Goal: Contribute content: Contribute content

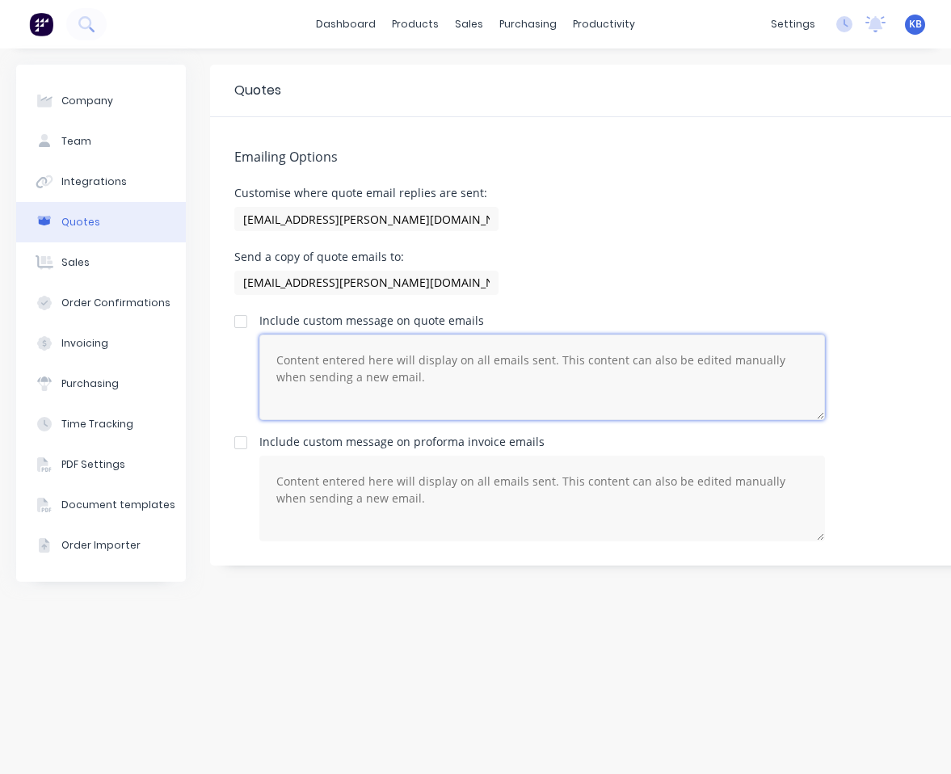
click at [483, 369] on textarea at bounding box center [541, 377] width 565 height 86
click at [823, 539] on textarea at bounding box center [541, 499] width 565 height 86
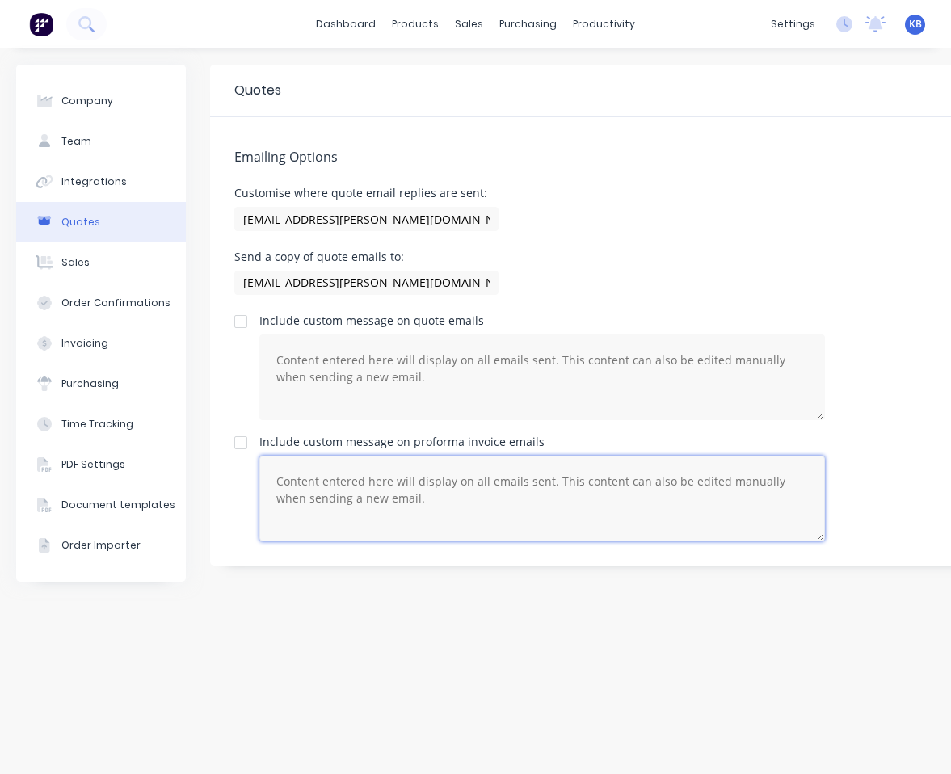
click at [460, 506] on textarea at bounding box center [541, 499] width 565 height 86
paste textarea "Lo [Ipsumdo Sitam Cons], Adipis eli seddoei [Tempori Utlabo] etd [Magnaali Enim…"
type textarea "Lo [Ipsumdo Sitam Cons], Adipis eli seddoei [Tempori Utlabo] etd [Magnaali Enim…"
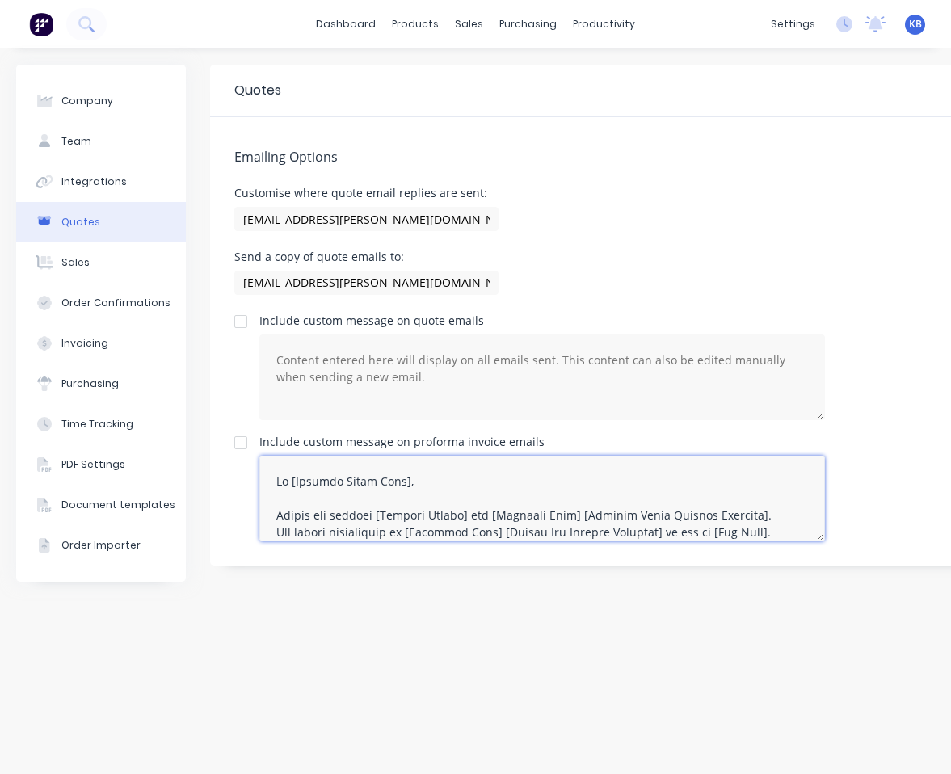
scroll to position [406, 0]
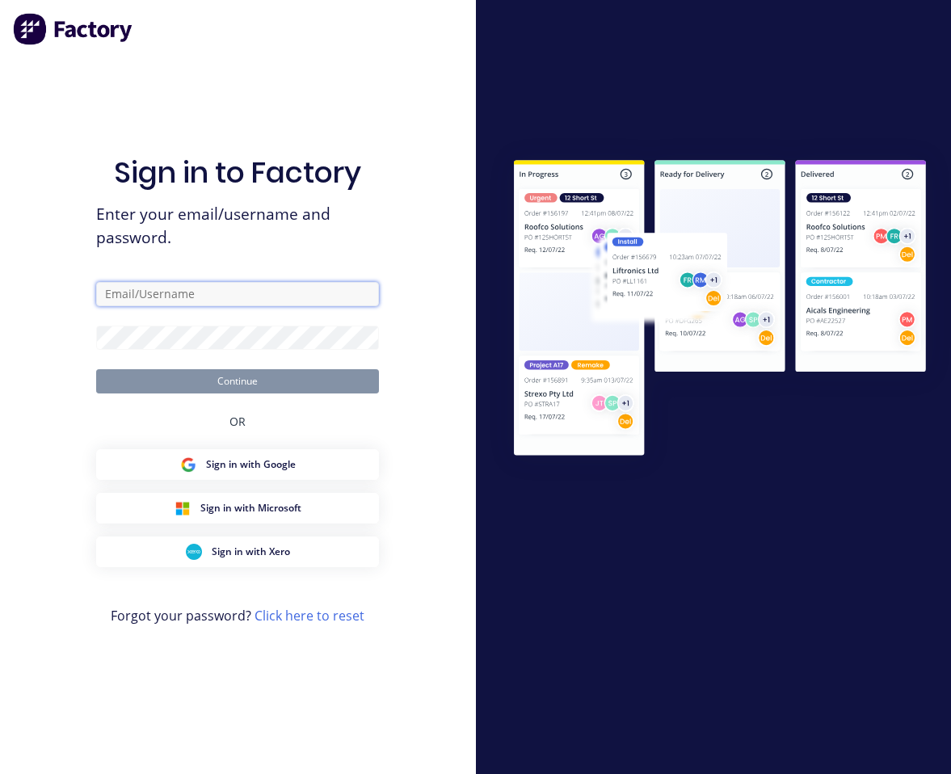
click at [277, 292] on input "text" at bounding box center [237, 294] width 283 height 24
type input "[EMAIL_ADDRESS][PERSON_NAME][DOMAIN_NAME]"
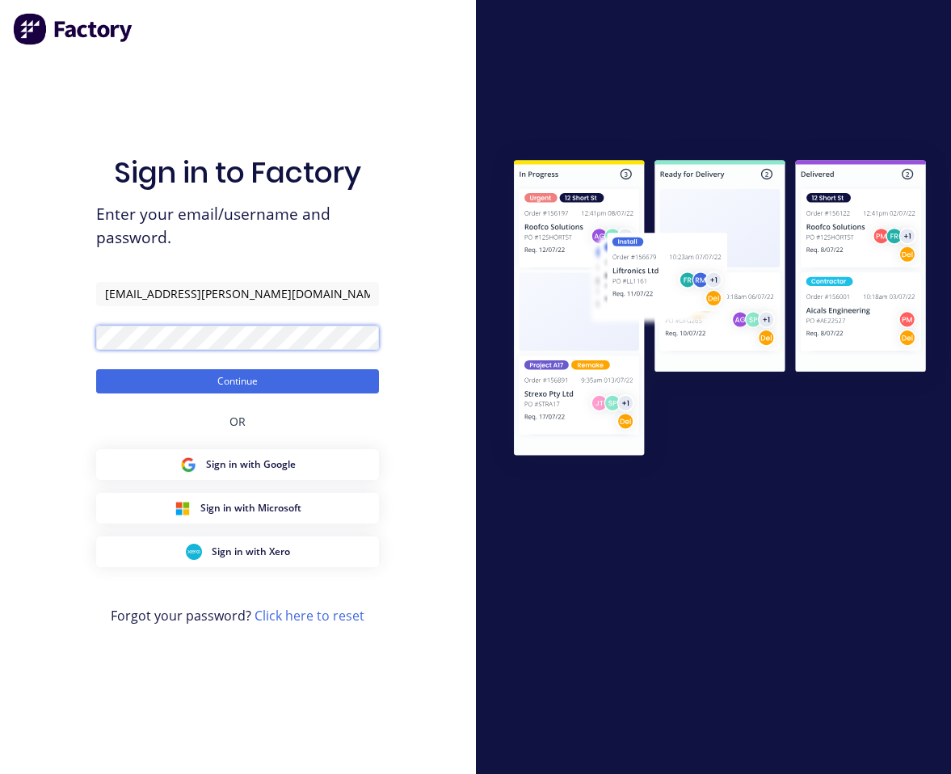
click at [96, 369] on button "Continue" at bounding box center [237, 381] width 283 height 24
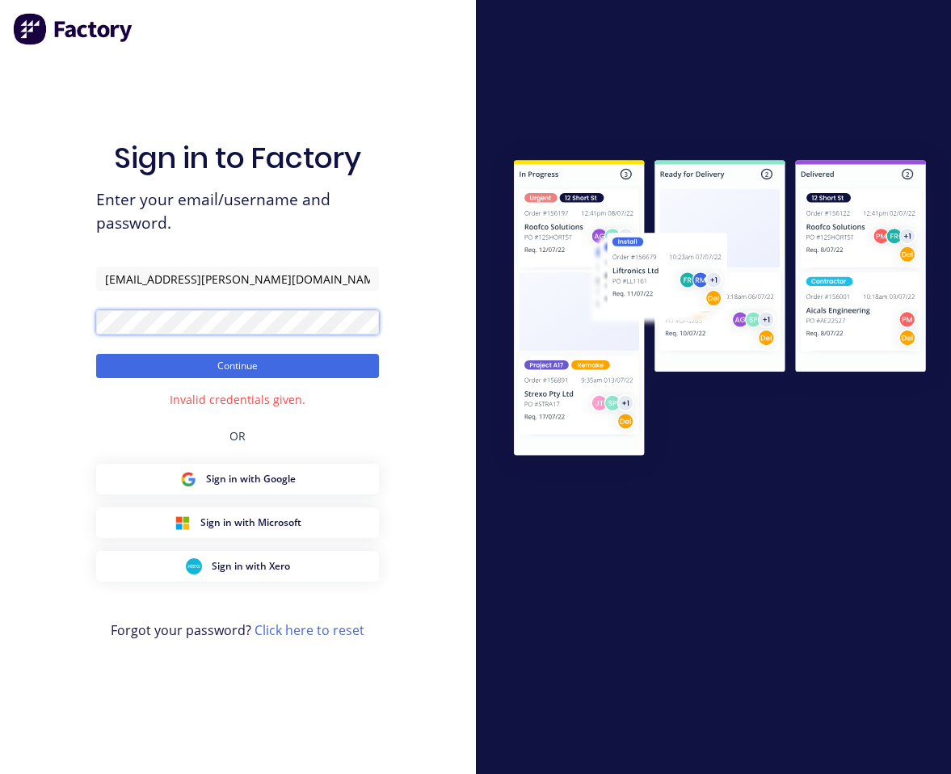
click at [96, 354] on button "Continue" at bounding box center [237, 366] width 283 height 24
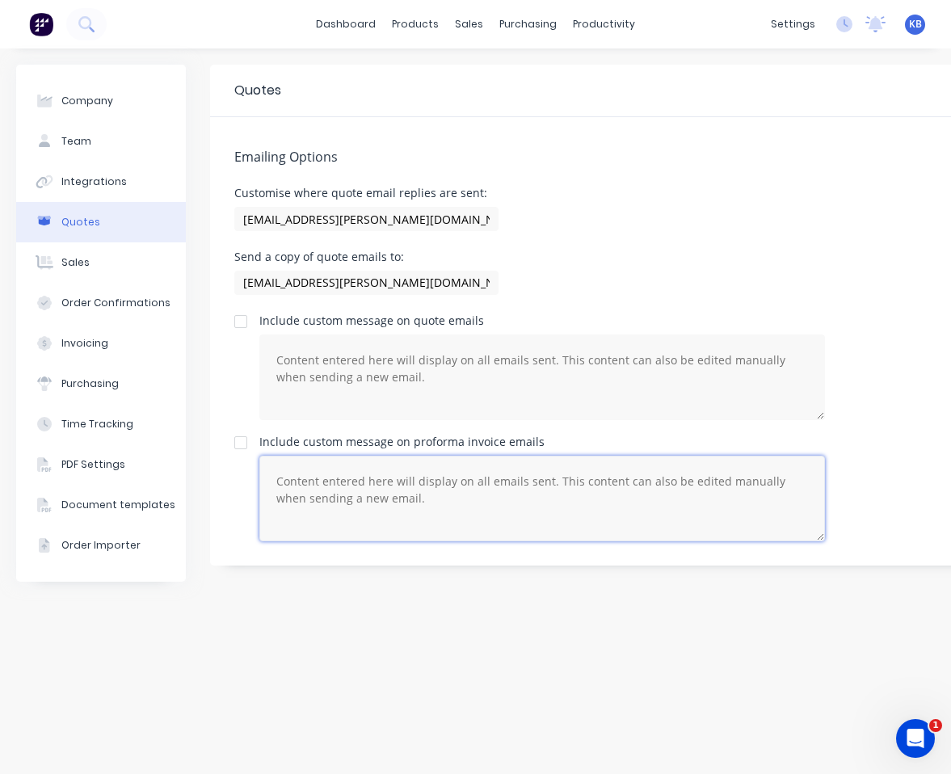
click at [528, 497] on textarea at bounding box center [541, 499] width 565 height 86
paste textarea "Lo [Ipsumdo Sitam Cons], Adipis eli seddoei [Tempori Utlabo] etd [Magnaali Enim…"
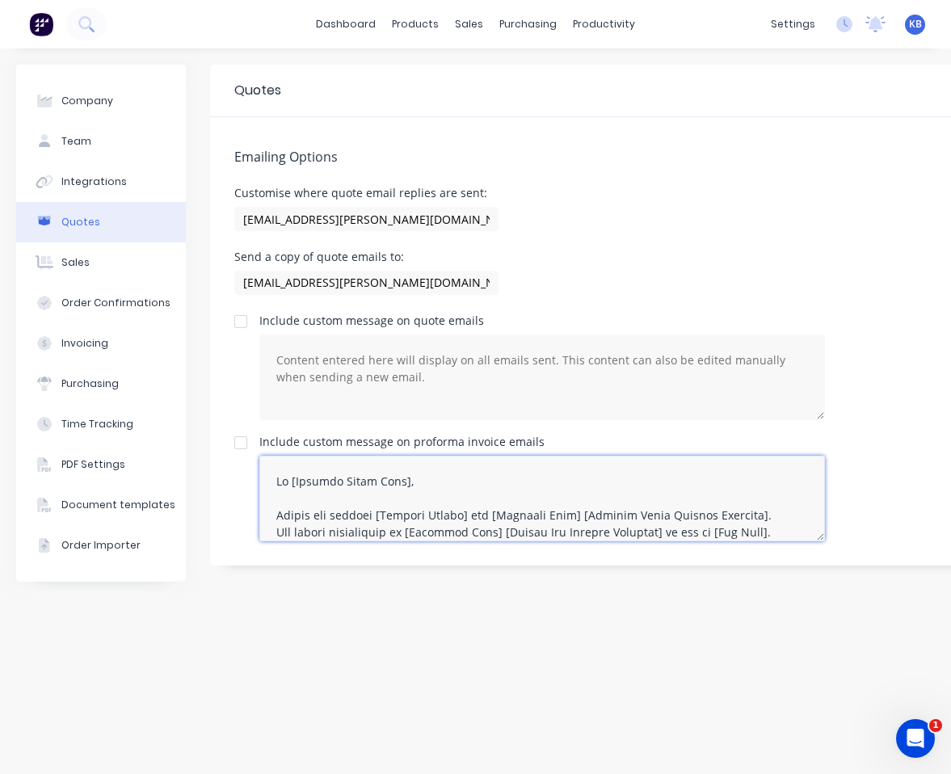
scroll to position [406, 0]
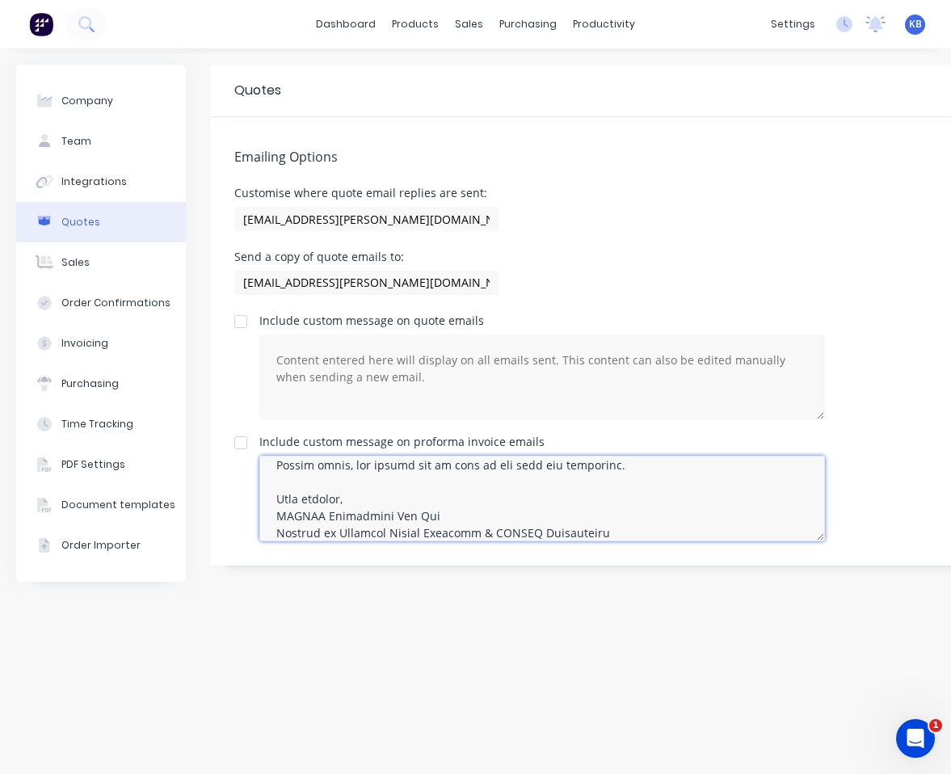
drag, startPoint x: 418, startPoint y: 517, endPoint x: 246, endPoint y: 516, distance: 172.0
click at [246, 516] on div "Include custom message on proforma invoice emails" at bounding box center [674, 488] width 880 height 105
click at [475, 512] on textarea at bounding box center [541, 499] width 565 height 86
click at [401, 503] on textarea at bounding box center [541, 499] width 565 height 86
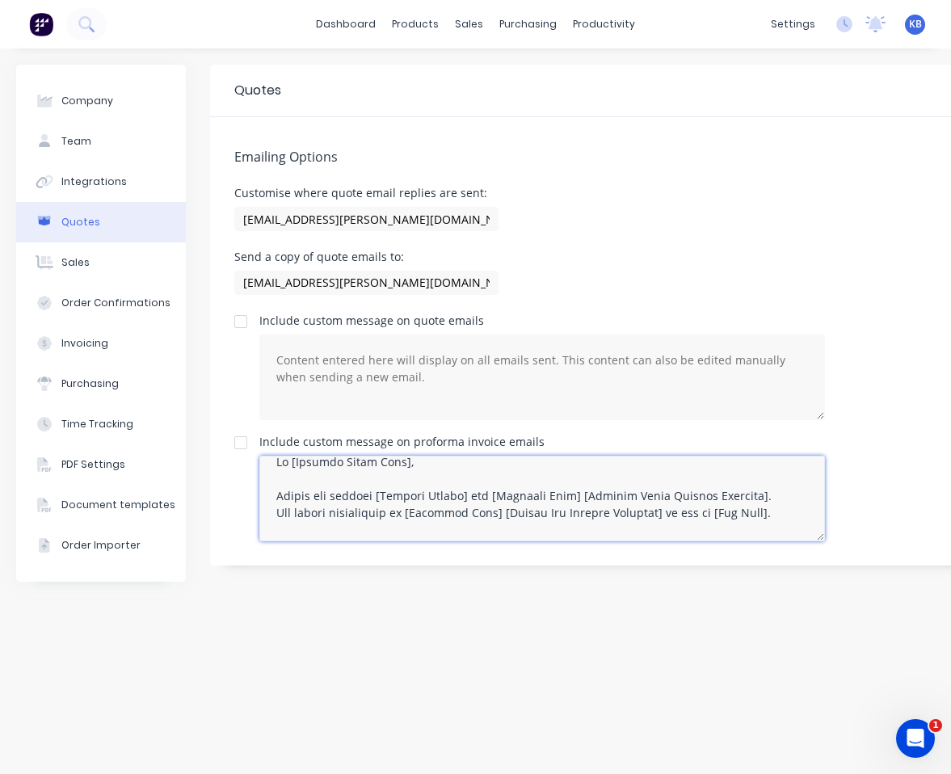
scroll to position [0, 0]
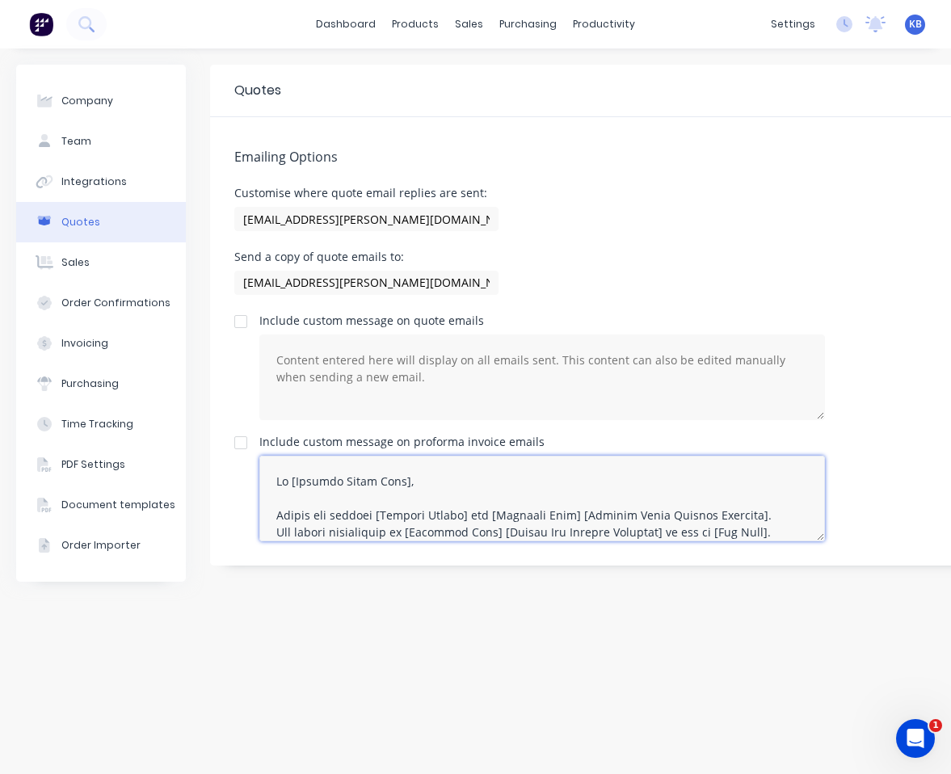
type textarea "Lo [Ipsumdo Sitam Cons], Adipis eli seddoei [Tempori Utlabo] etd [Magnaali Enim…"
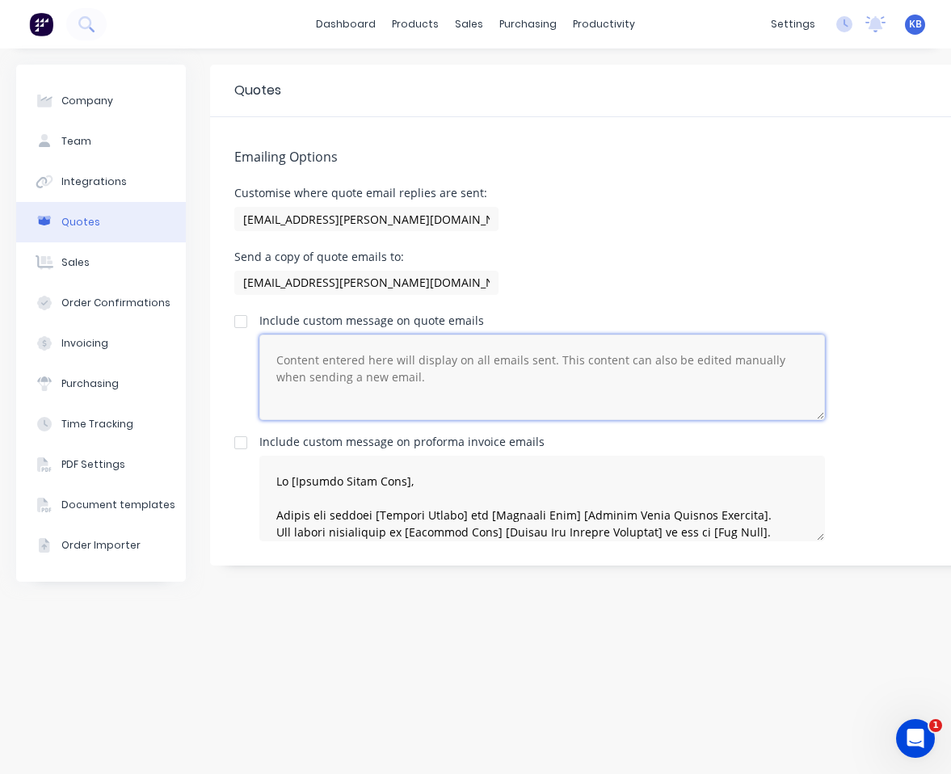
click at [402, 362] on textarea at bounding box center [541, 377] width 565 height 86
paste textarea "Hi [Customer First Name], Thank you for your enquiry. Please see quote [Quote N…"
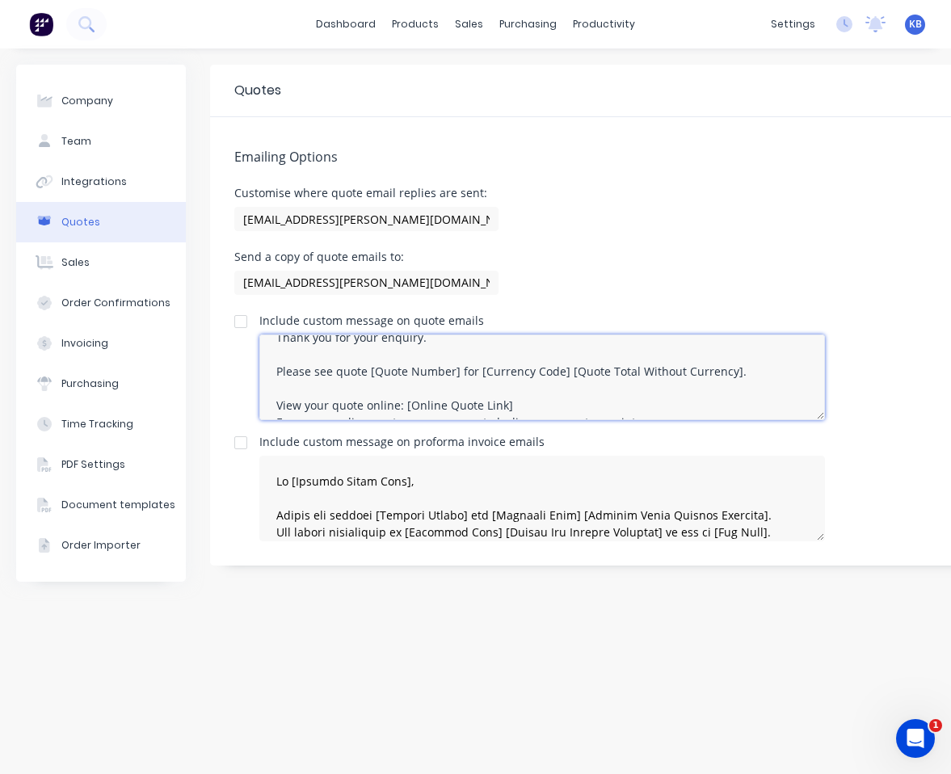
scroll to position [73, 0]
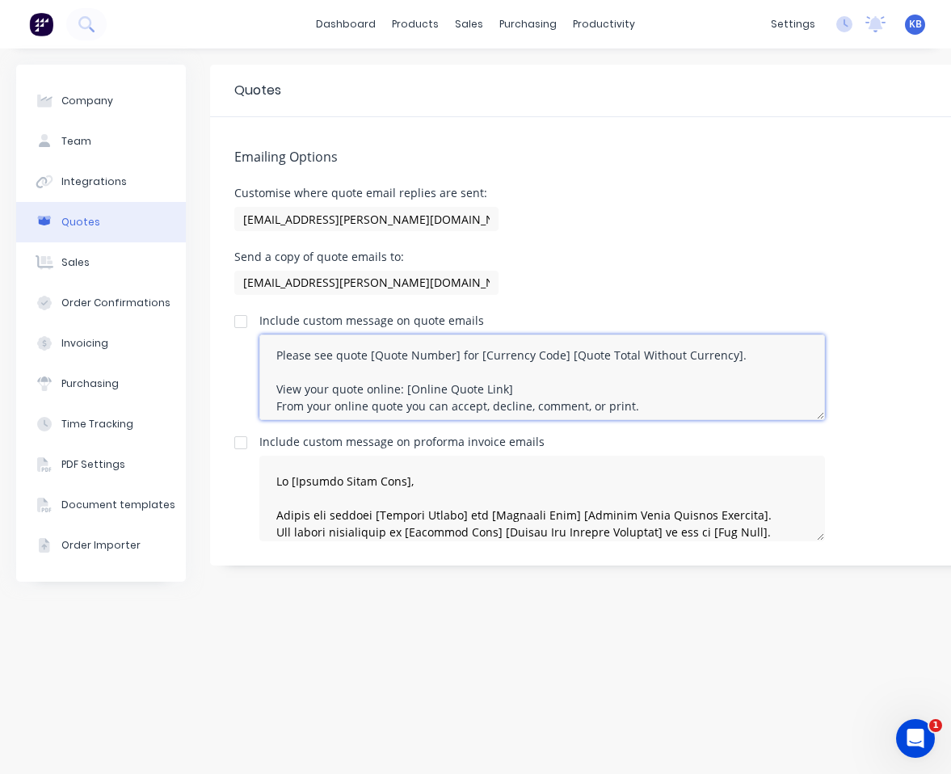
type textarea "Hi [Customer First Name], Thank you for your enquiry. Please see quote [Quote N…"
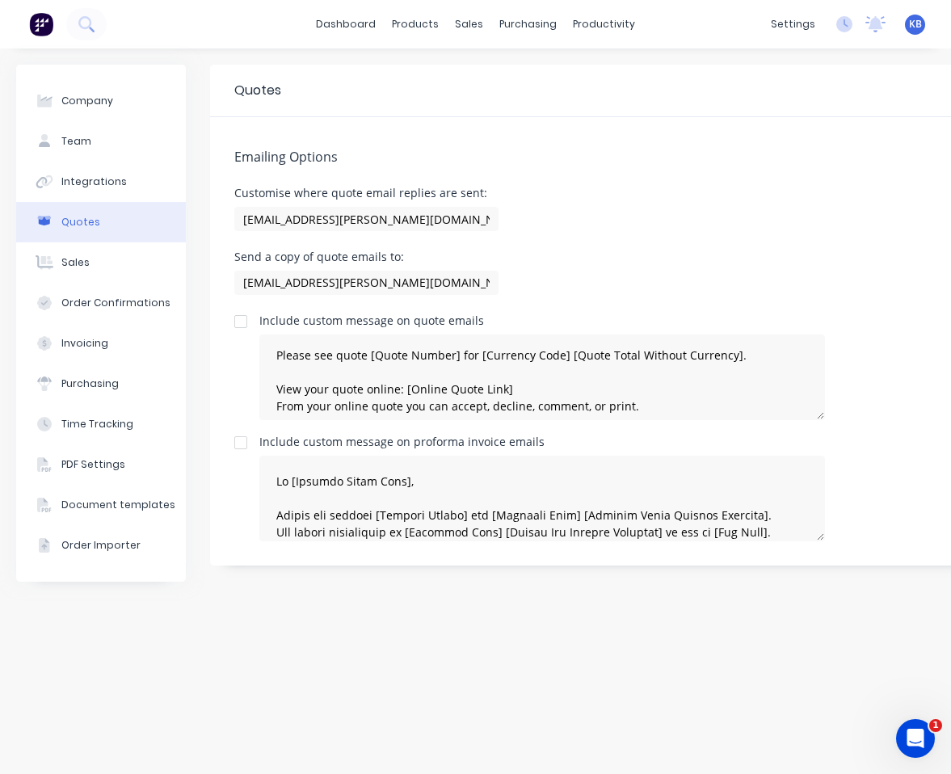
click at [579, 269] on div "Send a copy of quote emails to: [EMAIL_ADDRESS][PERSON_NAME][DOMAIN_NAME]" at bounding box center [674, 275] width 880 height 48
click at [78, 267] on div "Sales" at bounding box center [75, 262] width 28 height 15
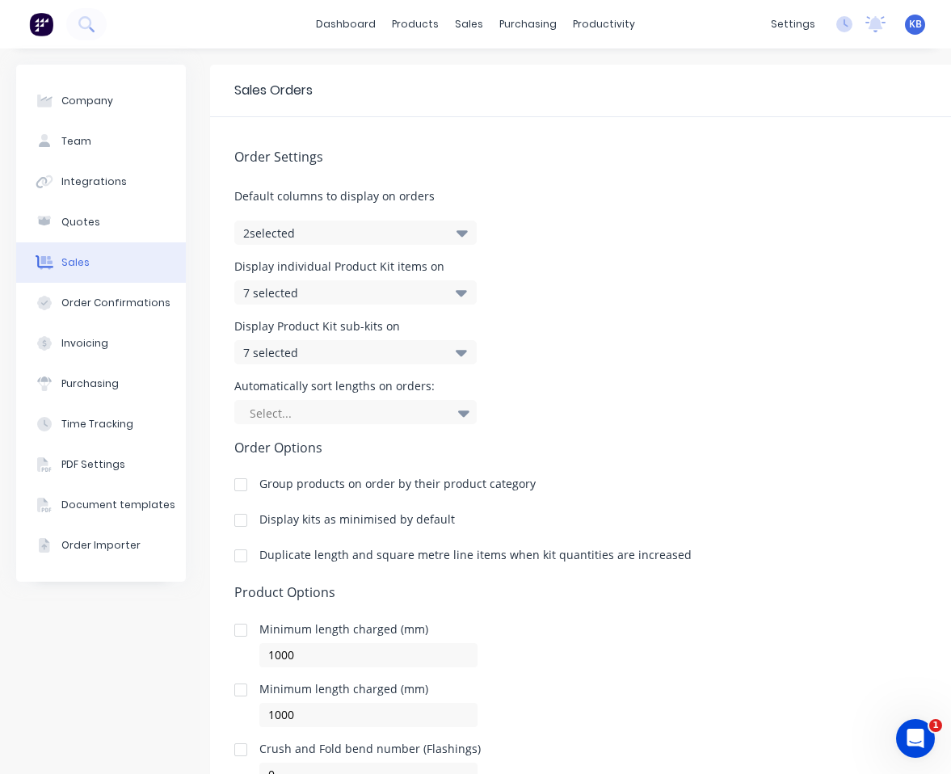
click at [462, 233] on icon "button" at bounding box center [461, 233] width 11 height 6
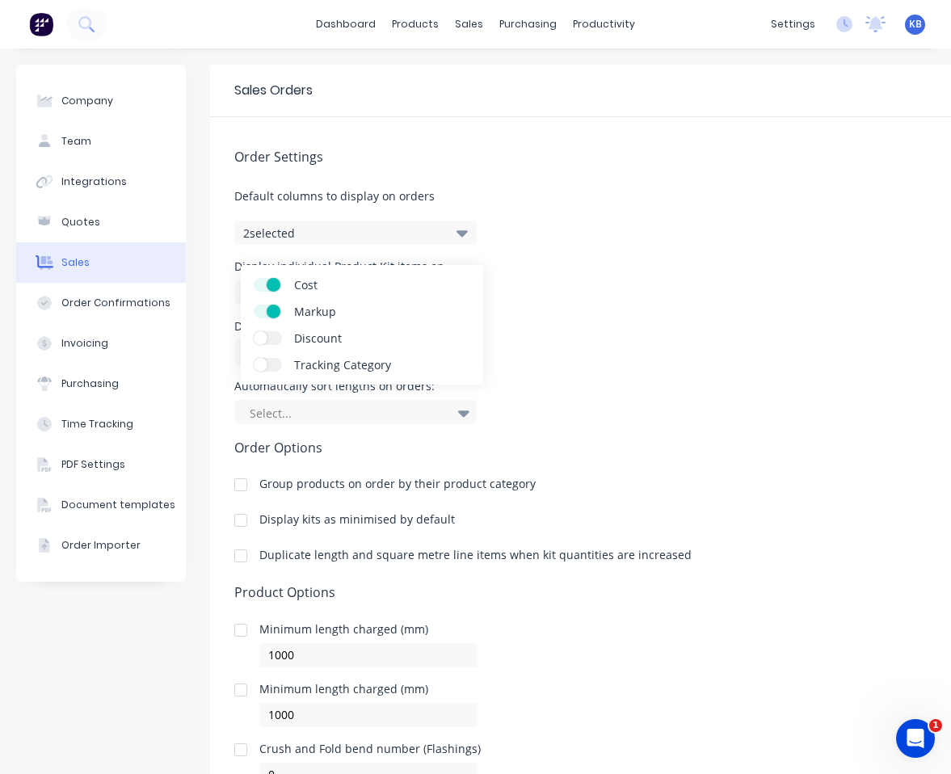
click at [652, 292] on div "Display individual Product Kit items on 7 selected" at bounding box center [674, 283] width 880 height 44
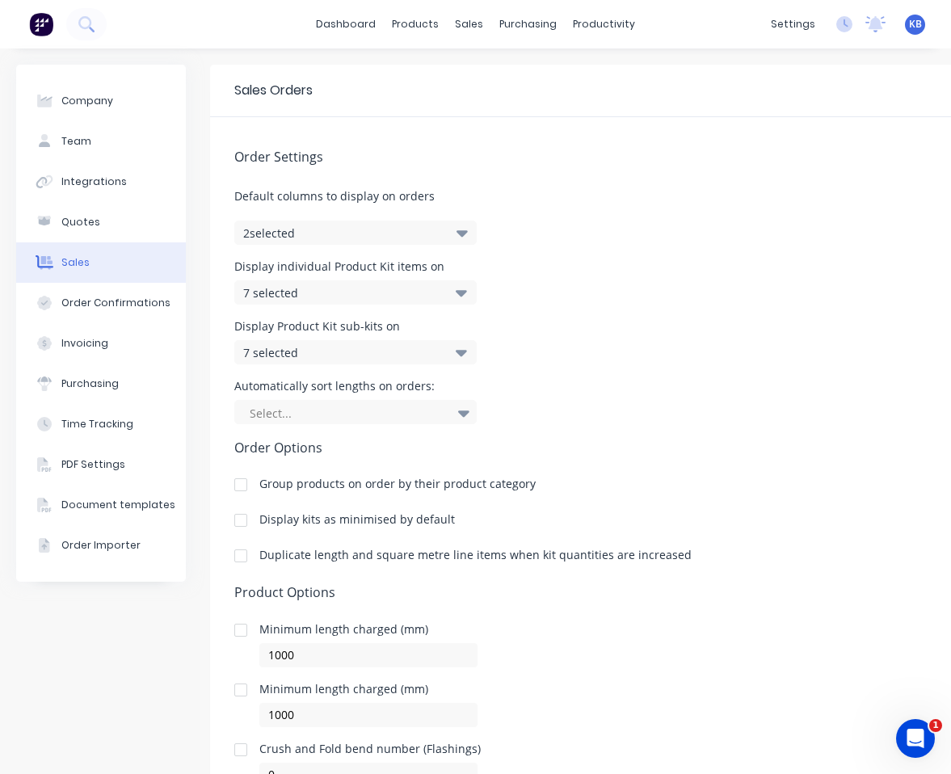
click at [459, 291] on icon at bounding box center [461, 293] width 11 height 6
click at [649, 365] on div "Order Settings Default columns to display on orders 2 selected Display individu…" at bounding box center [674, 452] width 929 height 670
click at [457, 352] on icon at bounding box center [461, 353] width 11 height 6
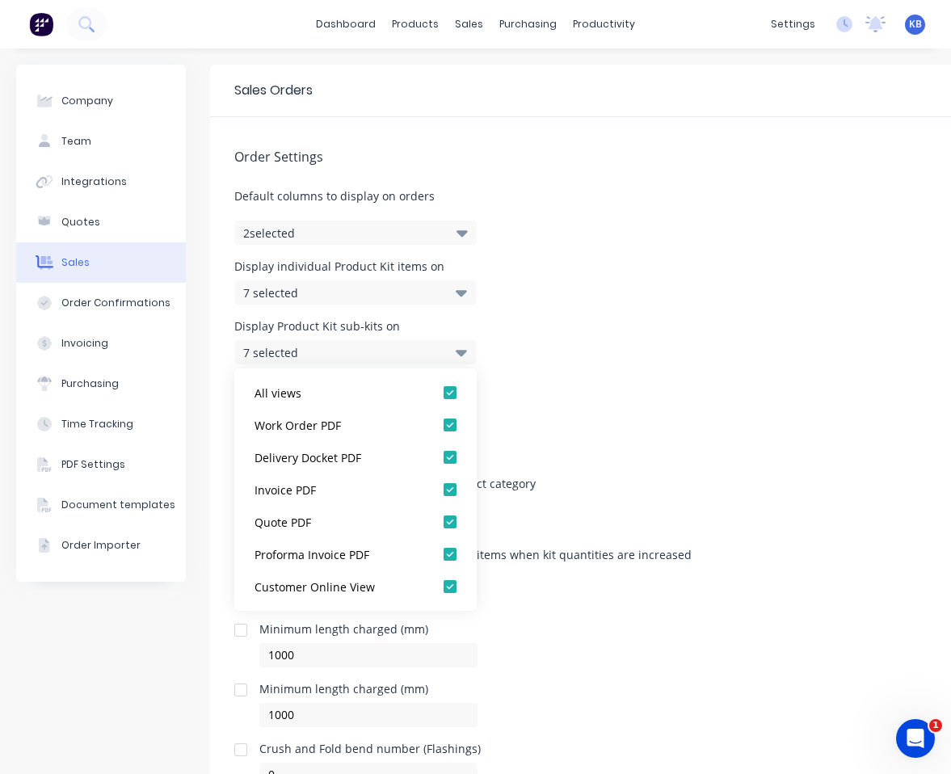
click at [675, 403] on div "Automatically sort lengths on orders: Select..." at bounding box center [674, 402] width 880 height 44
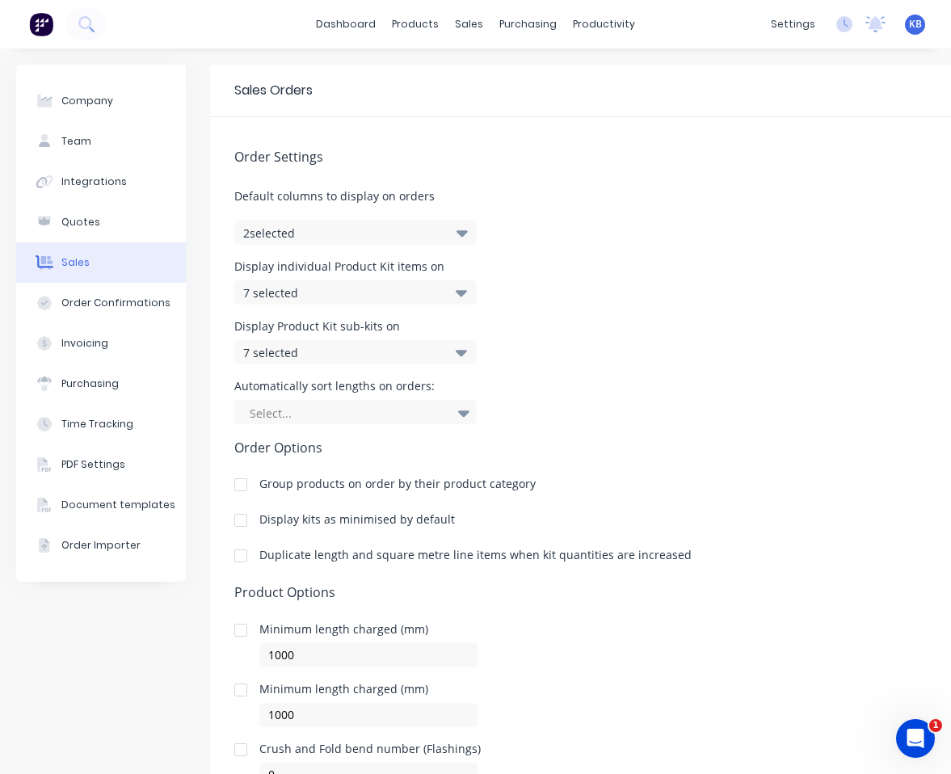
click at [463, 414] on icon at bounding box center [463, 413] width 11 height 6
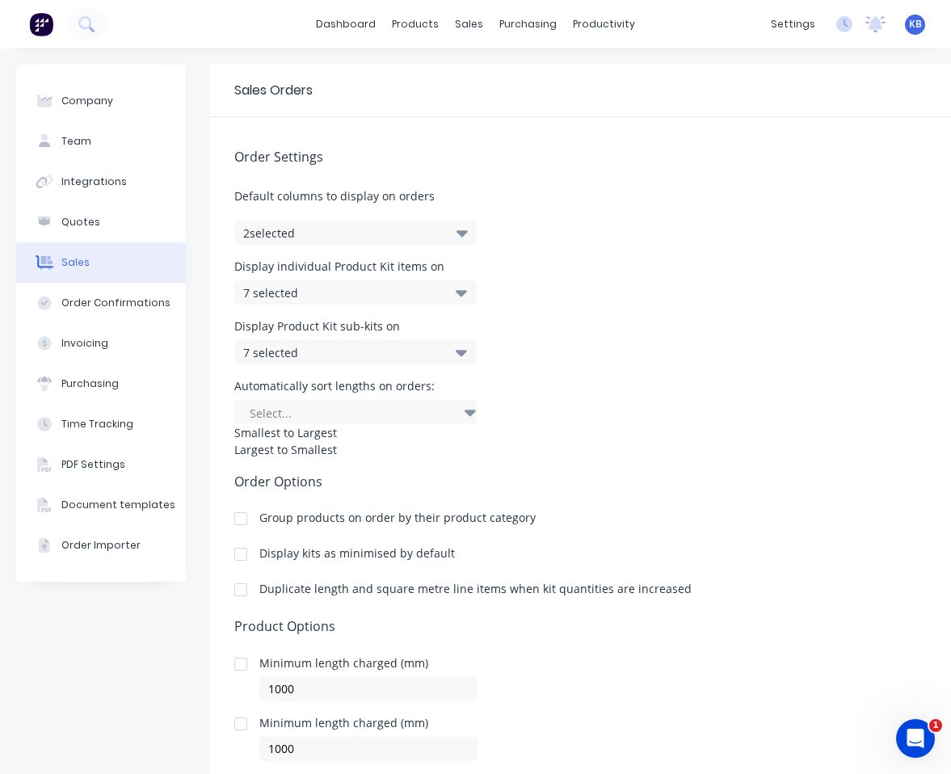
scroll to position [55, 0]
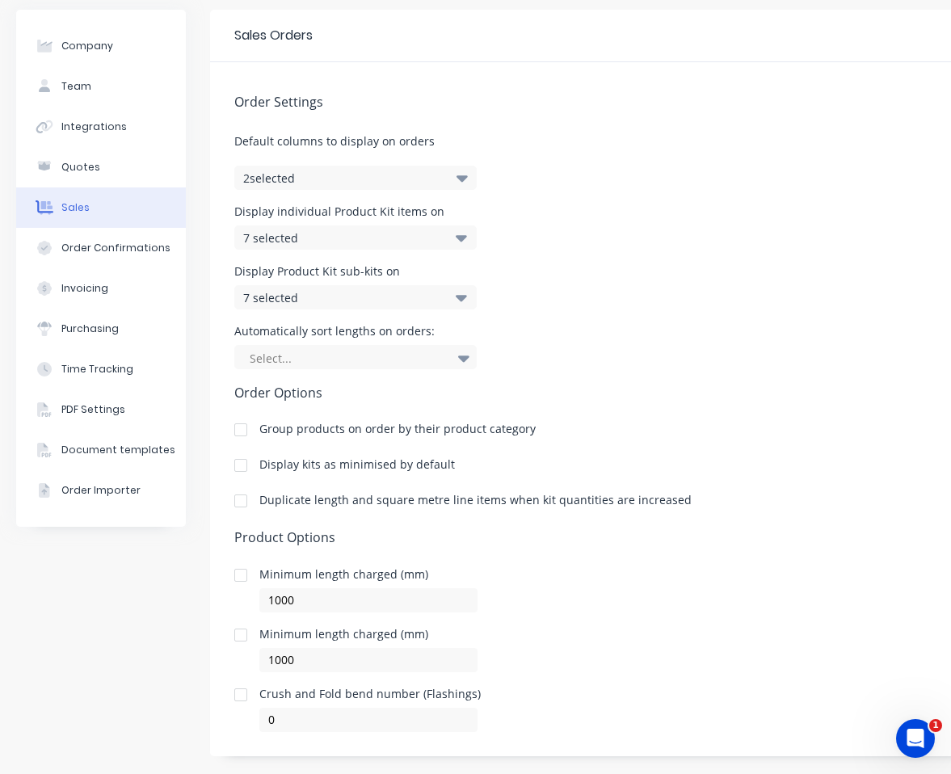
click at [587, 389] on h5 "Order Options" at bounding box center [674, 392] width 880 height 15
click at [461, 358] on icon at bounding box center [463, 358] width 11 height 6
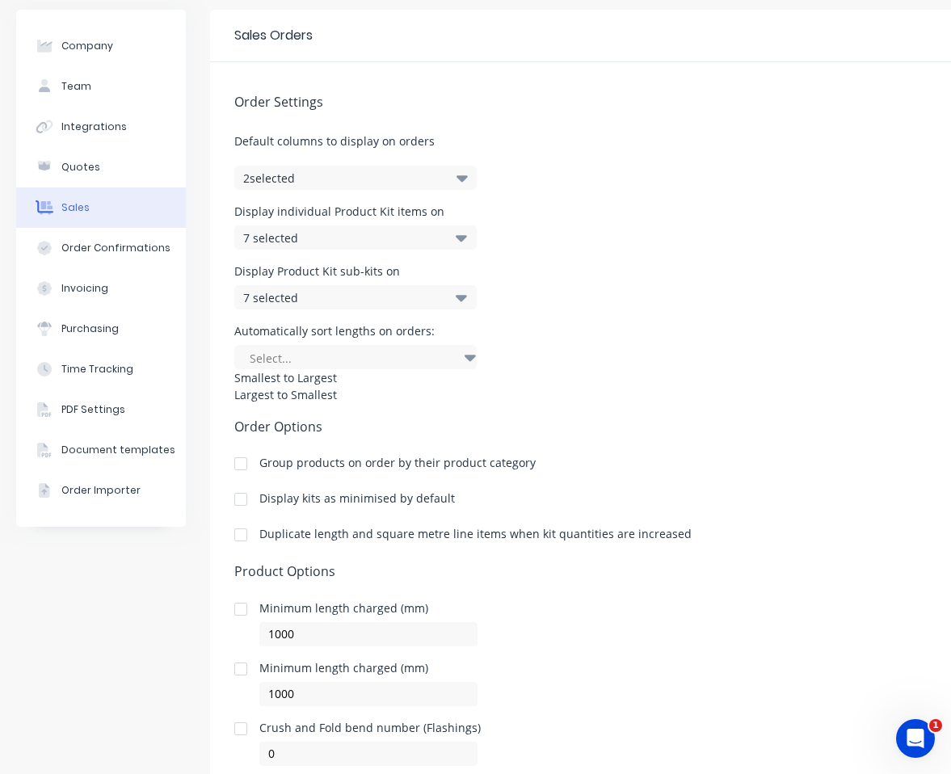
click at [392, 386] on div "Smallest to Largest" at bounding box center [355, 377] width 242 height 17
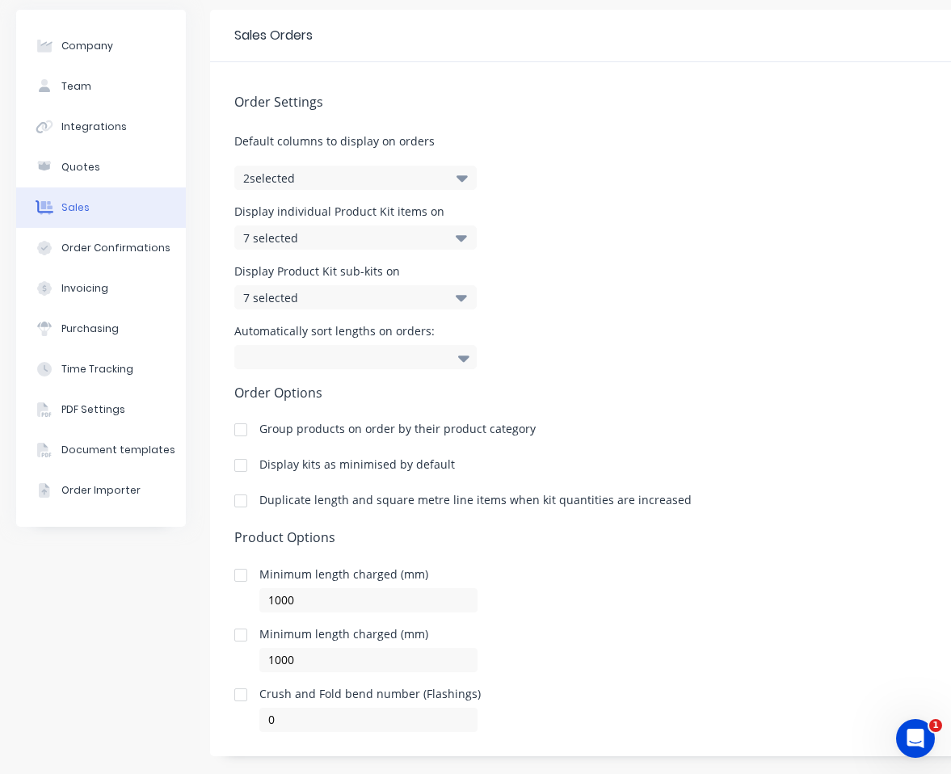
click at [408, 398] on h5 "Order Options" at bounding box center [674, 392] width 880 height 15
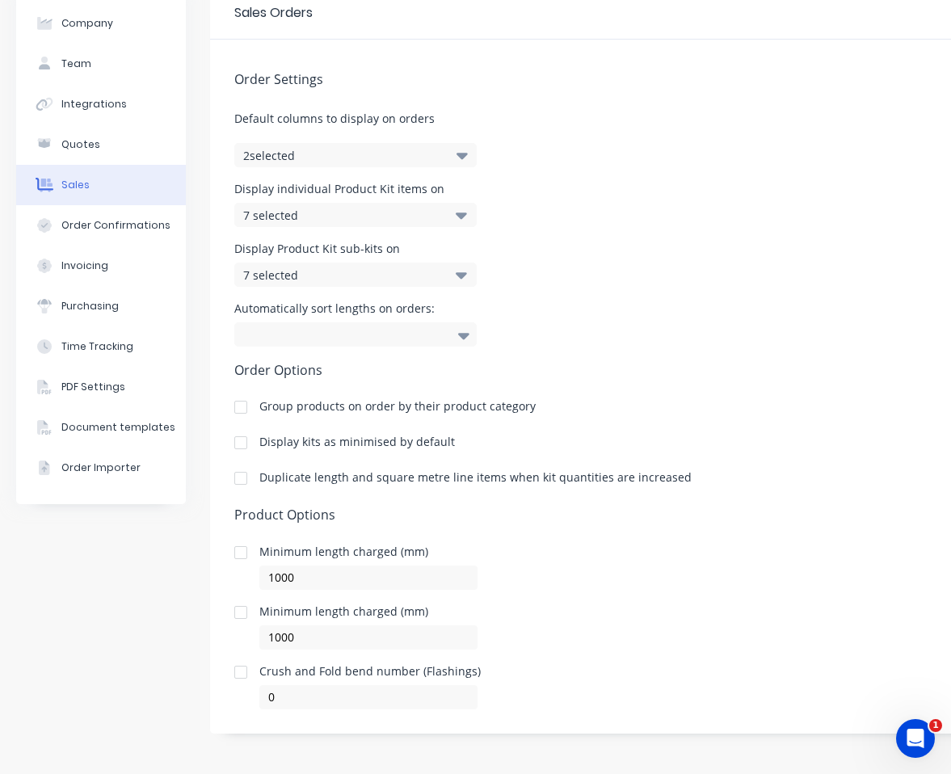
click at [317, 408] on div "Group products on order by their product category" at bounding box center [397, 406] width 276 height 11
click at [243, 408] on div at bounding box center [241, 407] width 32 height 32
click at [112, 219] on div "Order Confirmations" at bounding box center [115, 225] width 109 height 15
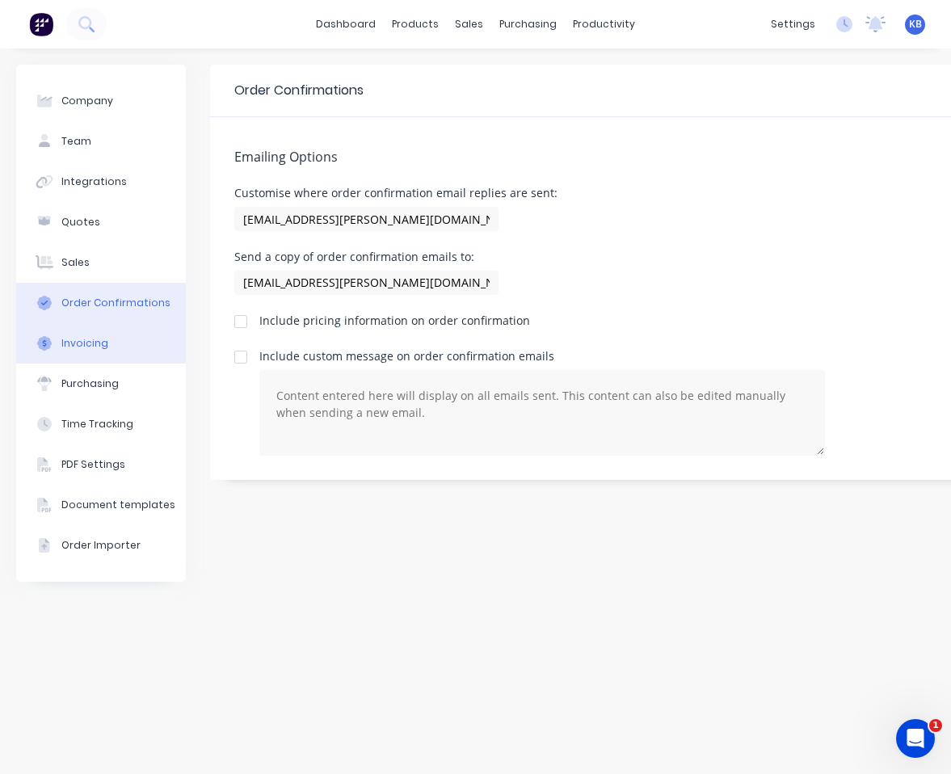
click at [87, 338] on div "Invoicing" at bounding box center [84, 343] width 47 height 15
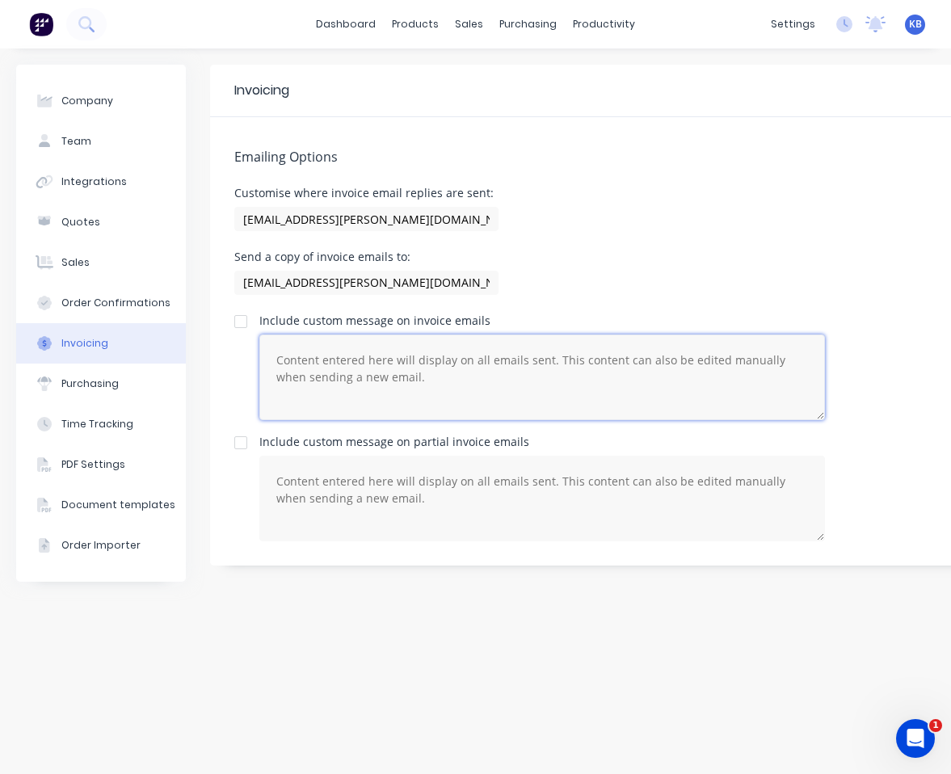
click at [528, 358] on textarea at bounding box center [541, 377] width 565 height 86
paste textarea "Lo [Ipsumdo Sitam Cons], Adipis eli seddoei [Tempori Utlabo] etd [Magnaali Enim…"
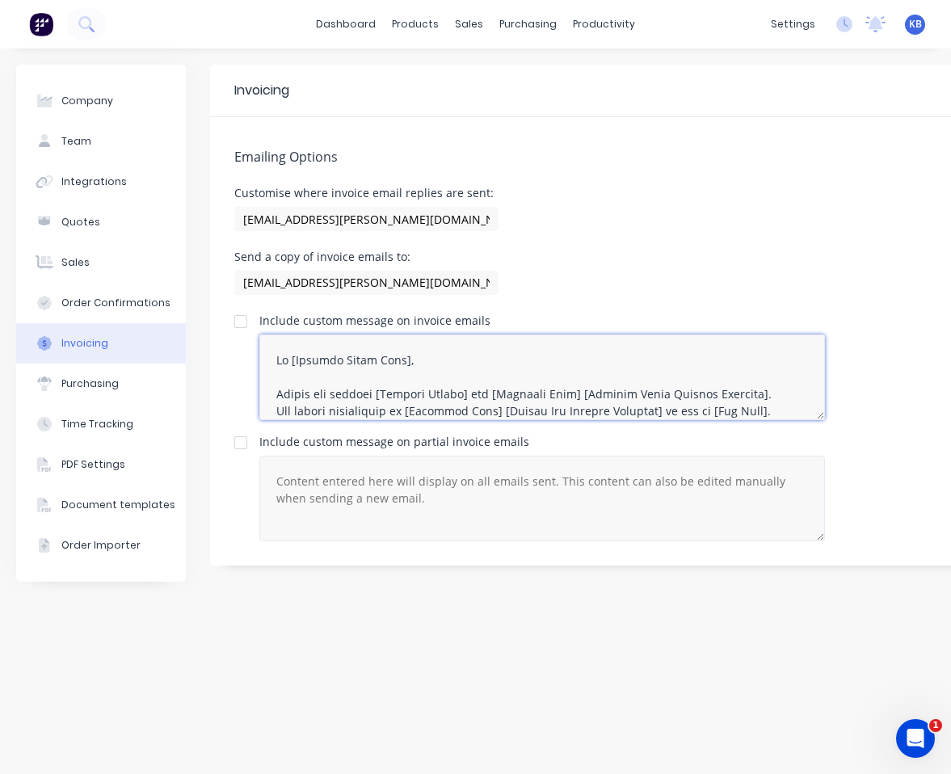
scroll to position [406, 0]
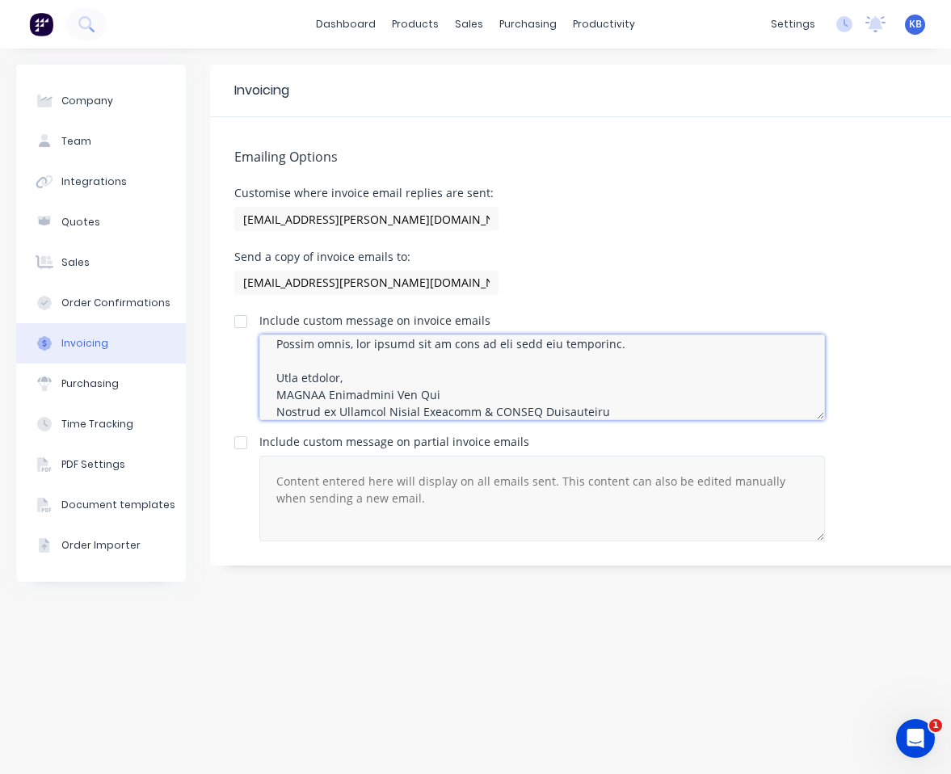
type textarea "Lo [Ipsumdo Sitam Cons], Adipis eli seddoei [Tempori Utlabo] etd [Magnaali Enim…"
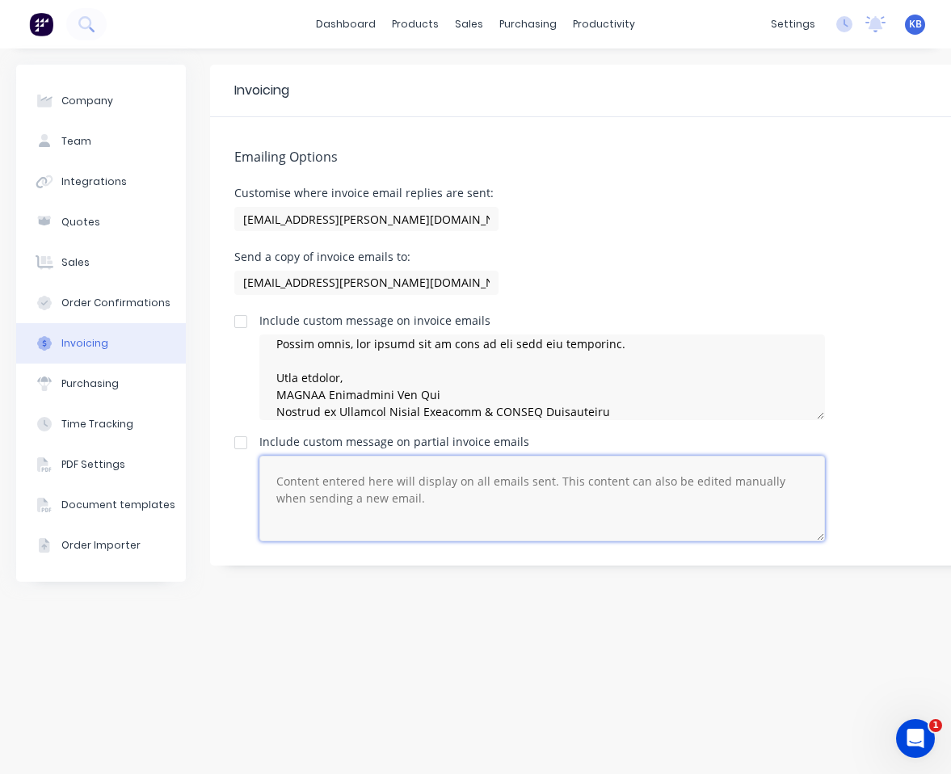
paste textarea "Lo [Ipsumdo Sitam Cons], Adipis eli seddoei [Tempori Utlabo] etd [Magnaali Enim…"
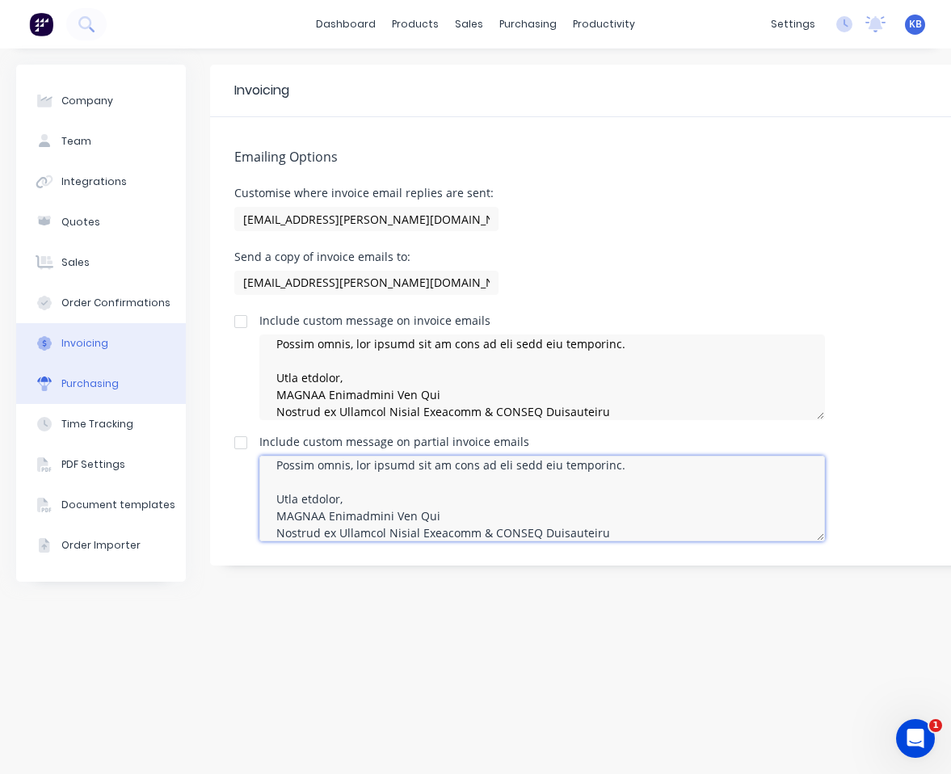
type textarea "Lo [Ipsumdo Sitam Cons], Adipis eli seddoei [Tempori Utlabo] etd [Magnaali Enim…"
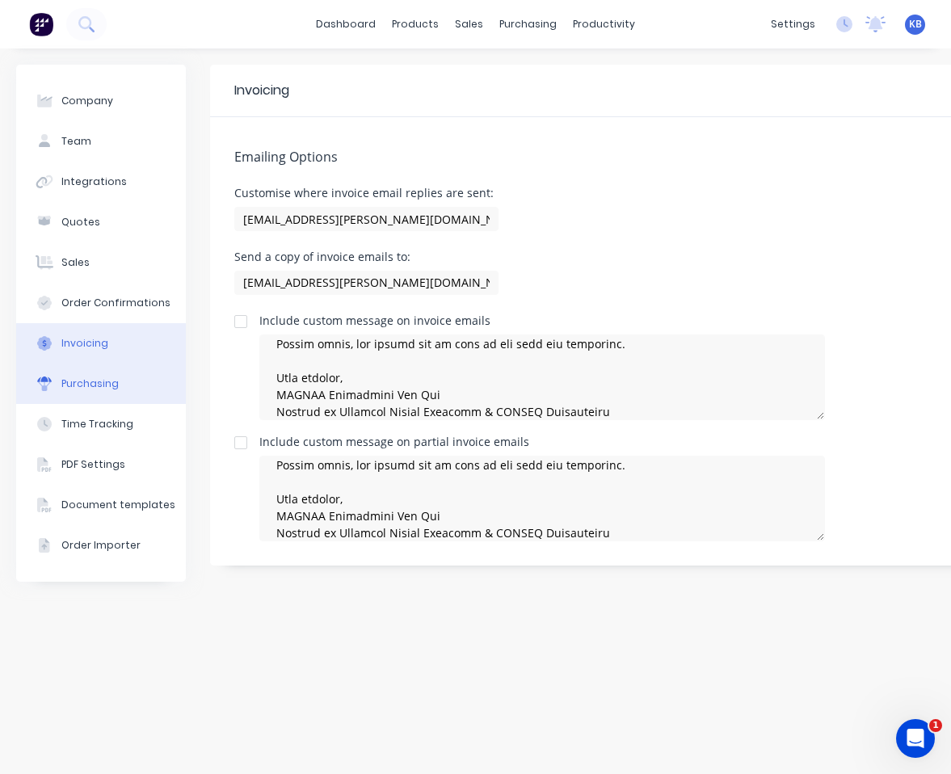
click at [69, 391] on button "Purchasing" at bounding box center [101, 383] width 170 height 40
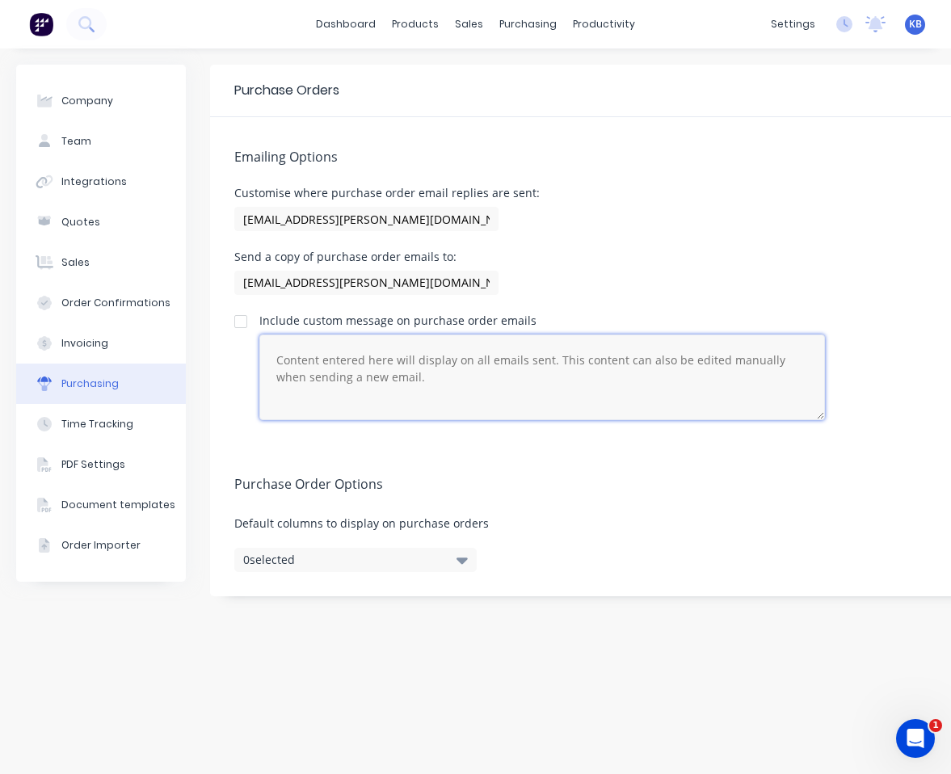
click at [618, 368] on textarea at bounding box center [541, 377] width 565 height 86
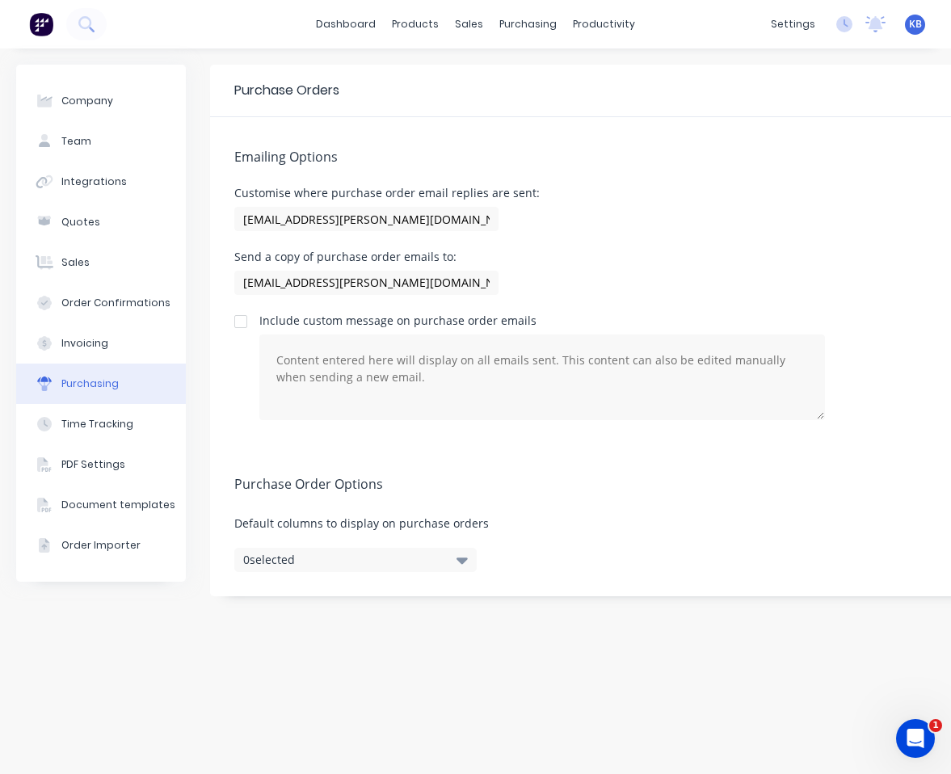
click at [461, 558] on icon "button" at bounding box center [461, 560] width 11 height 6
click at [559, 529] on span "Default columns to display on purchase orders" at bounding box center [674, 523] width 880 height 17
click at [78, 402] on button "Purchasing" at bounding box center [101, 383] width 170 height 40
click at [79, 428] on div "Time Tracking" at bounding box center [97, 424] width 72 height 15
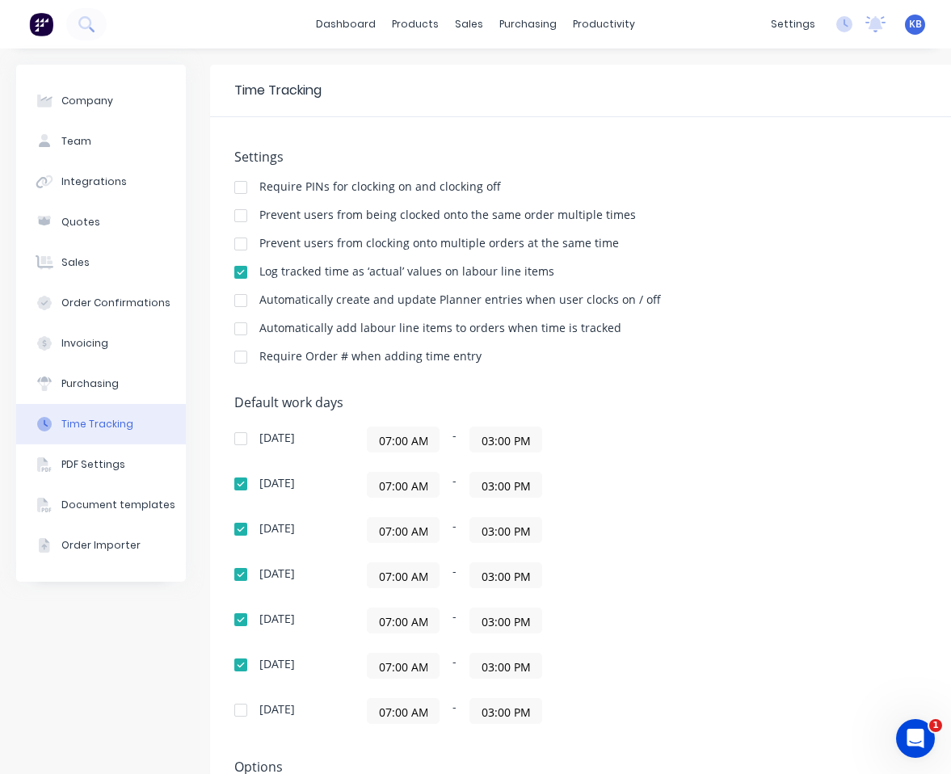
scroll to position [86, 0]
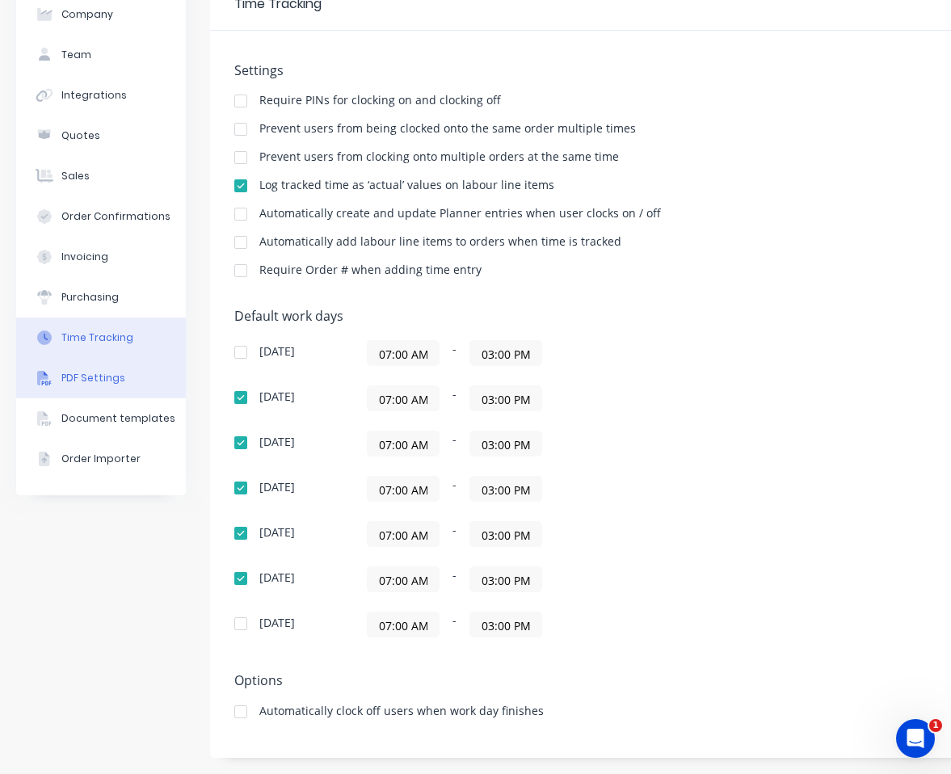
click at [111, 383] on div "PDF Settings" at bounding box center [93, 378] width 64 height 15
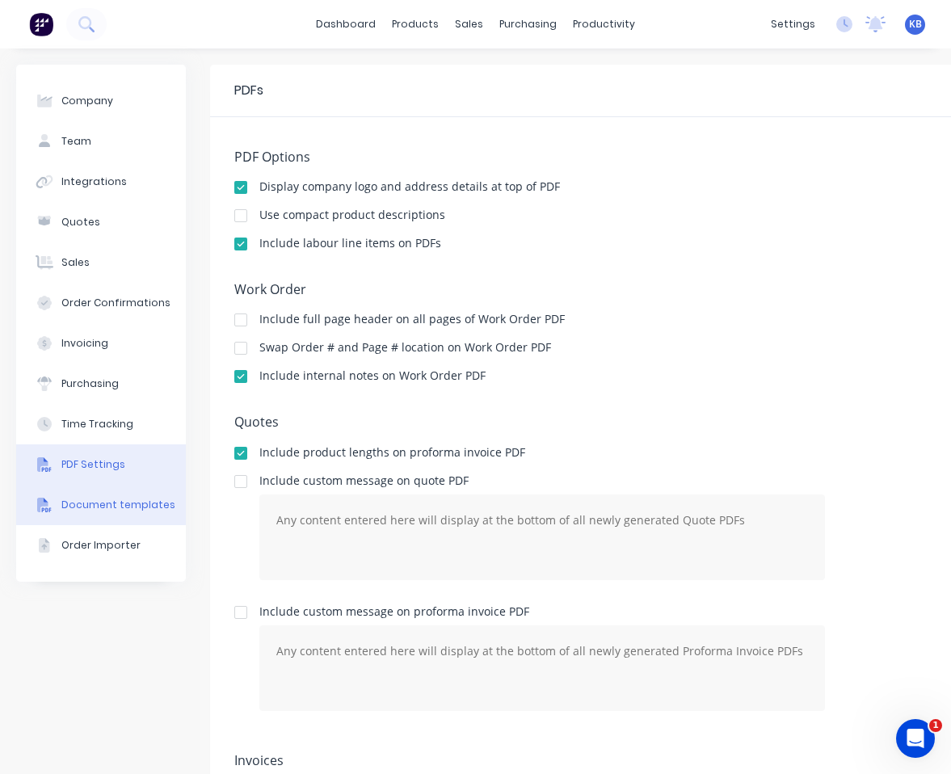
click at [103, 505] on div "Document templates" at bounding box center [118, 505] width 114 height 15
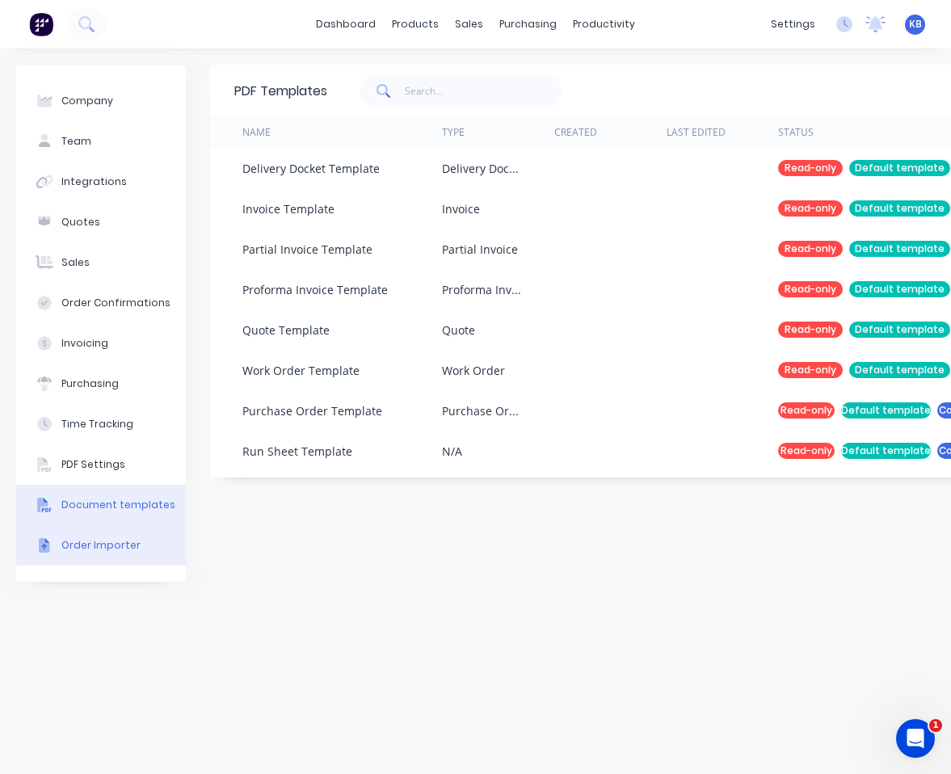
click at [133, 554] on button "Order Importer" at bounding box center [101, 545] width 170 height 40
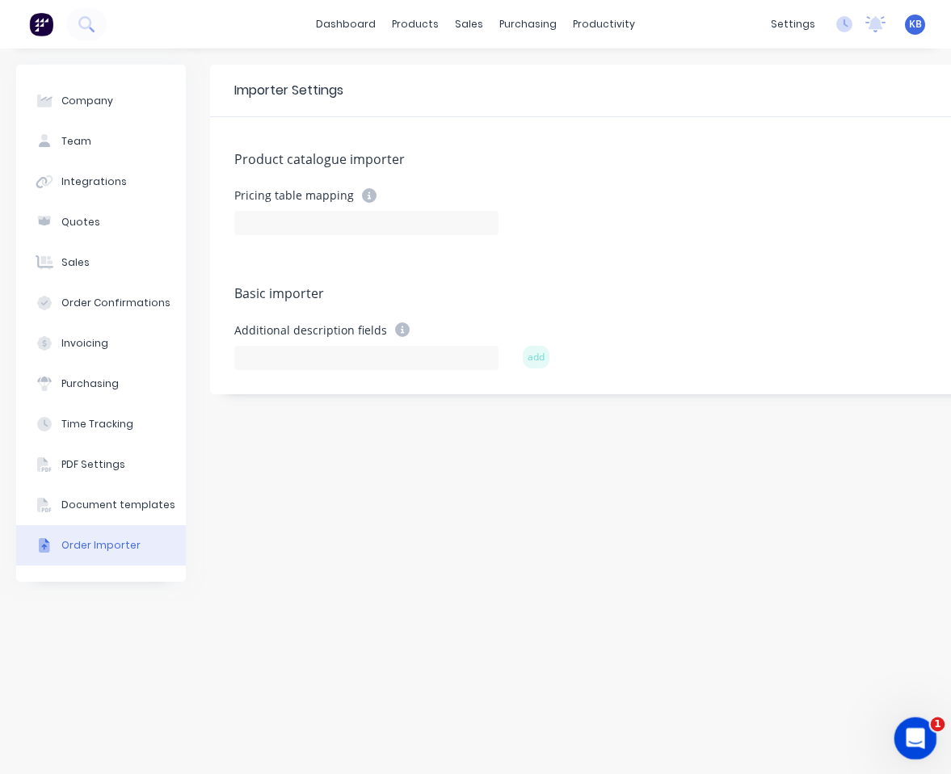
click at [833, 732] on icon "Open Intercom Messenger" at bounding box center [913, 736] width 27 height 27
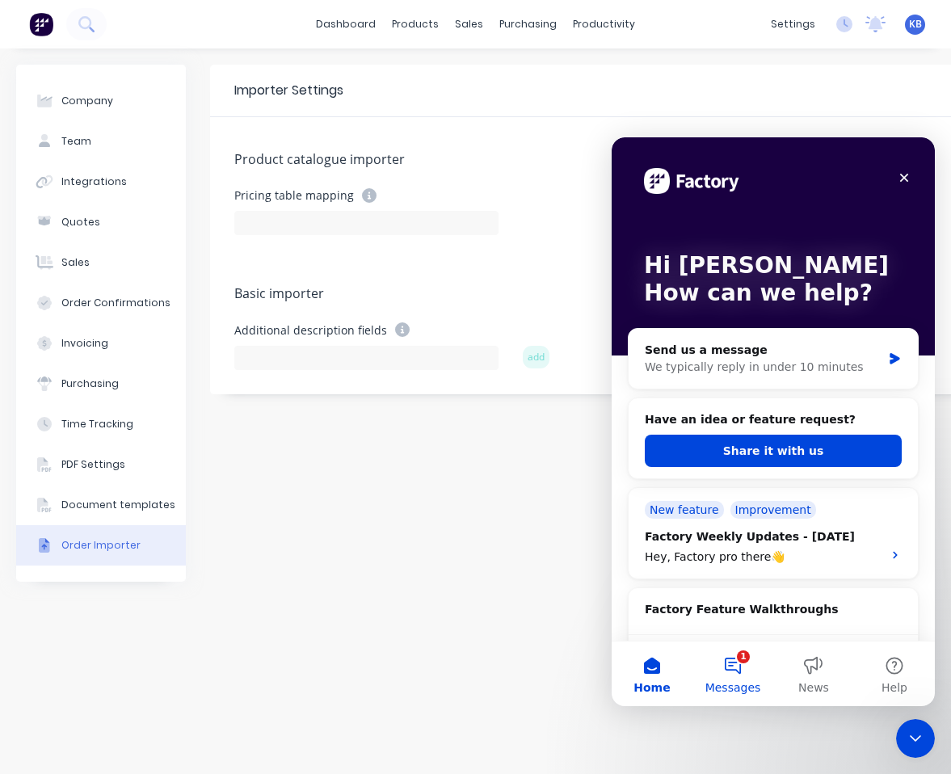
click at [731, 665] on button "1 Messages" at bounding box center [732, 673] width 81 height 65
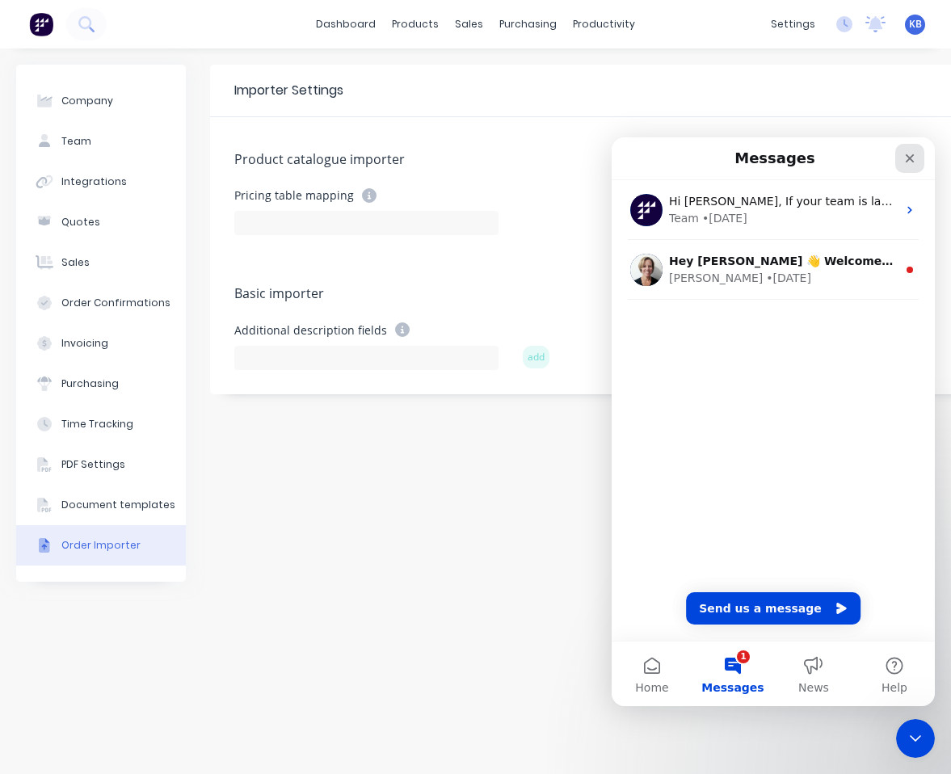
click at [833, 158] on icon "Close" at bounding box center [909, 158] width 13 height 13
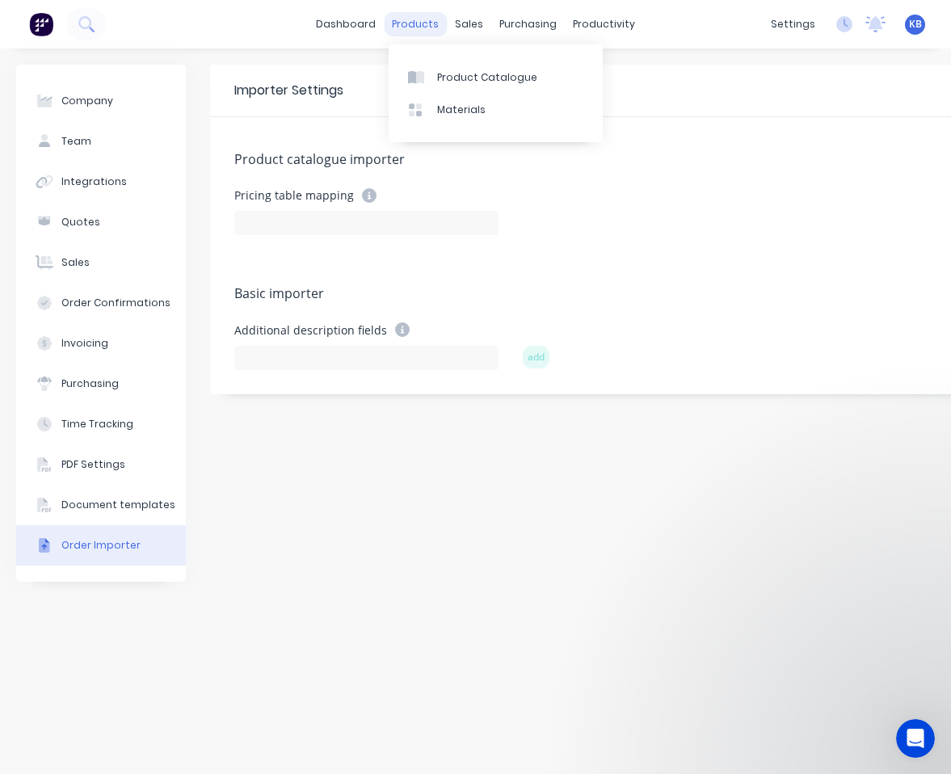
click at [428, 28] on div "products" at bounding box center [415, 24] width 63 height 24
click at [459, 105] on div "Materials" at bounding box center [461, 110] width 48 height 15
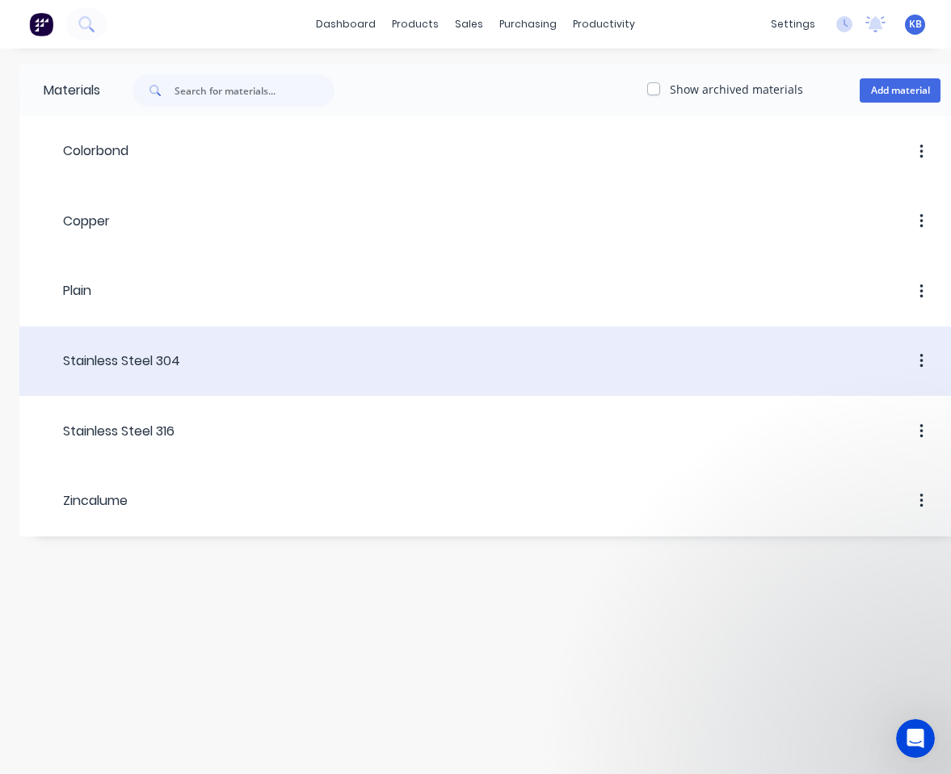
click at [180, 370] on div at bounding box center [560, 361] width 760 height 29
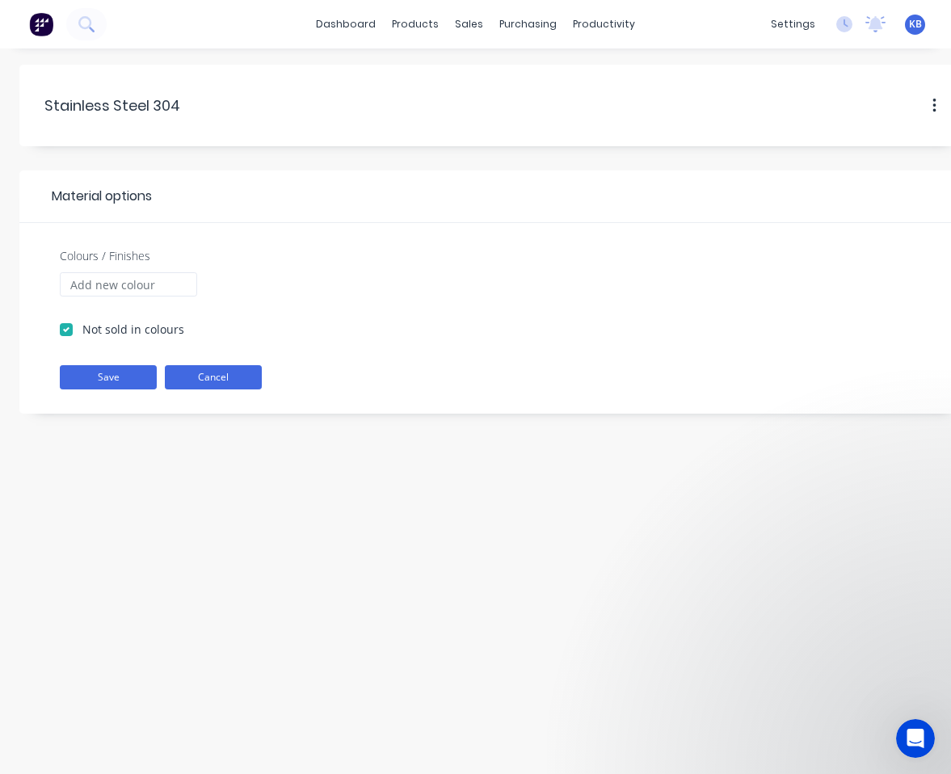
click at [240, 381] on button "Cancel" at bounding box center [213, 377] width 97 height 24
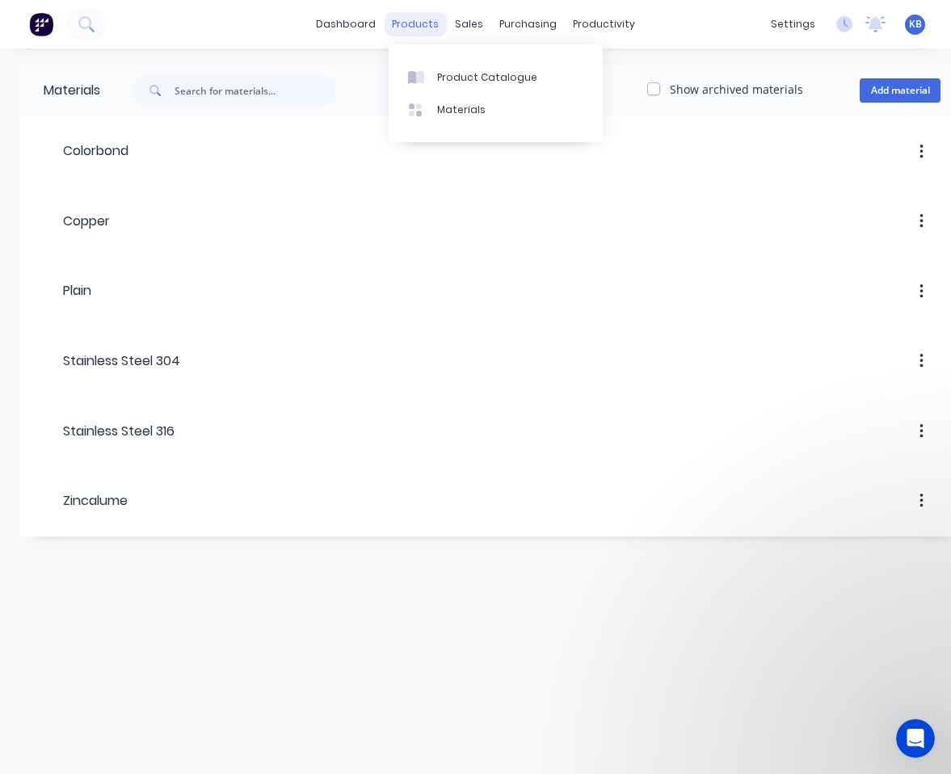
click at [426, 32] on div "products" at bounding box center [415, 24] width 63 height 24
click at [452, 80] on div "Product Catalogue" at bounding box center [487, 77] width 100 height 15
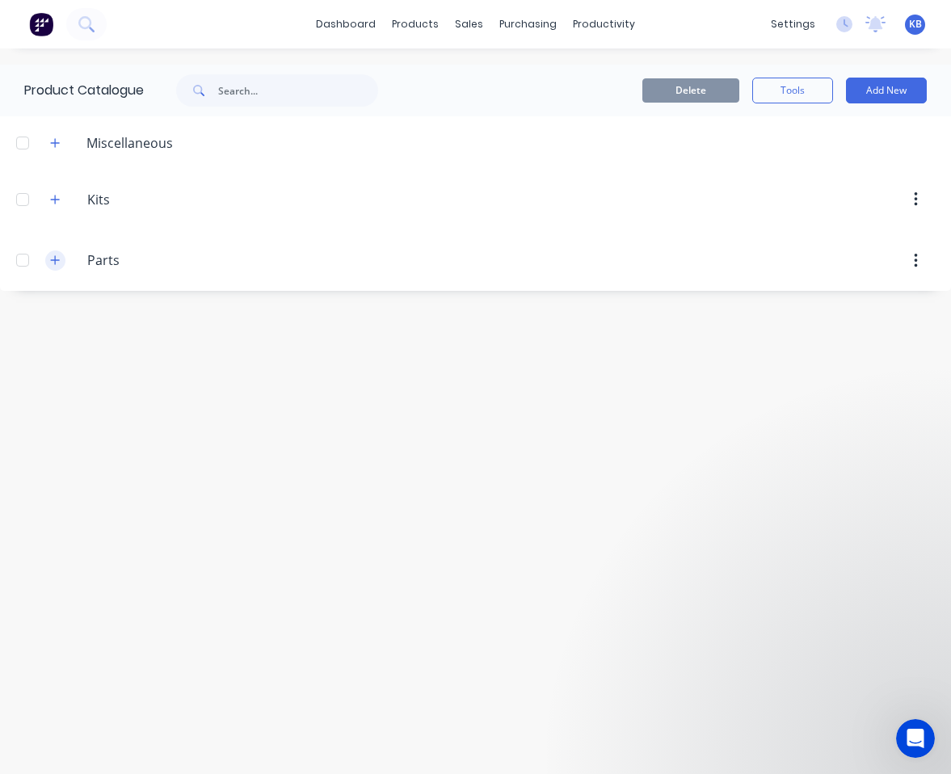
click at [57, 263] on icon "button" at bounding box center [55, 259] width 10 height 11
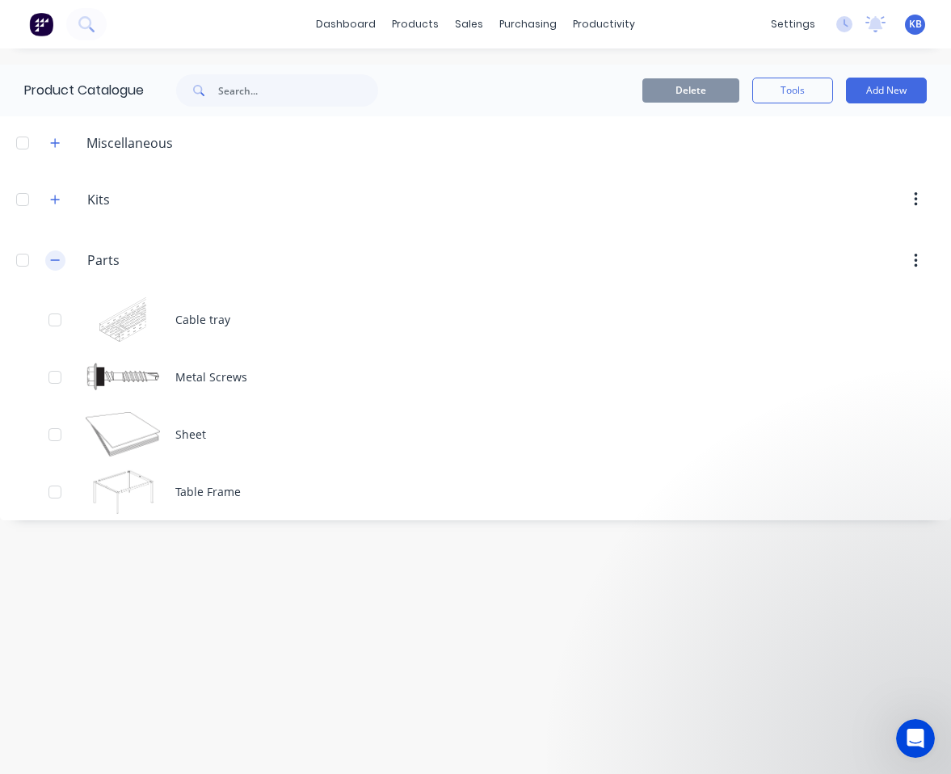
click at [53, 260] on icon "button" at bounding box center [55, 260] width 9 height 1
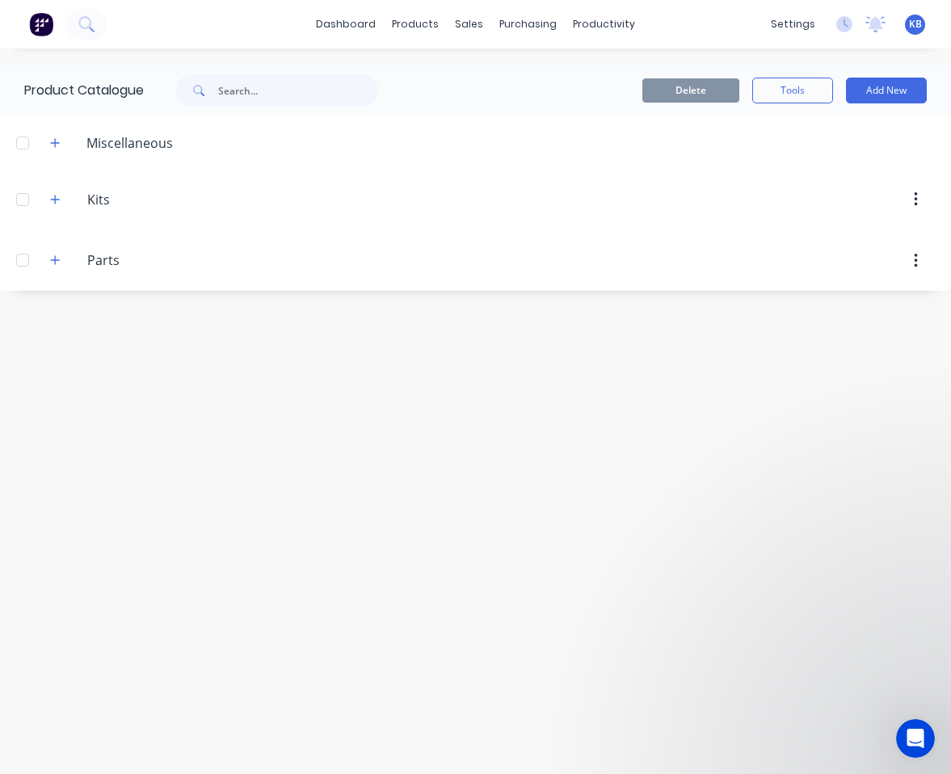
click at [128, 145] on div "Miscellaneous" at bounding box center [130, 142] width 112 height 19
click at [60, 145] on icon "button" at bounding box center [55, 142] width 10 height 11
click at [63, 145] on button "button" at bounding box center [55, 142] width 20 height 20
click at [55, 145] on icon "button" at bounding box center [55, 142] width 9 height 9
click at [56, 147] on icon "button" at bounding box center [55, 142] width 10 height 11
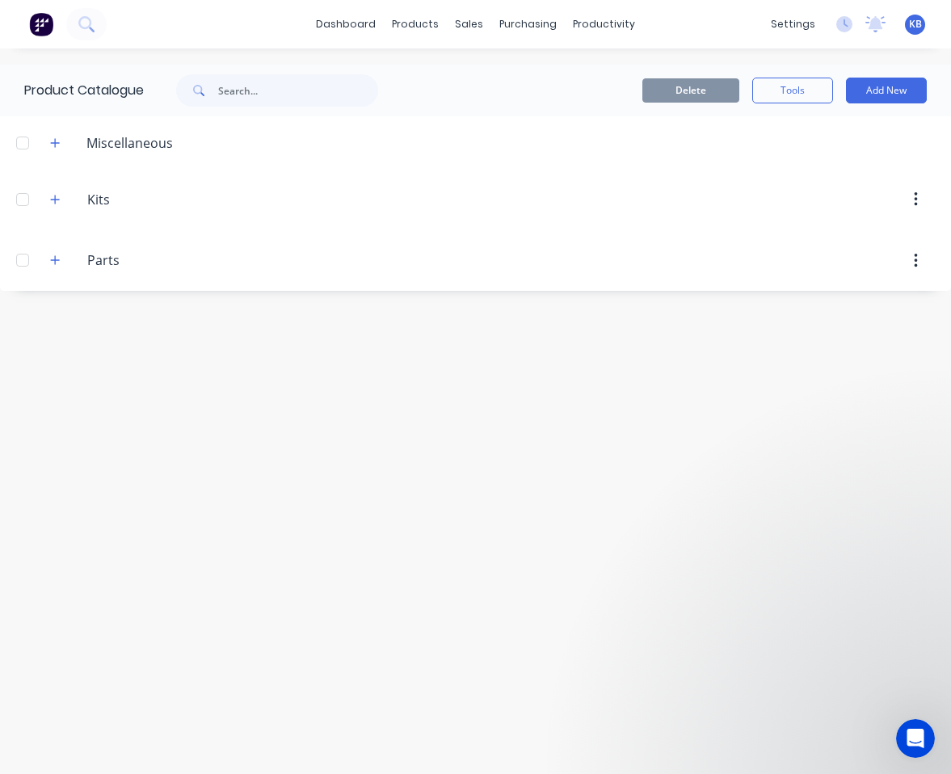
click at [161, 141] on div "Miscellaneous" at bounding box center [130, 142] width 112 height 19
click at [175, 143] on div "Miscellaneous" at bounding box center [130, 142] width 112 height 19
click at [166, 145] on div "Miscellaneous" at bounding box center [130, 142] width 112 height 19
drag, startPoint x: 166, startPoint y: 145, endPoint x: 142, endPoint y: 178, distance: 40.6
click at [166, 145] on div "Miscellaneous" at bounding box center [130, 142] width 112 height 19
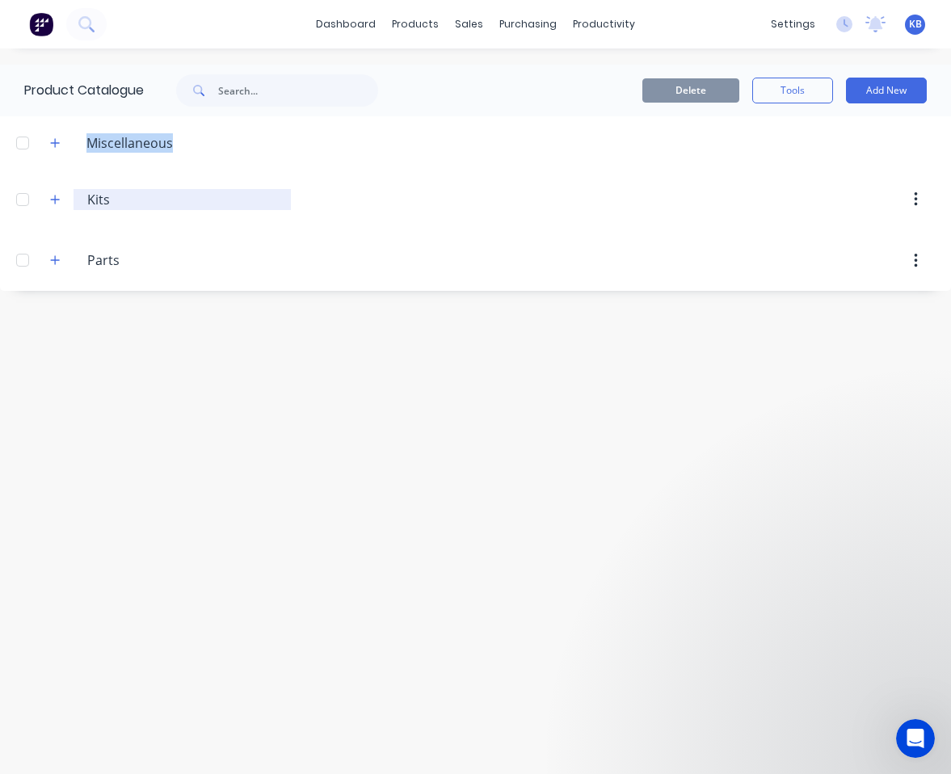
drag, startPoint x: 148, startPoint y: 138, endPoint x: 132, endPoint y: 189, distance: 53.4
click at [148, 138] on div "Miscellaneous" at bounding box center [130, 142] width 112 height 19
drag, startPoint x: 123, startPoint y: 195, endPoint x: 120, endPoint y: 216, distance: 21.9
click at [123, 195] on input "Kits" at bounding box center [182, 199] width 191 height 19
type input "K"
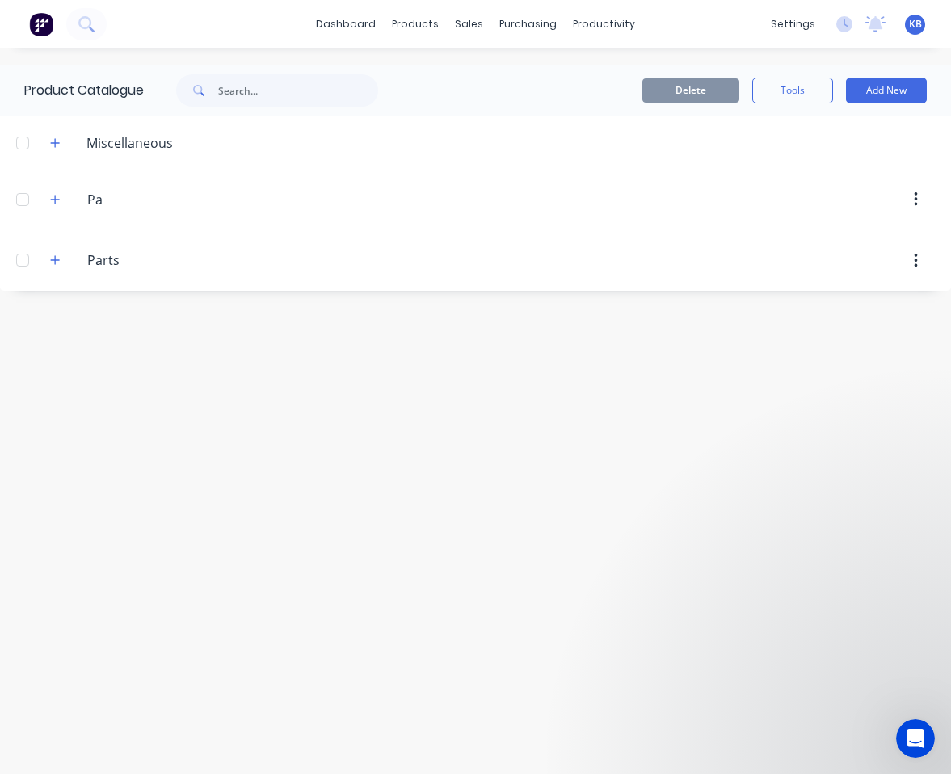
type input "P"
type input "Supply and Install Package"
click at [298, 199] on div at bounding box center [613, 199] width 644 height 29
click at [106, 262] on input "Parts" at bounding box center [182, 259] width 191 height 19
drag, startPoint x: 136, startPoint y: 263, endPoint x: 6, endPoint y: 248, distance: 130.9
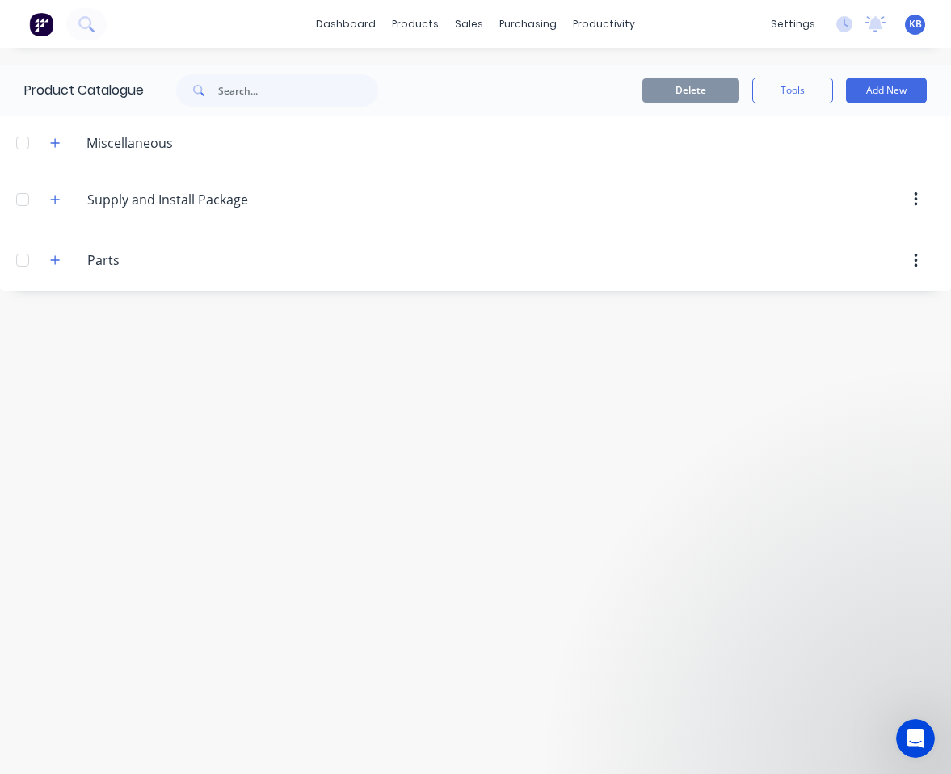
click at [6, 248] on header "Parts Parts" at bounding box center [475, 260] width 951 height 61
type input "S"
type input "Product"
click at [585, 258] on div at bounding box center [613, 260] width 644 height 29
click at [58, 263] on icon "button" at bounding box center [55, 259] width 10 height 11
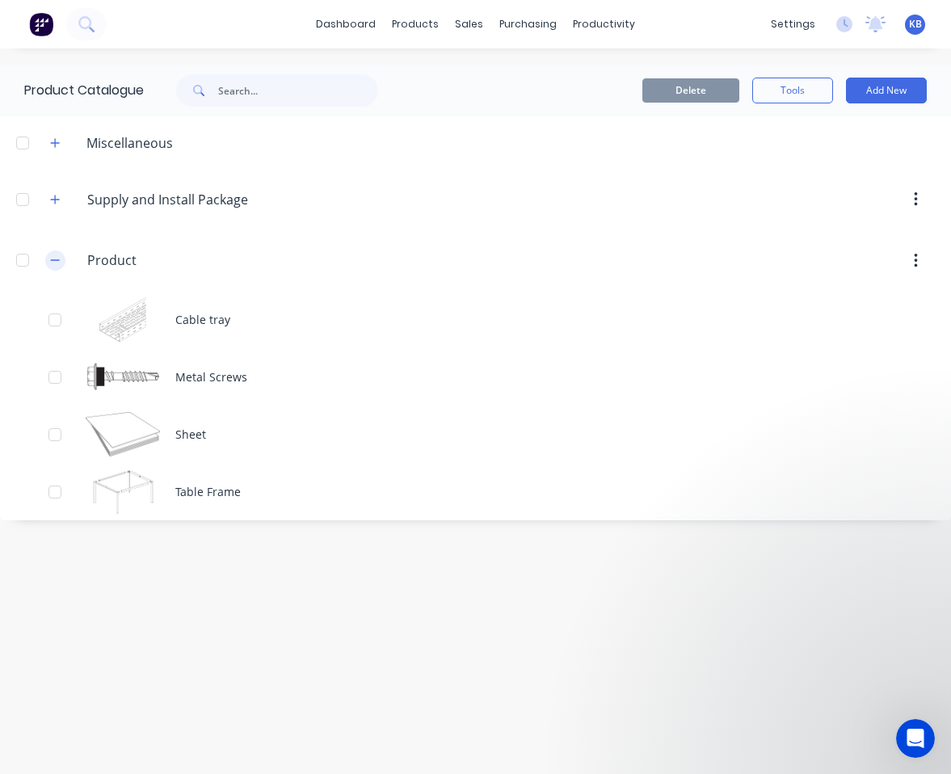
click at [56, 266] on icon "button" at bounding box center [55, 259] width 10 height 11
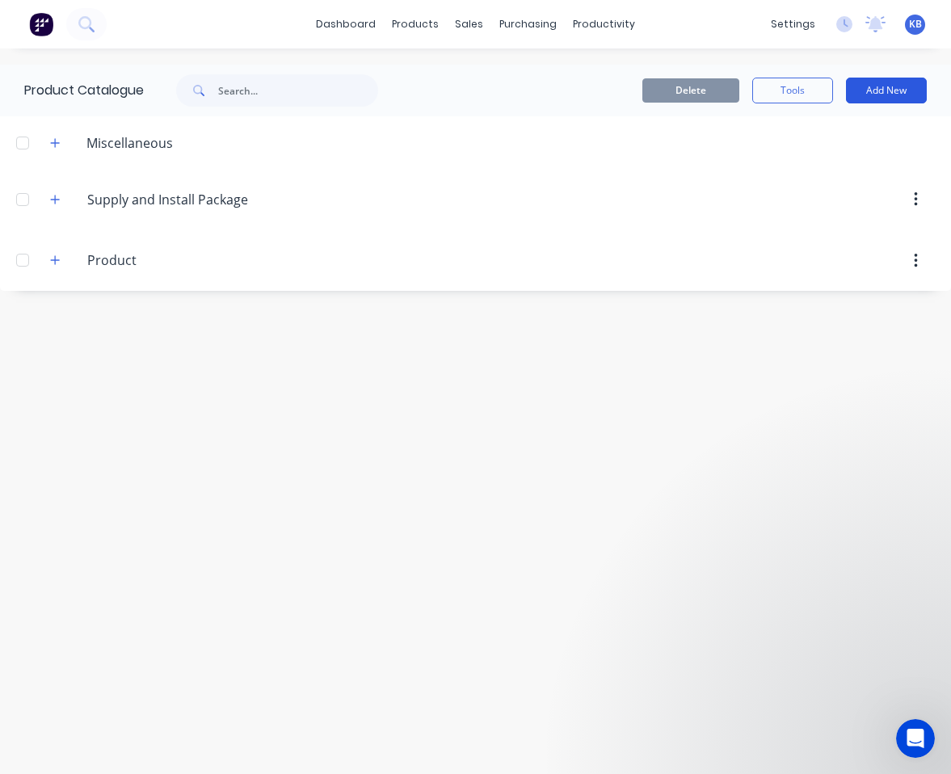
click at [833, 88] on button "Add New" at bounding box center [886, 91] width 81 height 26
click at [833, 170] on div "Product" at bounding box center [850, 164] width 124 height 23
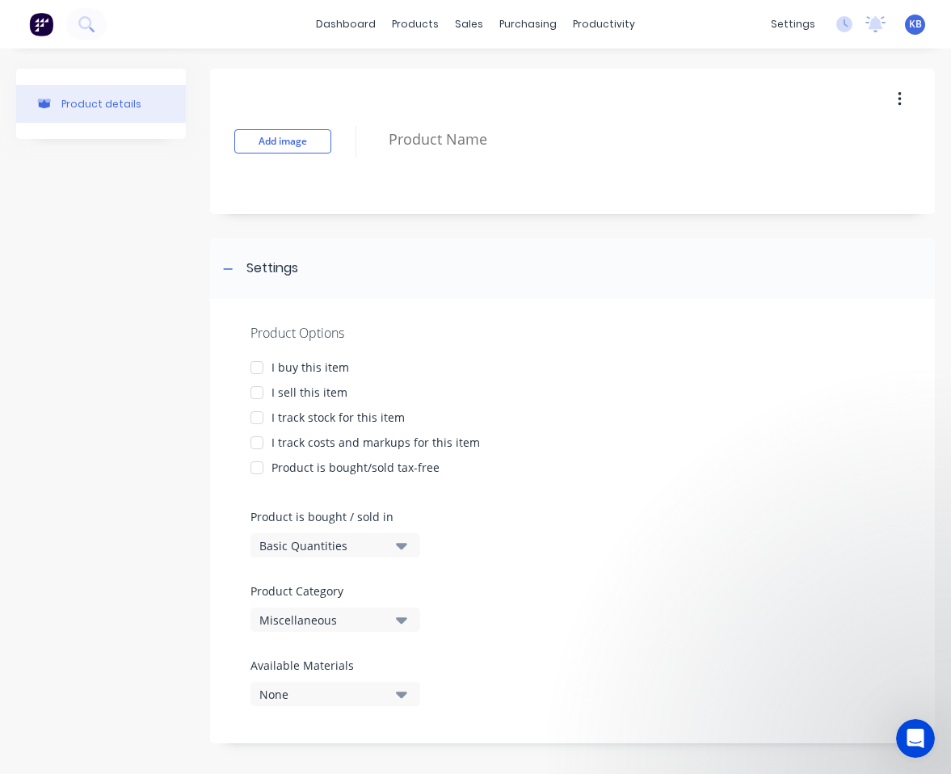
scroll to position [6, 0]
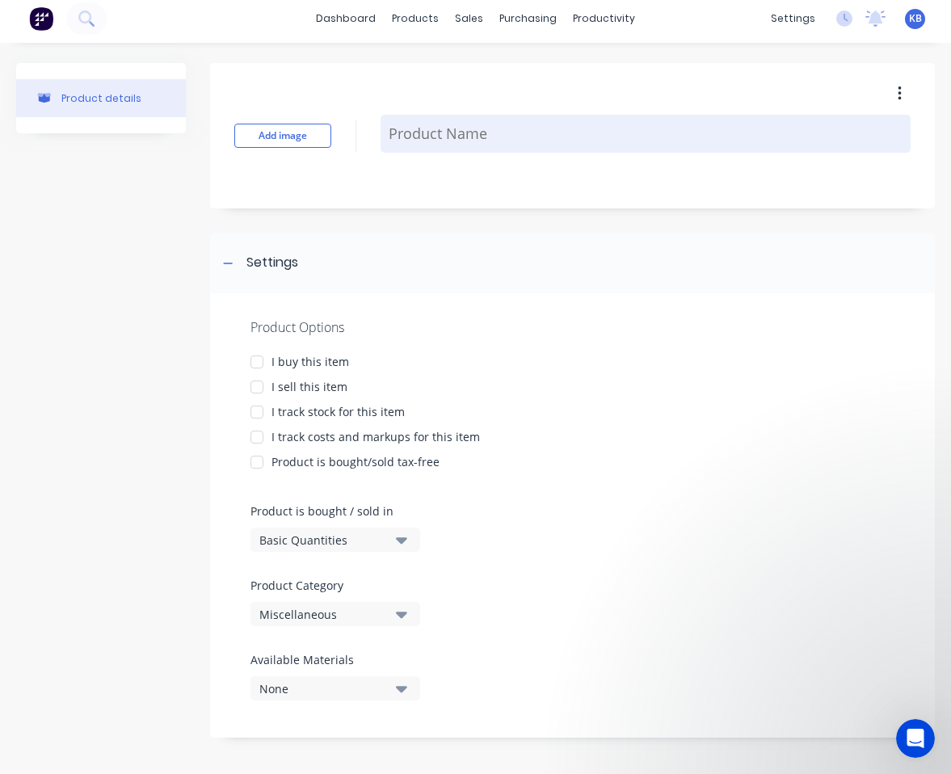
click at [414, 148] on textarea at bounding box center [645, 134] width 530 height 38
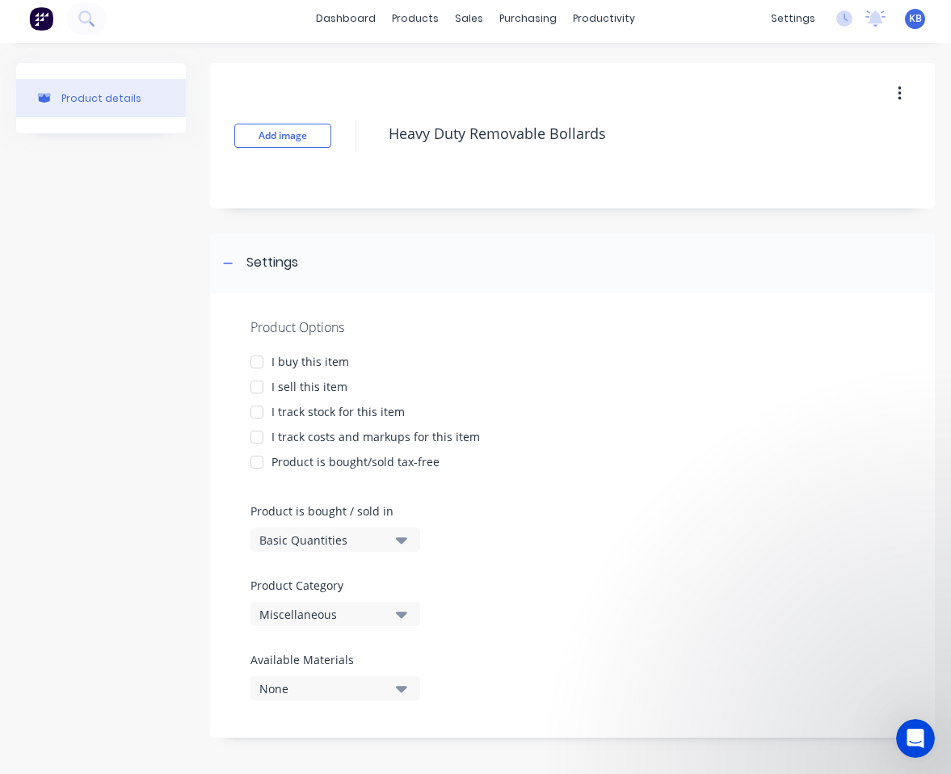
type textarea "Heavy Duty Removable Bollards"
click at [575, 192] on div "Add image Heavy Duty Removable Bollards" at bounding box center [572, 135] width 725 height 145
click at [304, 355] on div "I buy this item" at bounding box center [310, 361] width 78 height 17
click at [298, 386] on div "I sell this item" at bounding box center [309, 386] width 76 height 17
click at [296, 409] on div "I track stock for this item" at bounding box center [337, 411] width 133 height 17
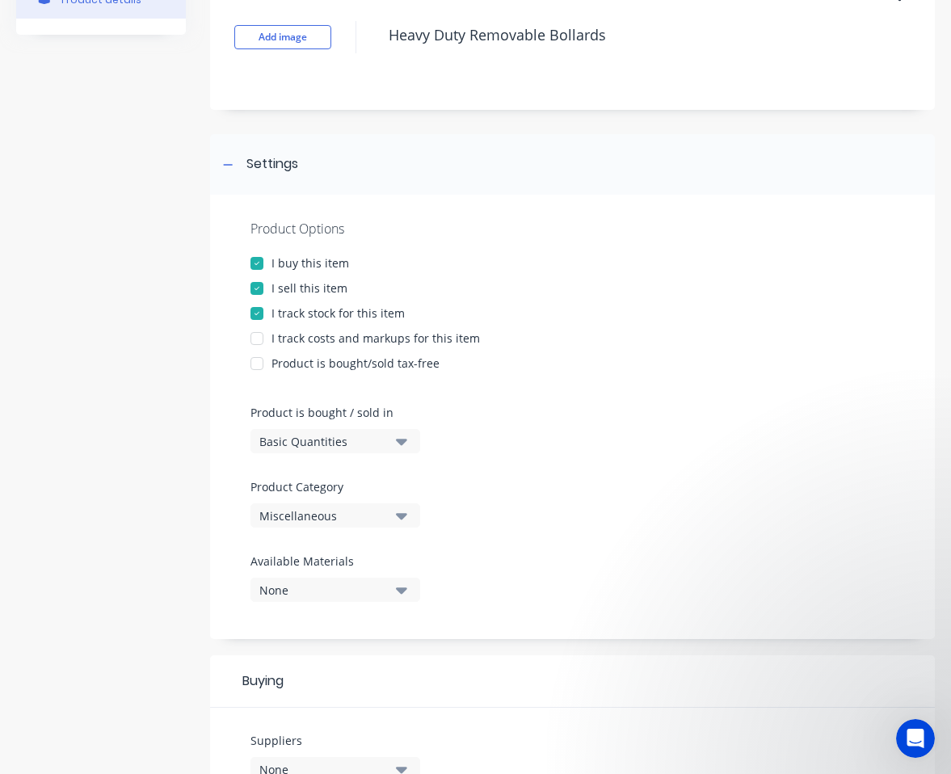
scroll to position [107, 0]
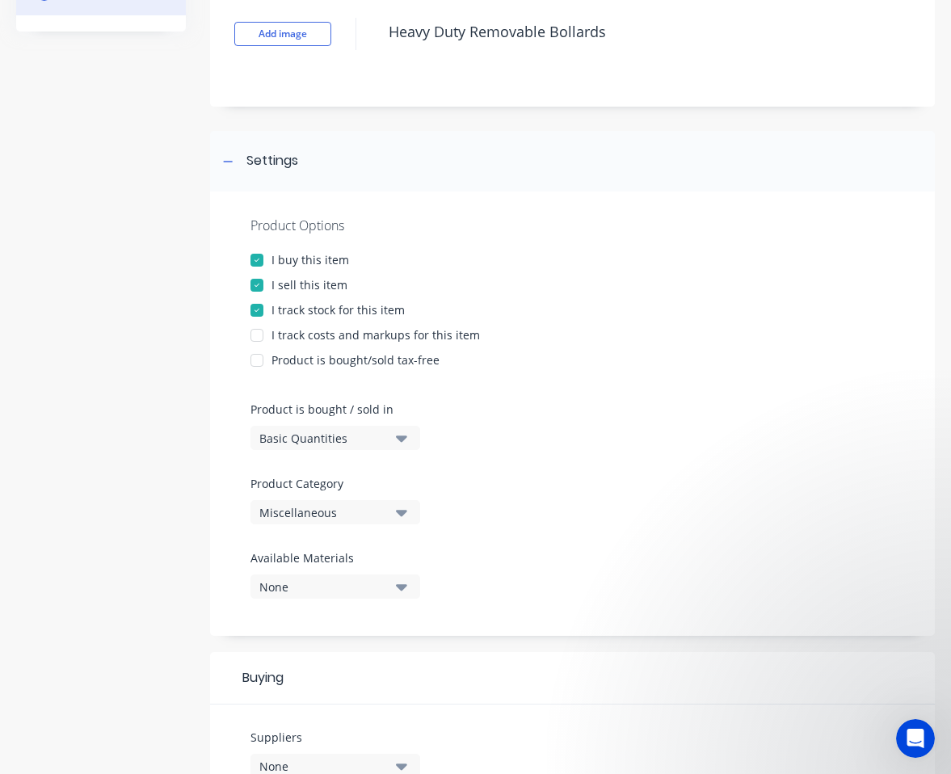
click at [313, 310] on div "I track stock for this item" at bounding box center [337, 309] width 133 height 17
click at [401, 435] on icon "button" at bounding box center [401, 438] width 11 height 18
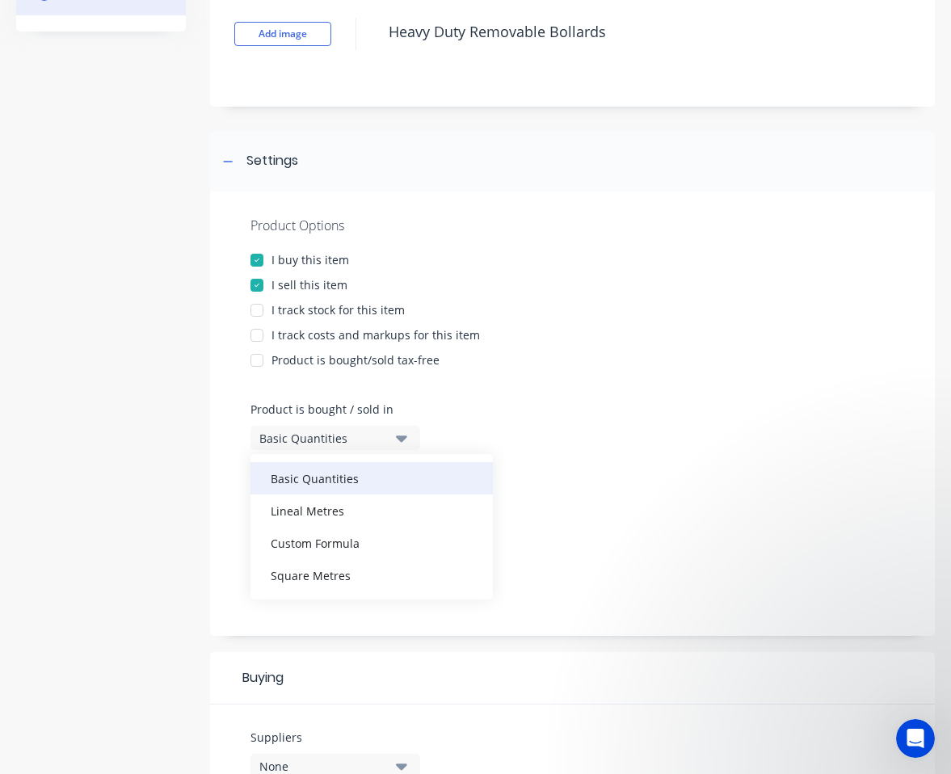
click at [338, 477] on div "Basic Quantities" at bounding box center [371, 478] width 242 height 32
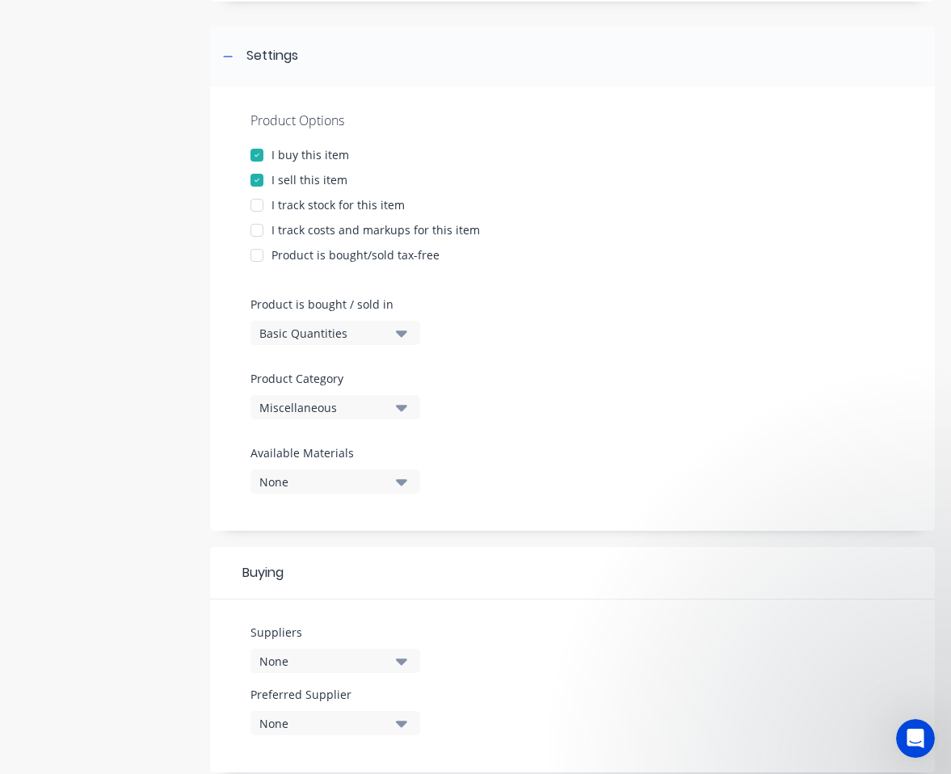
scroll to position [225, 0]
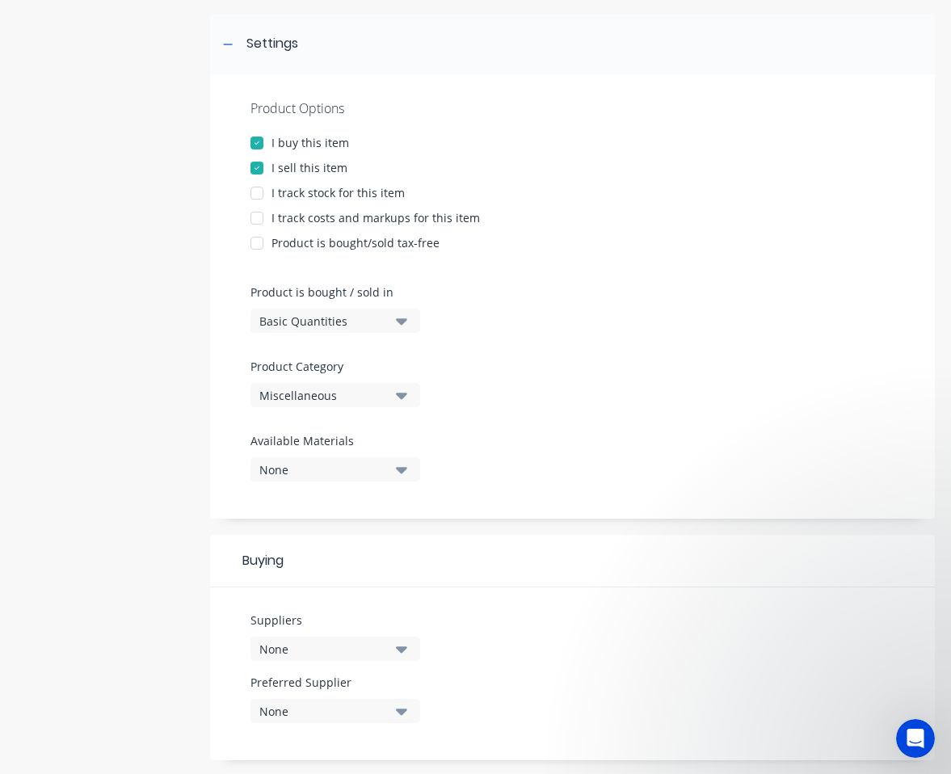
click at [408, 401] on button "Miscellaneous" at bounding box center [335, 395] width 170 height 24
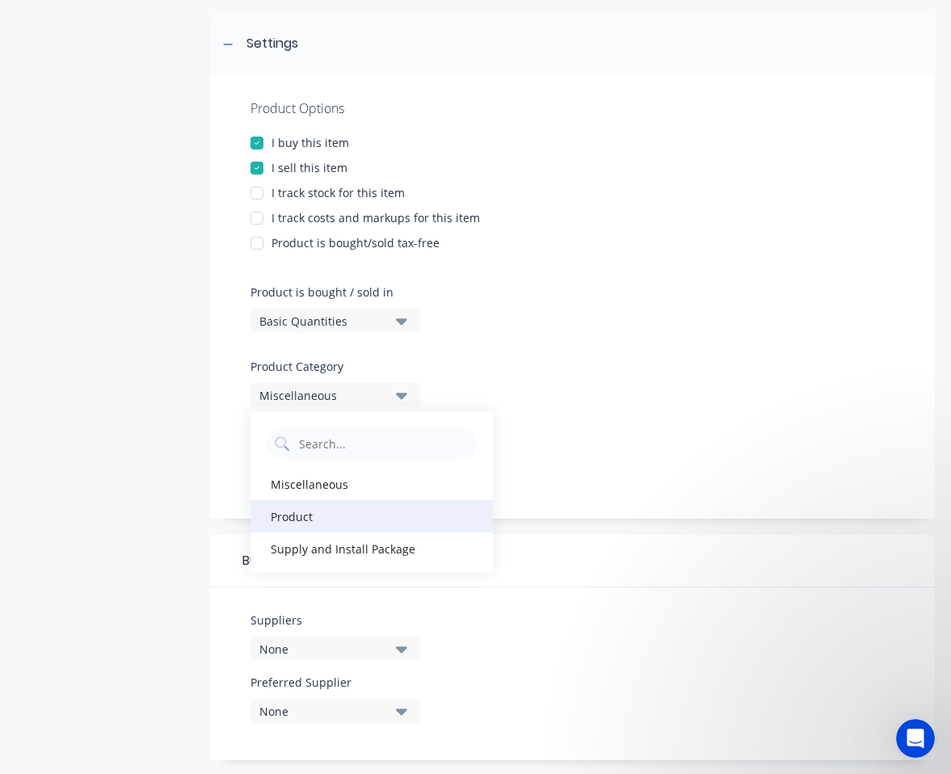
click at [372, 516] on div "Product" at bounding box center [371, 516] width 242 height 32
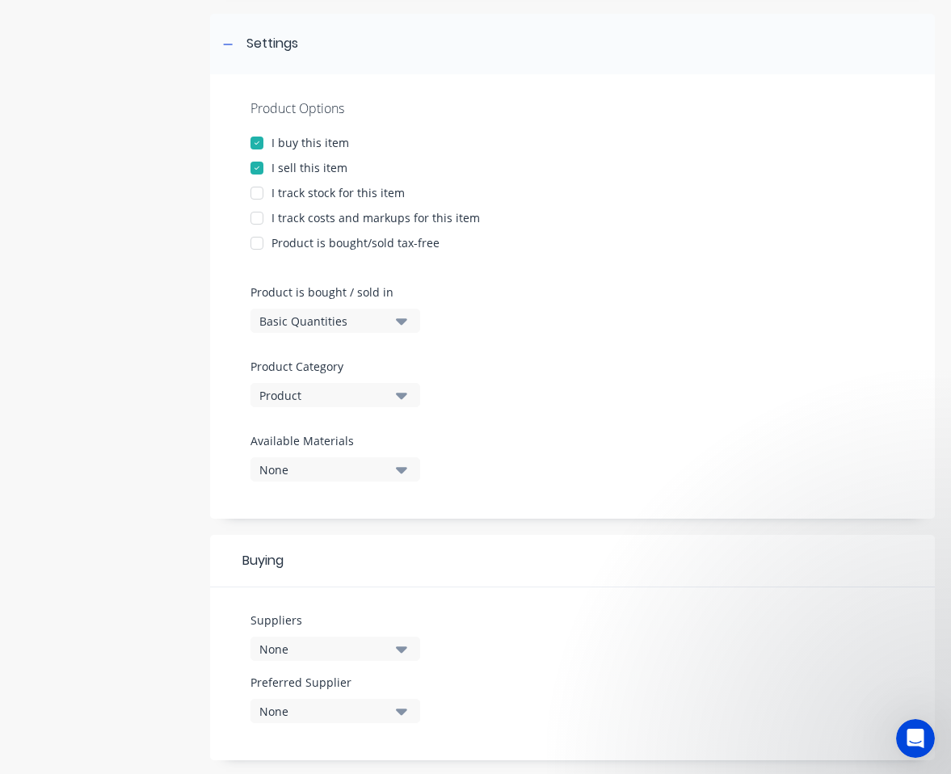
click at [402, 394] on icon "button" at bounding box center [401, 396] width 11 height 6
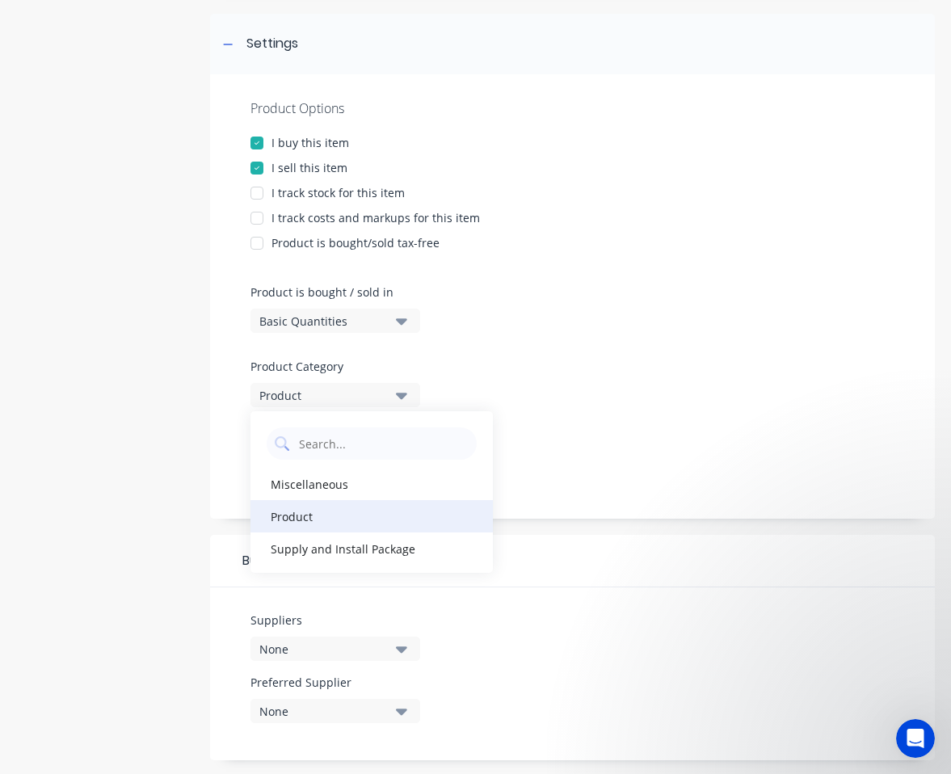
click at [316, 514] on div "Product" at bounding box center [371, 516] width 242 height 32
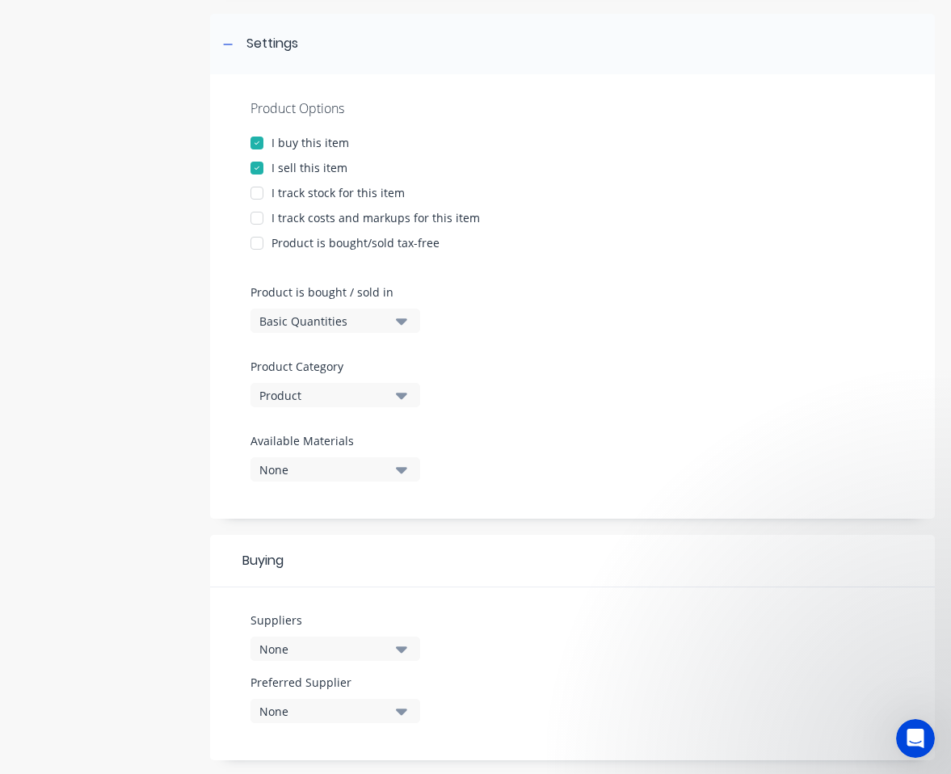
click at [400, 472] on icon "button" at bounding box center [401, 470] width 11 height 6
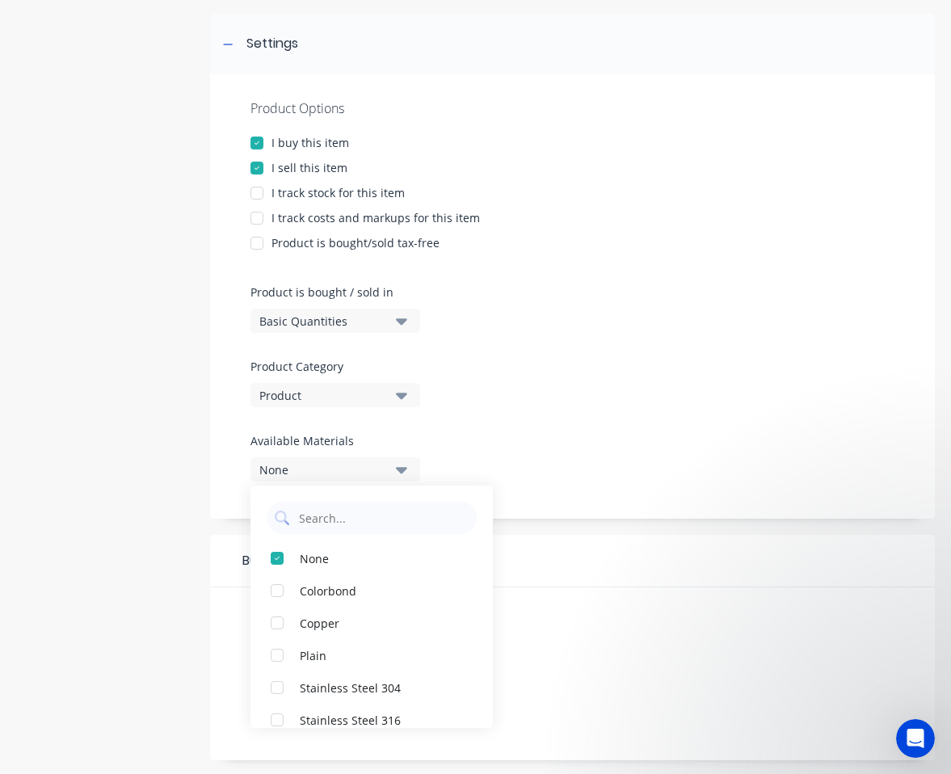
scroll to position [48, 0]
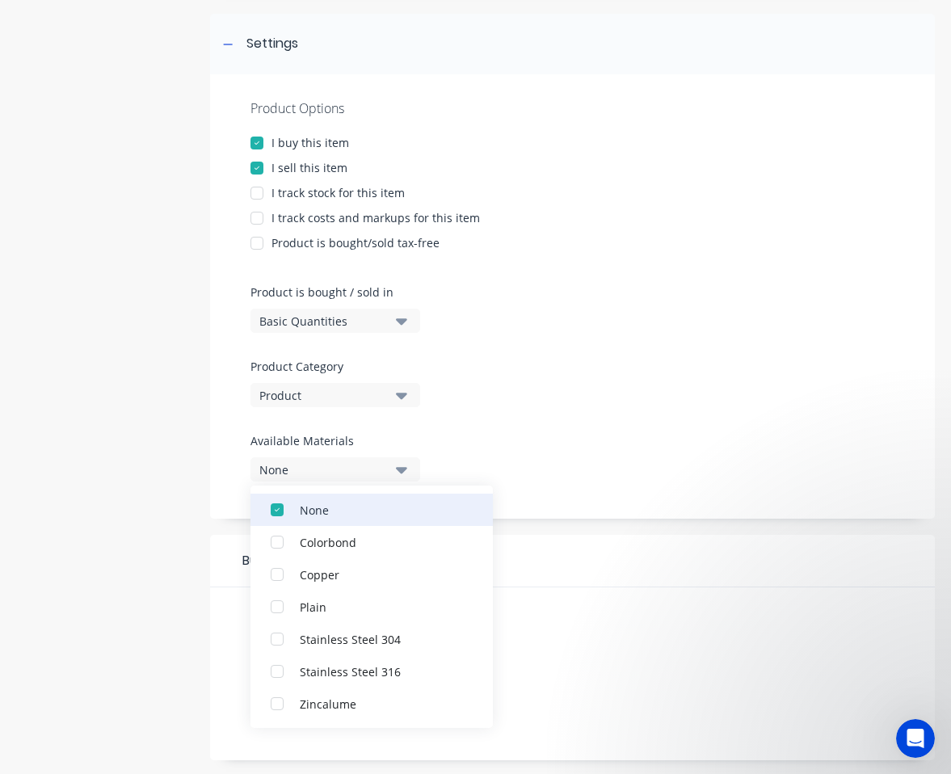
click at [366, 510] on div "None" at bounding box center [381, 509] width 162 height 17
click at [486, 450] on div "Product Options I buy this item I sell this item I track stock for this item I …" at bounding box center [572, 296] width 725 height 444
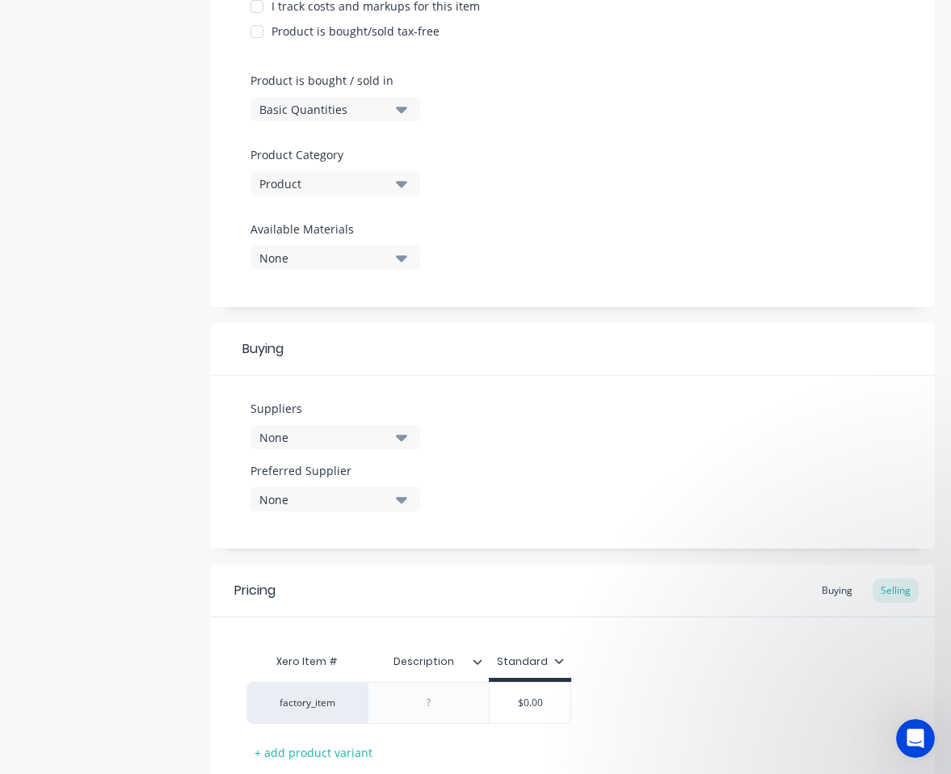
scroll to position [441, 0]
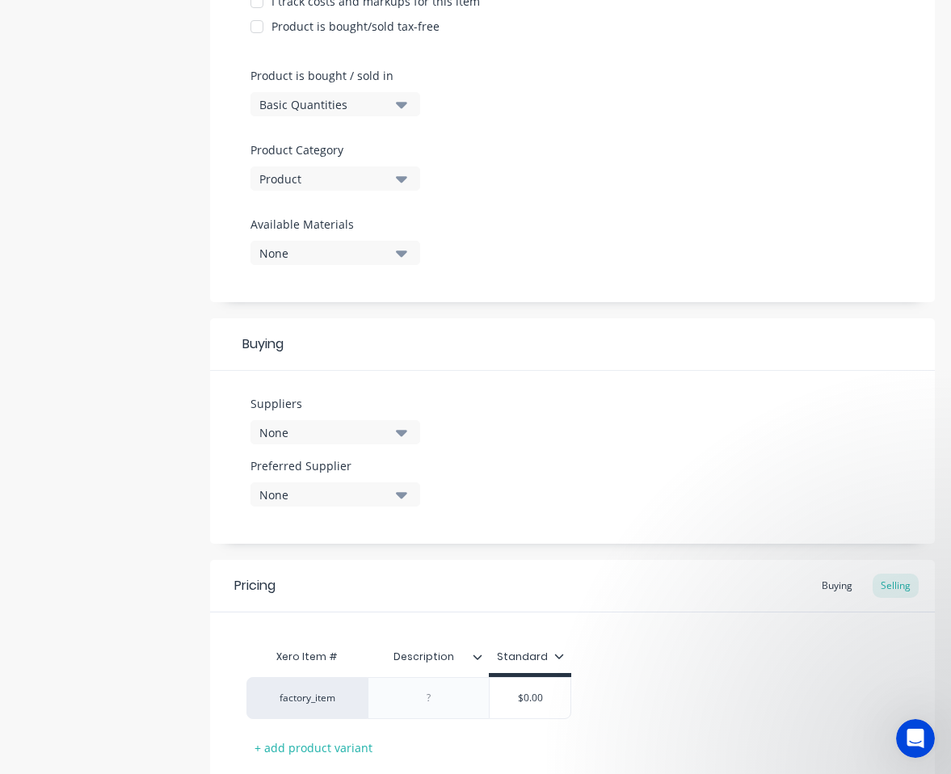
click at [401, 436] on icon "button" at bounding box center [401, 432] width 11 height 18
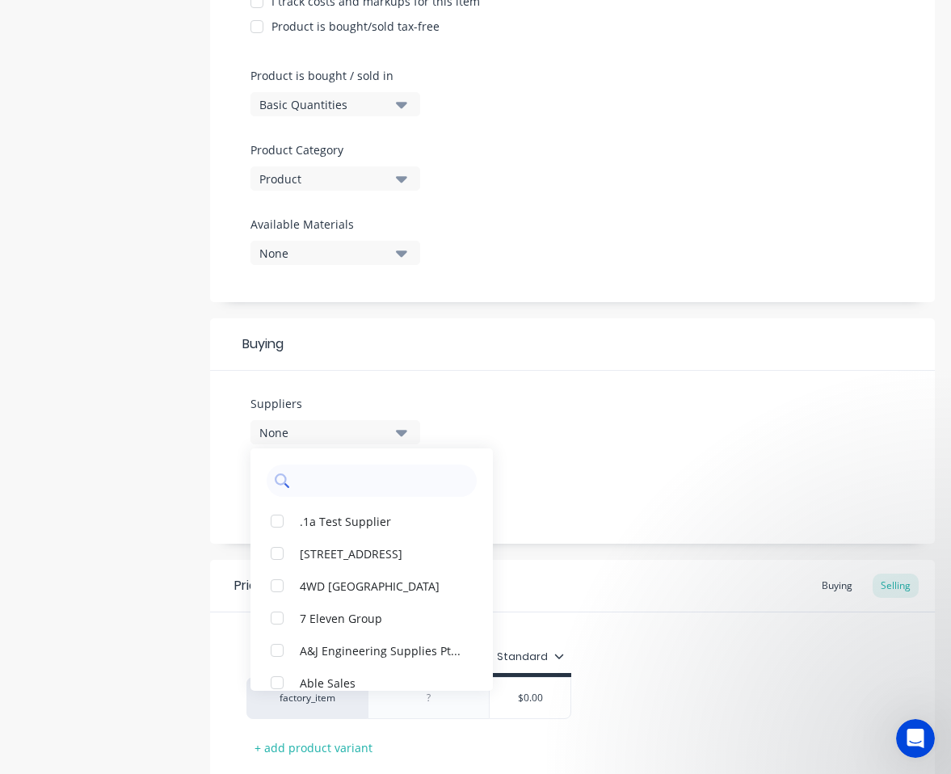
click at [400, 489] on input "text" at bounding box center [382, 480] width 171 height 32
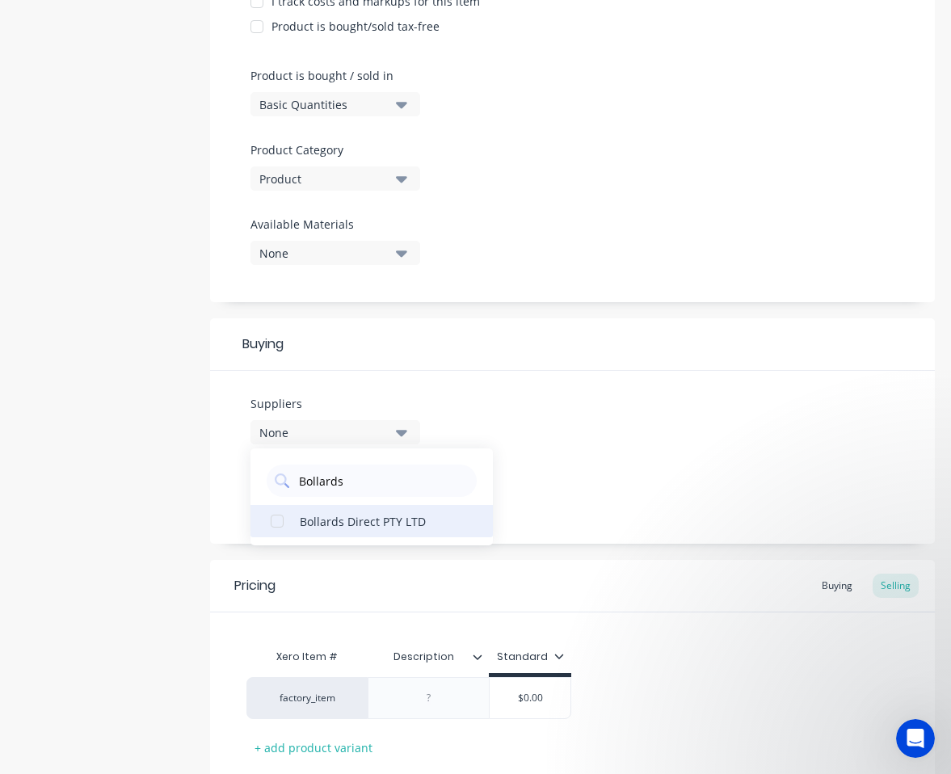
type input "Bollards"
click at [378, 530] on button "Bollards Direct PTY LTD" at bounding box center [371, 521] width 242 height 32
click at [547, 477] on div "Suppliers 1 suppliers selected Bollards Bollards Direct PTY LTD Preferred Suppl…" at bounding box center [572, 457] width 725 height 173
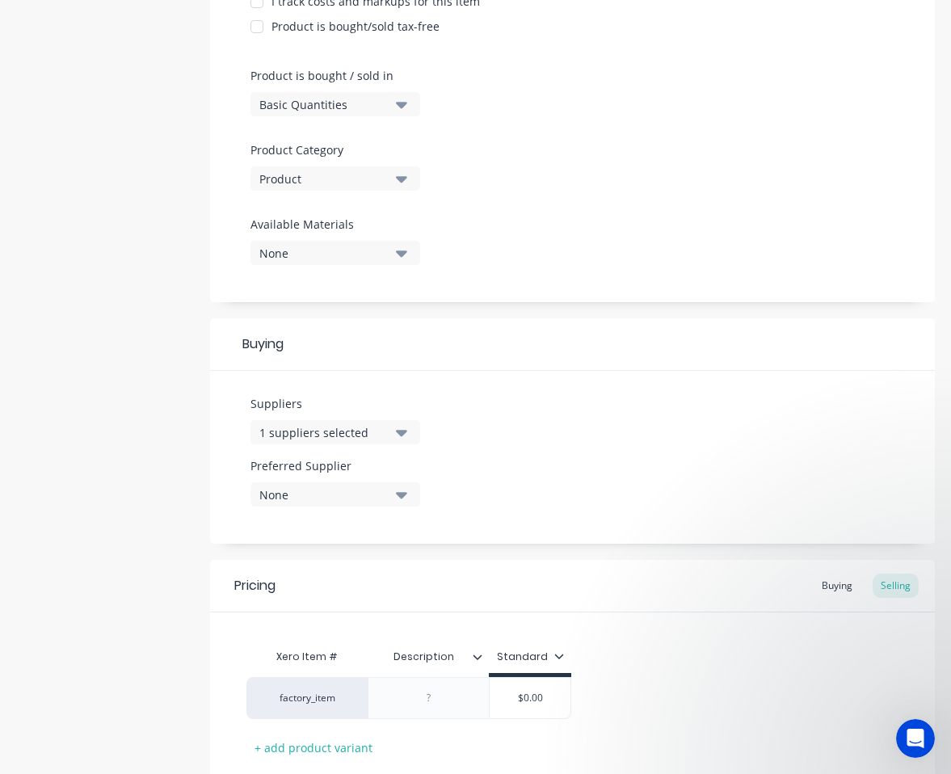
click at [397, 494] on icon "button" at bounding box center [401, 494] width 11 height 18
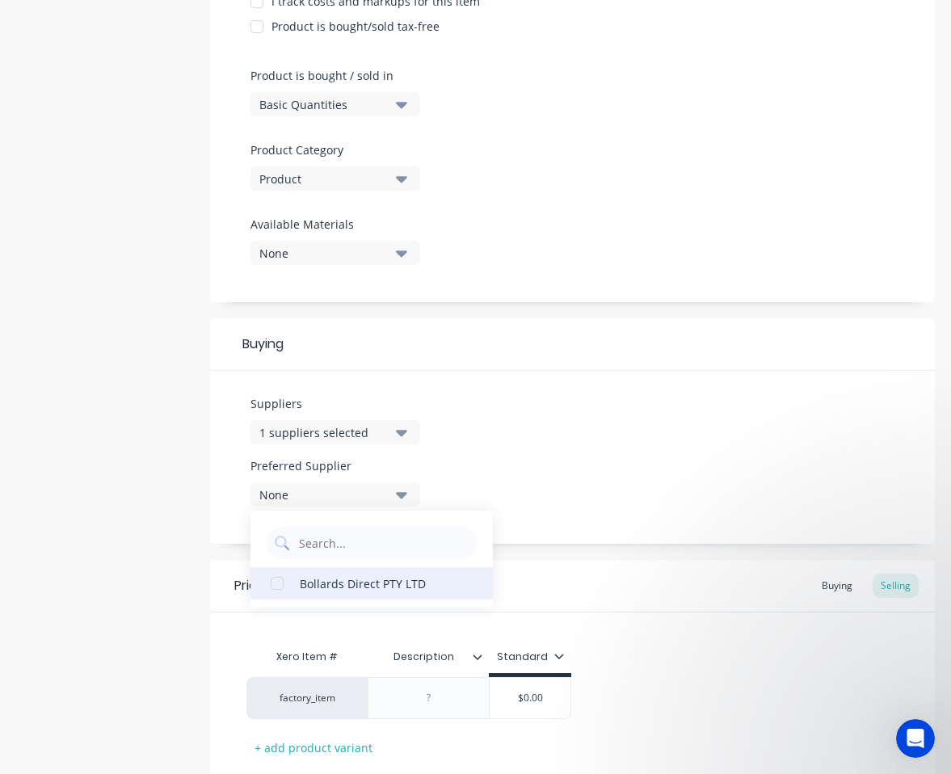
click at [412, 591] on button "Bollards Direct PTY LTD" at bounding box center [371, 583] width 242 height 32
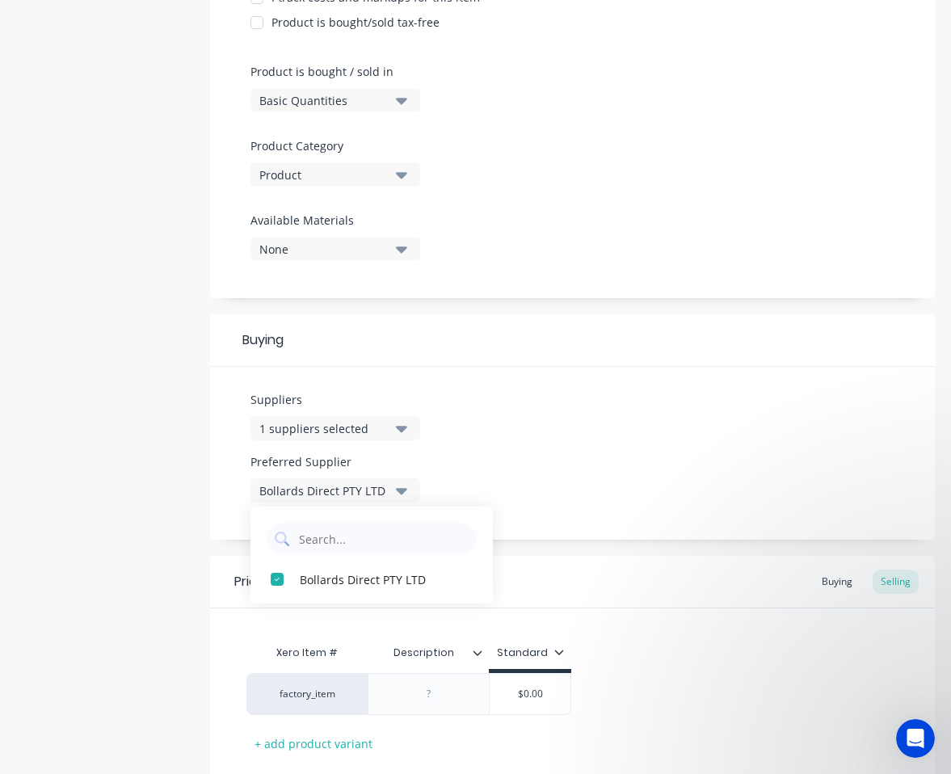
click at [562, 490] on div "Suppliers 1 suppliers selected Bollards Preferred Supplier Bollards Direct PTY …" at bounding box center [572, 453] width 725 height 173
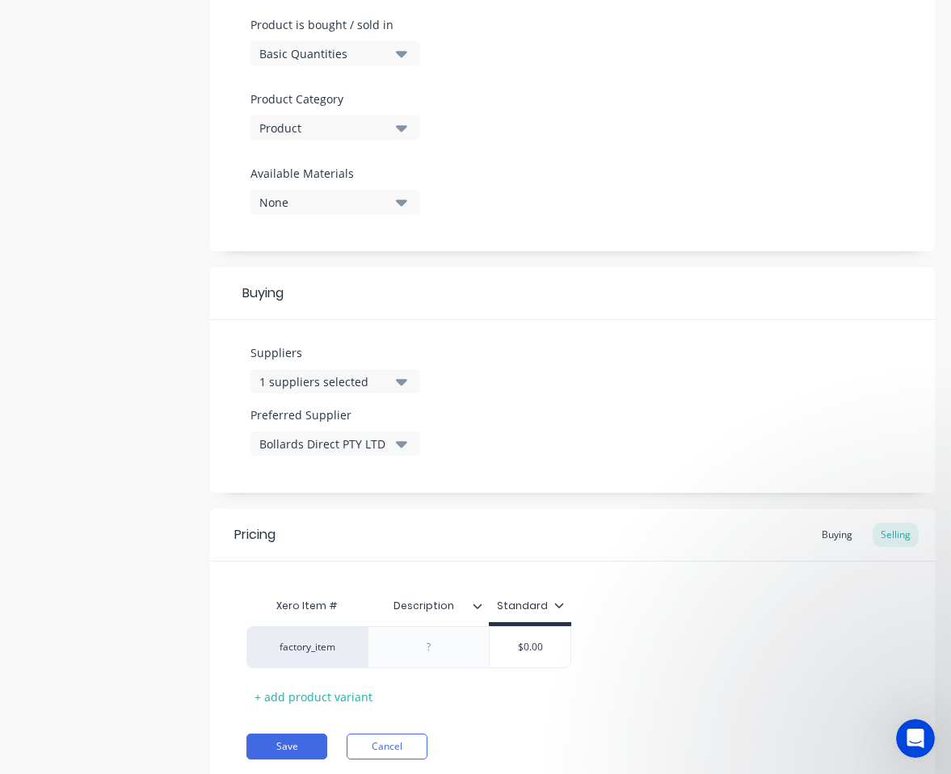
scroll to position [546, 0]
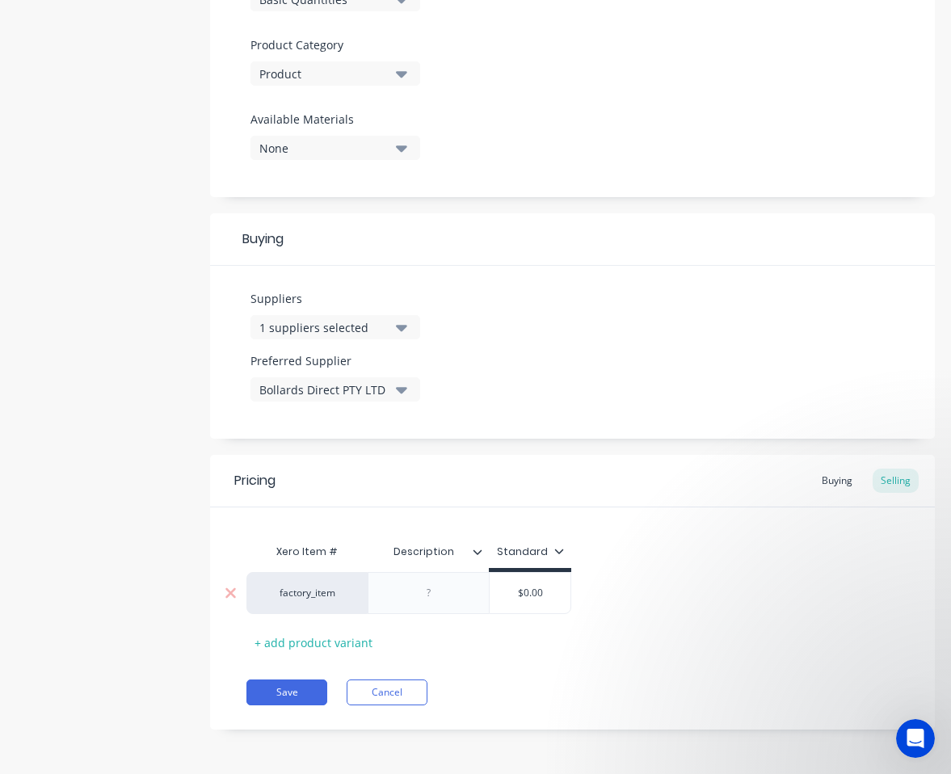
click at [344, 594] on div "factory_item" at bounding box center [307, 593] width 89 height 15
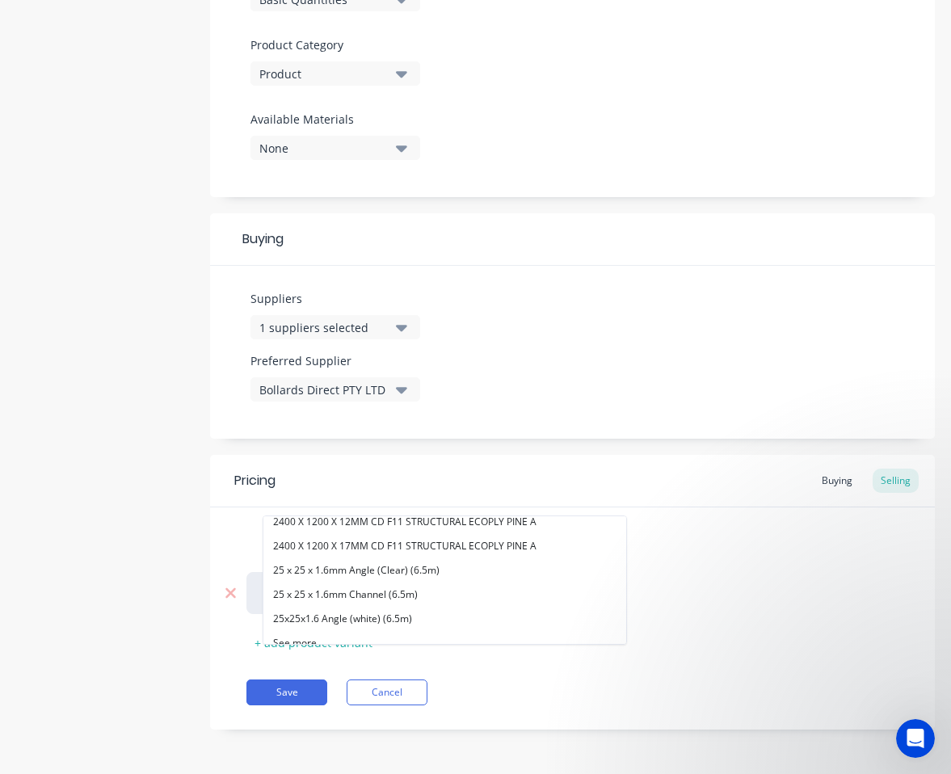
scroll to position [624, 0]
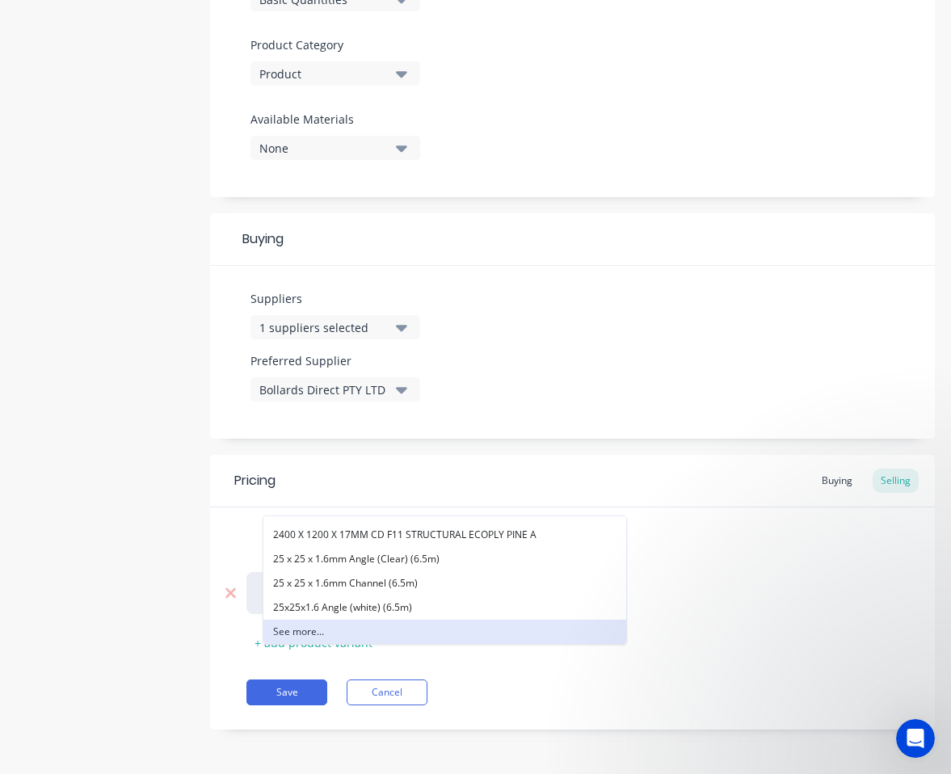
click at [402, 622] on button "See more..." at bounding box center [444, 632] width 363 height 24
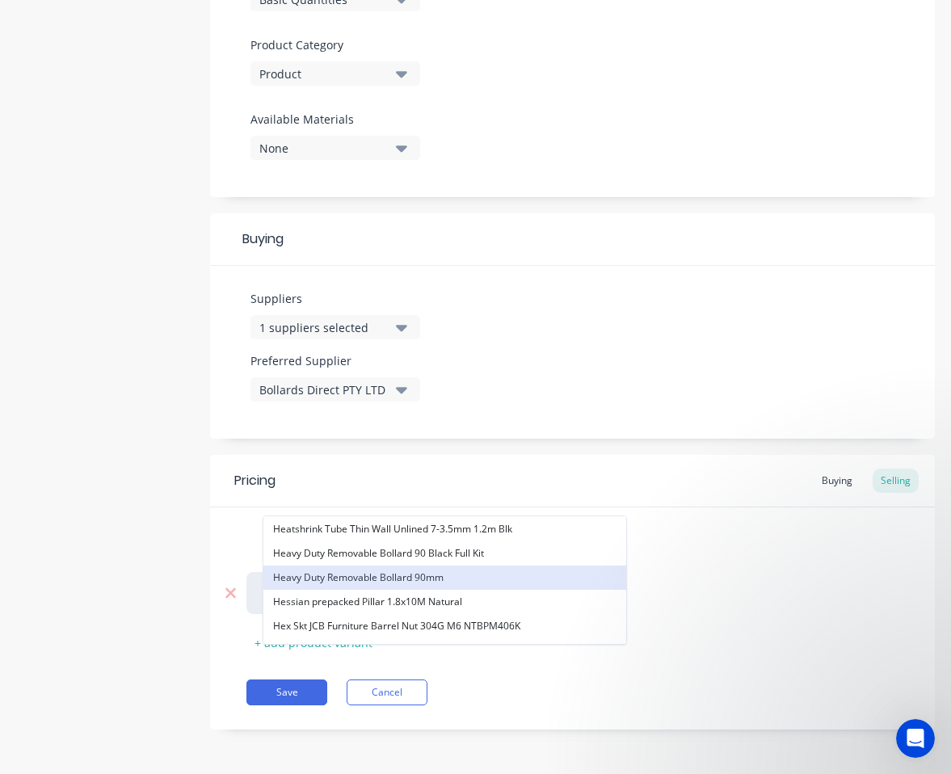
scroll to position [6950, 0]
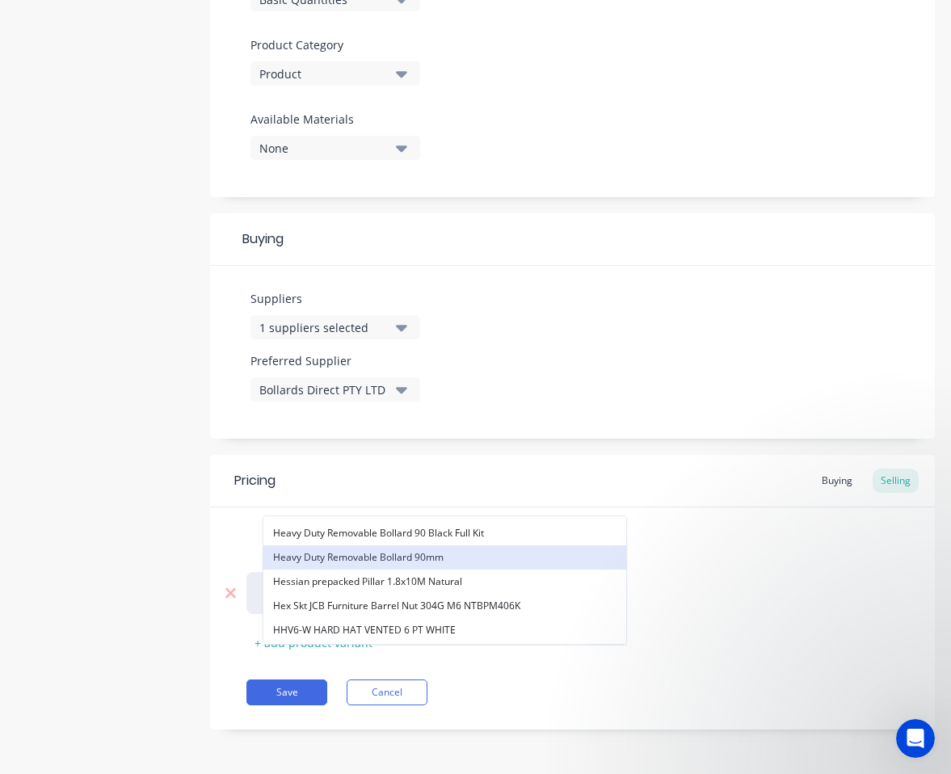
click at [420, 557] on button "Heavy Duty Removable Bollard 90mm" at bounding box center [444, 557] width 363 height 24
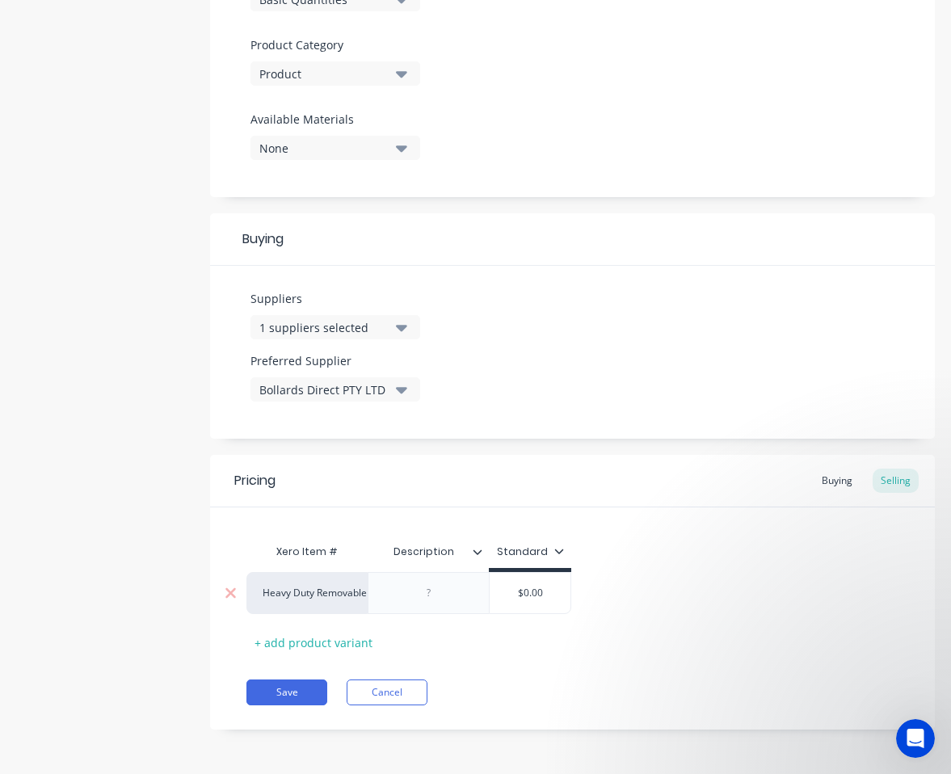
click at [439, 587] on div at bounding box center [429, 592] width 81 height 21
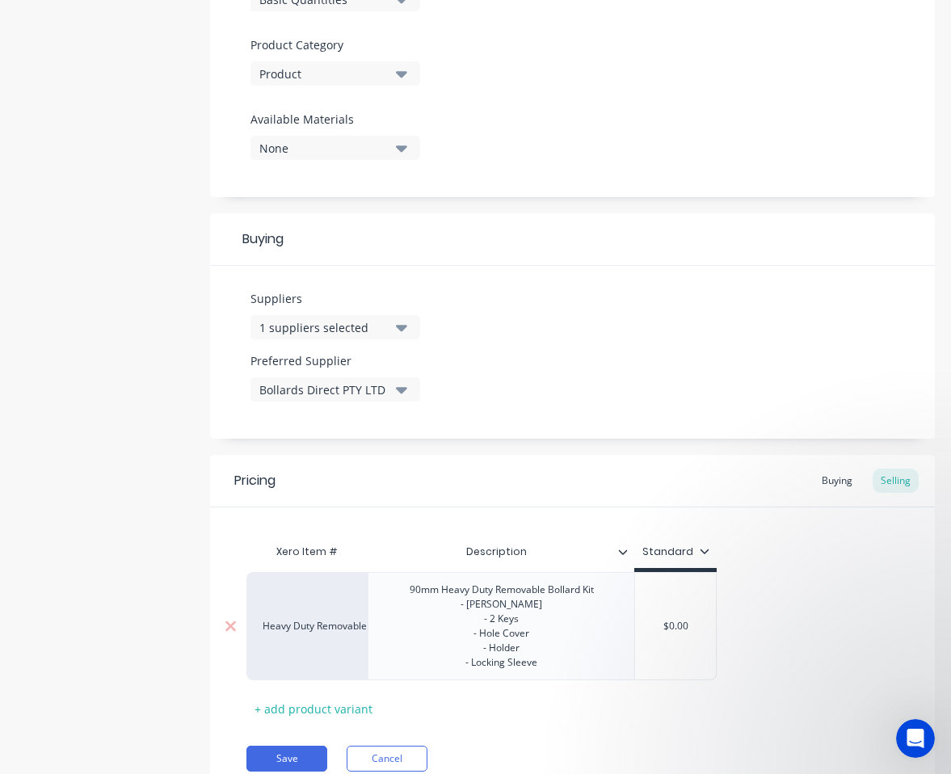
click at [542, 633] on div "Heavy Duty Removable Bollard 90mm 90mm Heavy Duty Removable Bollard Kit - Bolla…" at bounding box center [481, 626] width 470 height 108
type input "$510"
click at [833, 631] on div "Heavy Duty Removable Bollard 90mm 90mm Heavy Duty Removable Bollard Kit - Bolla…" at bounding box center [572, 626] width 652 height 108
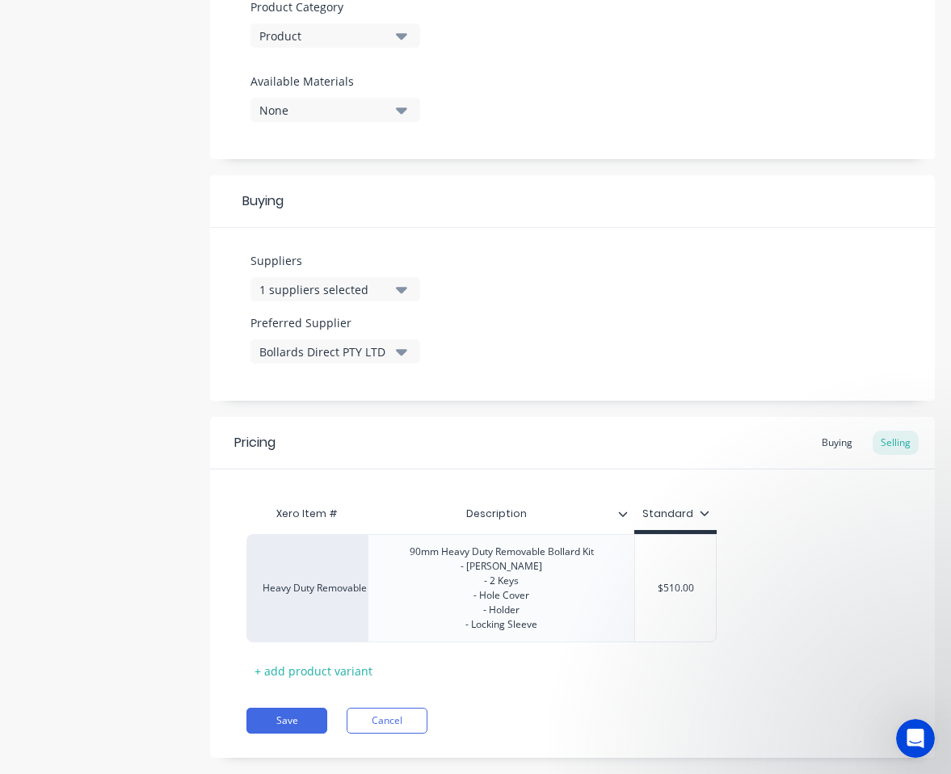
scroll to position [612, 0]
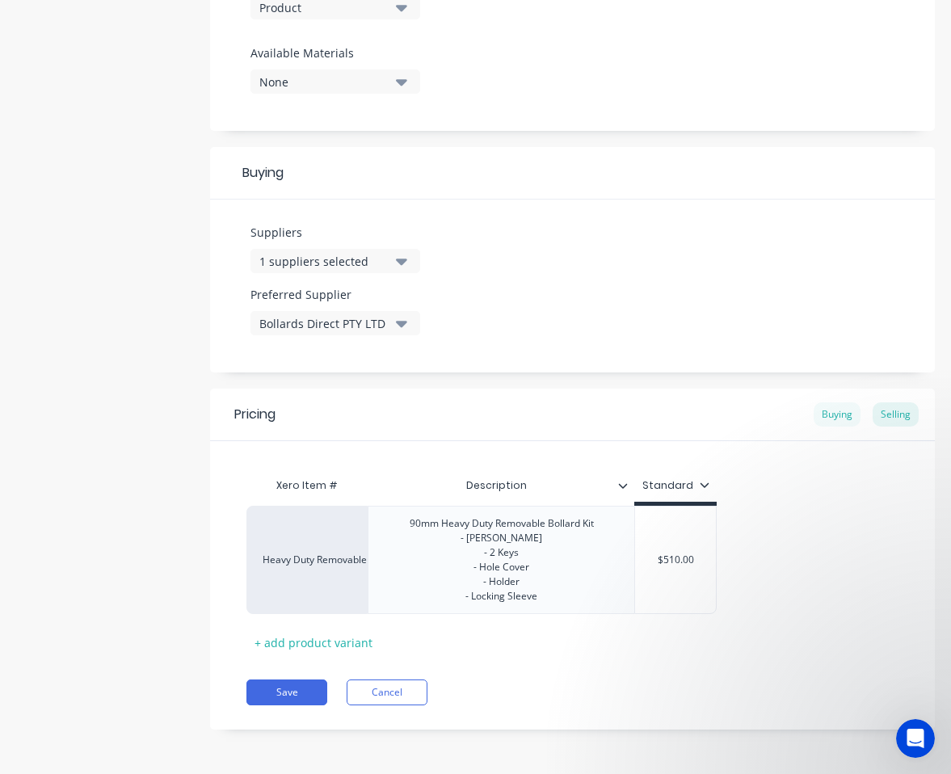
click at [833, 413] on div "Buying" at bounding box center [836, 414] width 47 height 24
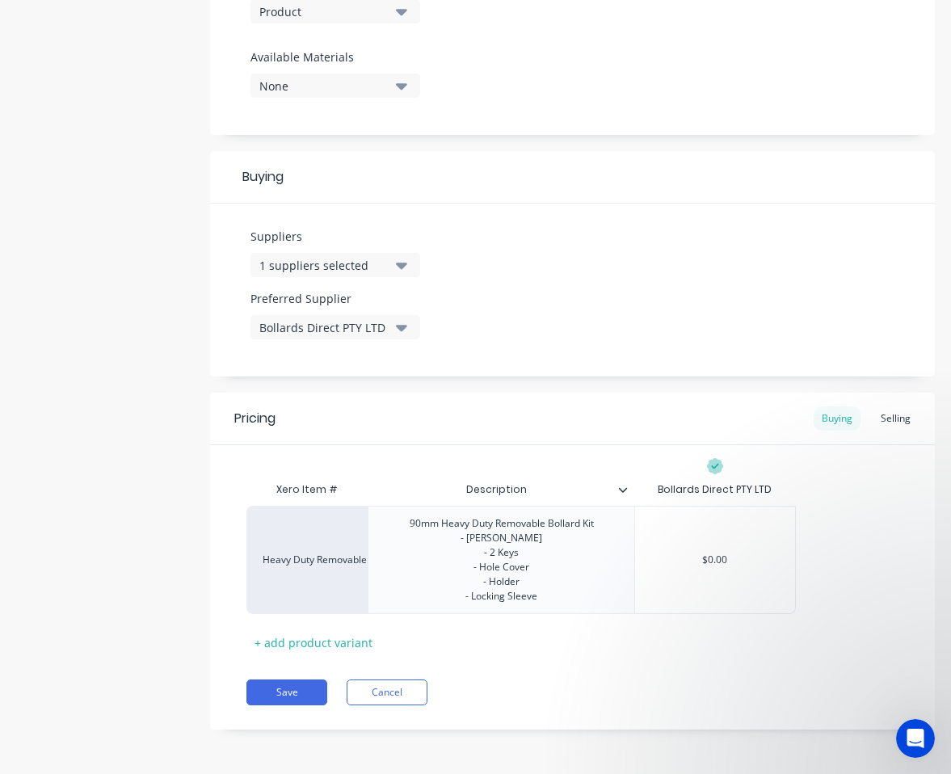
scroll to position [608, 0]
click at [833, 415] on div "Selling" at bounding box center [895, 418] width 46 height 24
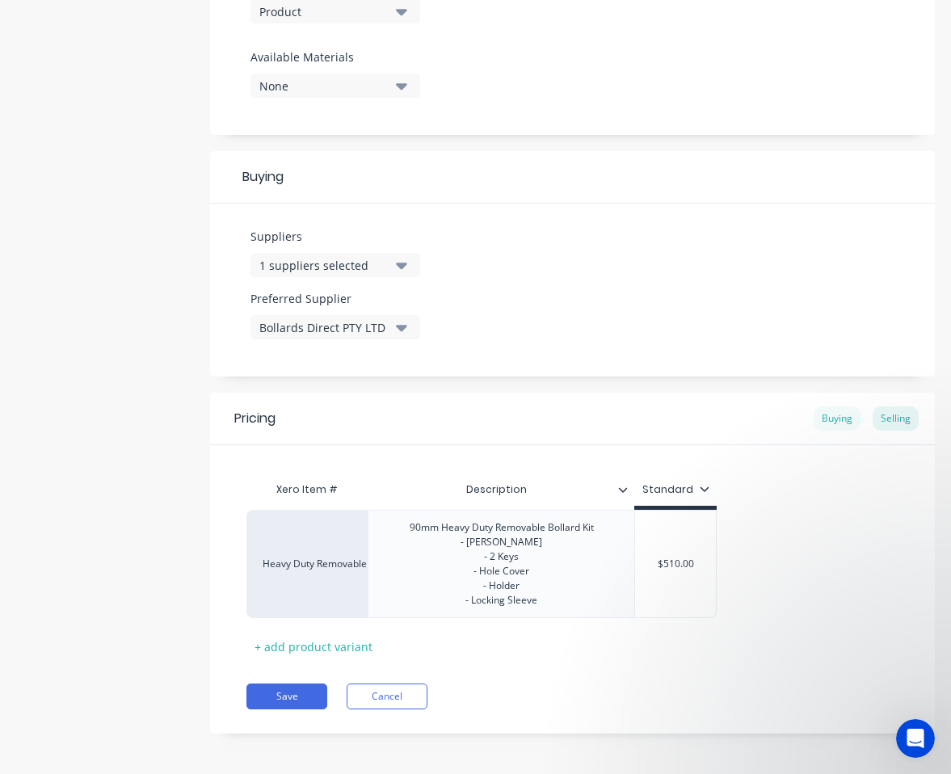
click at [833, 418] on div "Buying" at bounding box center [836, 418] width 47 height 24
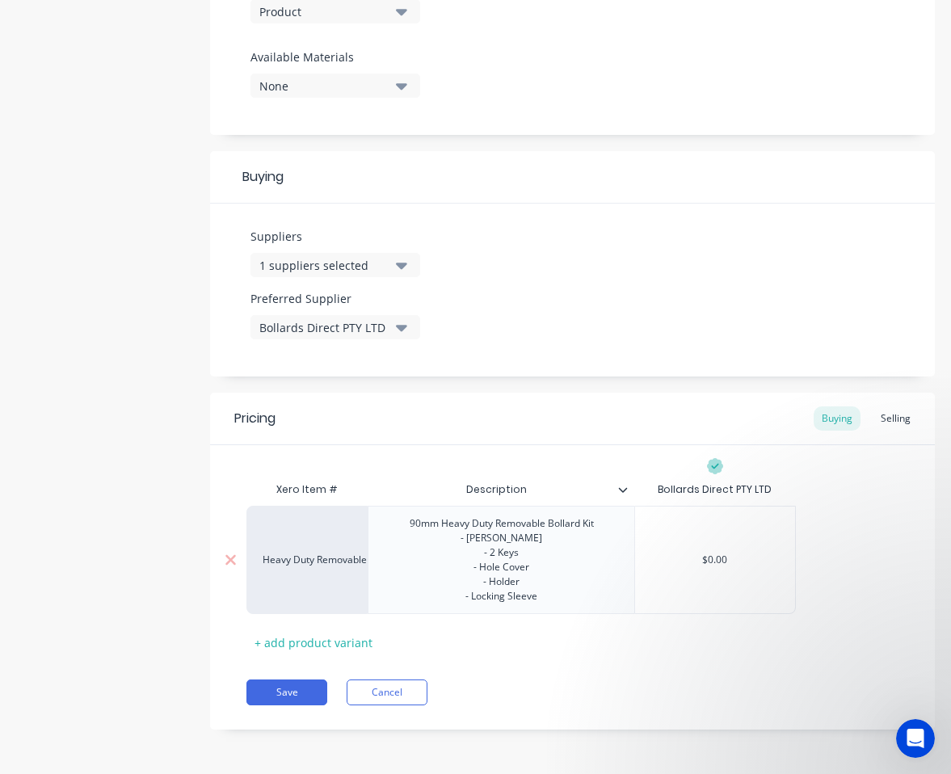
click at [726, 558] on input "$0.00" at bounding box center [715, 559] width 160 height 15
click at [714, 563] on input "$0.00" at bounding box center [715, 559] width 160 height 15
click at [728, 570] on div "$0.00" at bounding box center [715, 560] width 160 height 40
drag, startPoint x: 733, startPoint y: 561, endPoint x: 704, endPoint y: 561, distance: 28.3
click at [704, 561] on input "$0.00" at bounding box center [715, 559] width 160 height 15
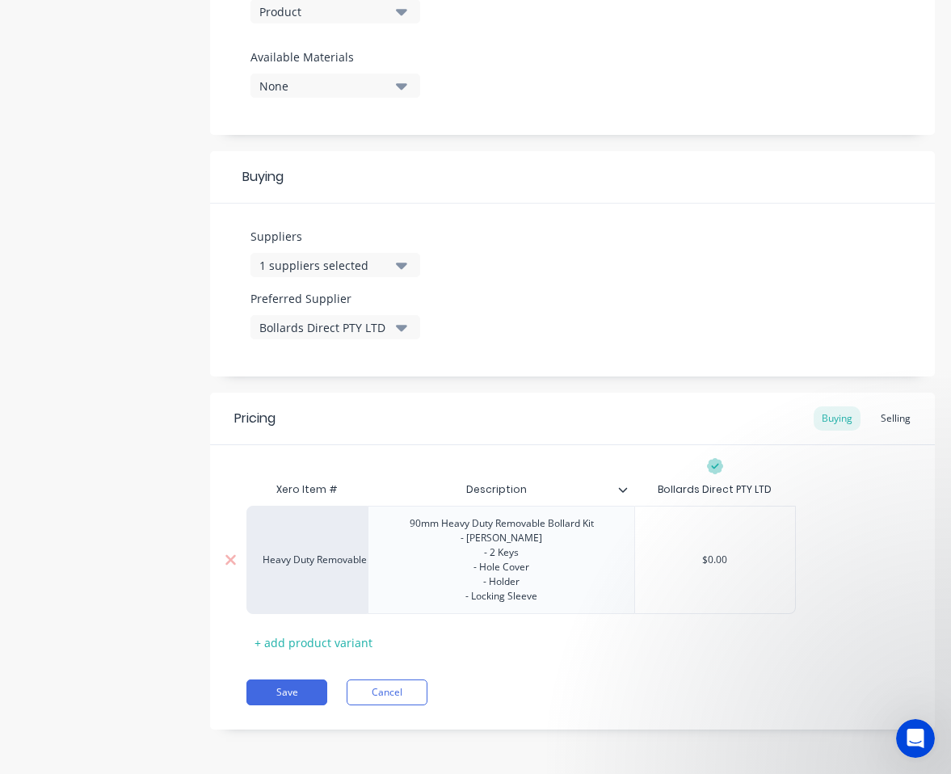
drag, startPoint x: 732, startPoint y: 561, endPoint x: 715, endPoint y: 562, distance: 17.0
click at [715, 562] on input "$0.00" at bounding box center [715, 559] width 160 height 15
click at [730, 561] on input "$0.00" at bounding box center [715, 559] width 160 height 15
click at [719, 564] on input "$0" at bounding box center [715, 559] width 160 height 15
click at [726, 557] on input "$0" at bounding box center [715, 559] width 160 height 15
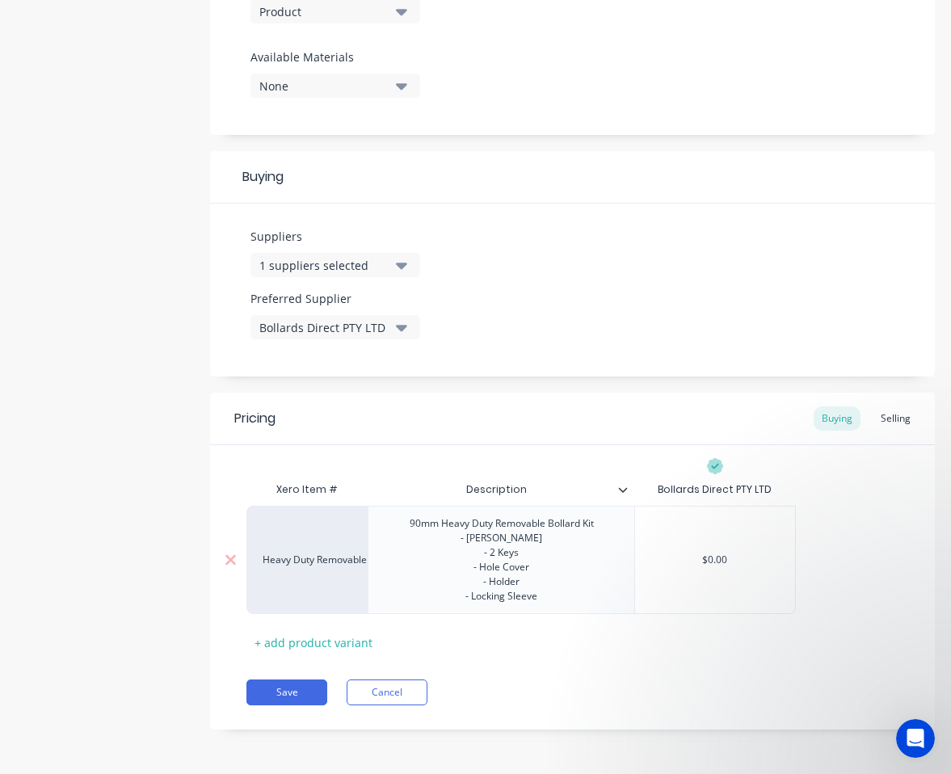
click at [713, 568] on div "$0.00" at bounding box center [715, 560] width 160 height 40
click at [511, 575] on div "90mm Heavy Duty Removable Bollard Kit - Bollard - 2 Keys - Hole Cover - Holder …" at bounding box center [502, 560] width 210 height 94
click at [720, 561] on input "$0.00" at bounding box center [715, 559] width 160 height 15
type input "$373.75"
click at [642, 696] on div "Save Cancel" at bounding box center [590, 692] width 688 height 26
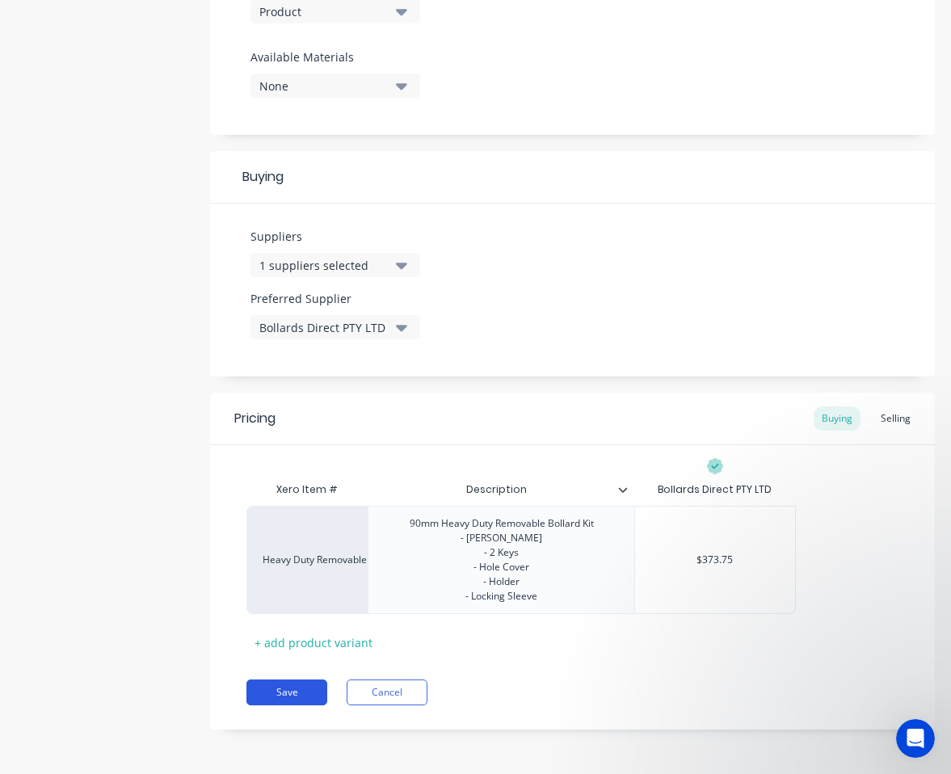
click at [301, 686] on button "Save" at bounding box center [286, 692] width 81 height 26
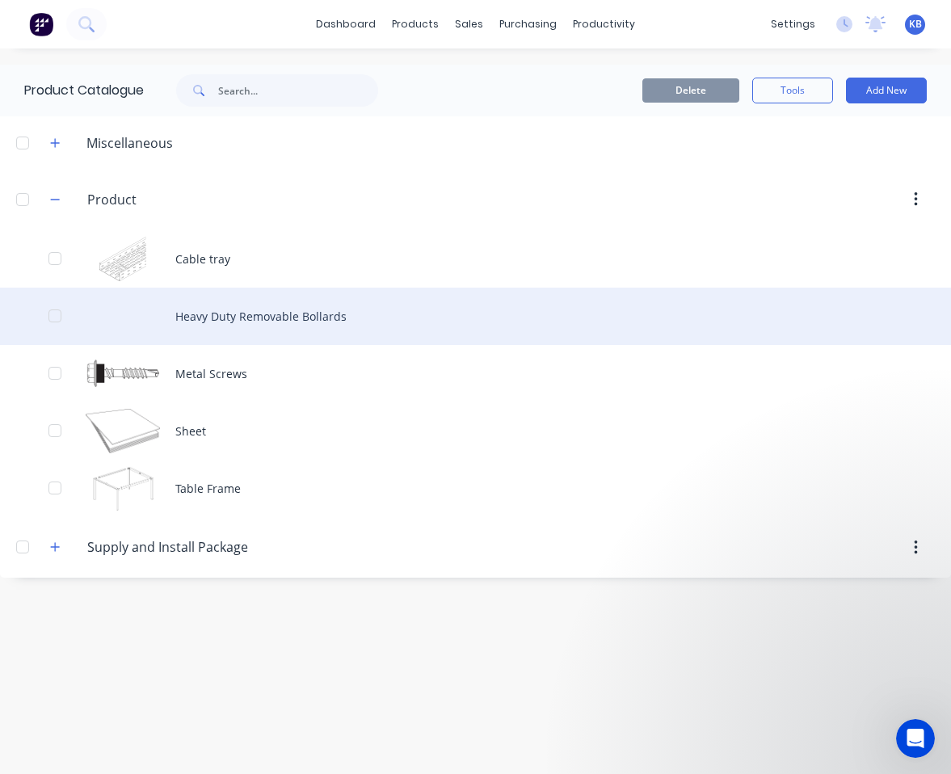
click at [229, 326] on div "Heavy Duty Removable Bollards" at bounding box center [475, 316] width 951 height 57
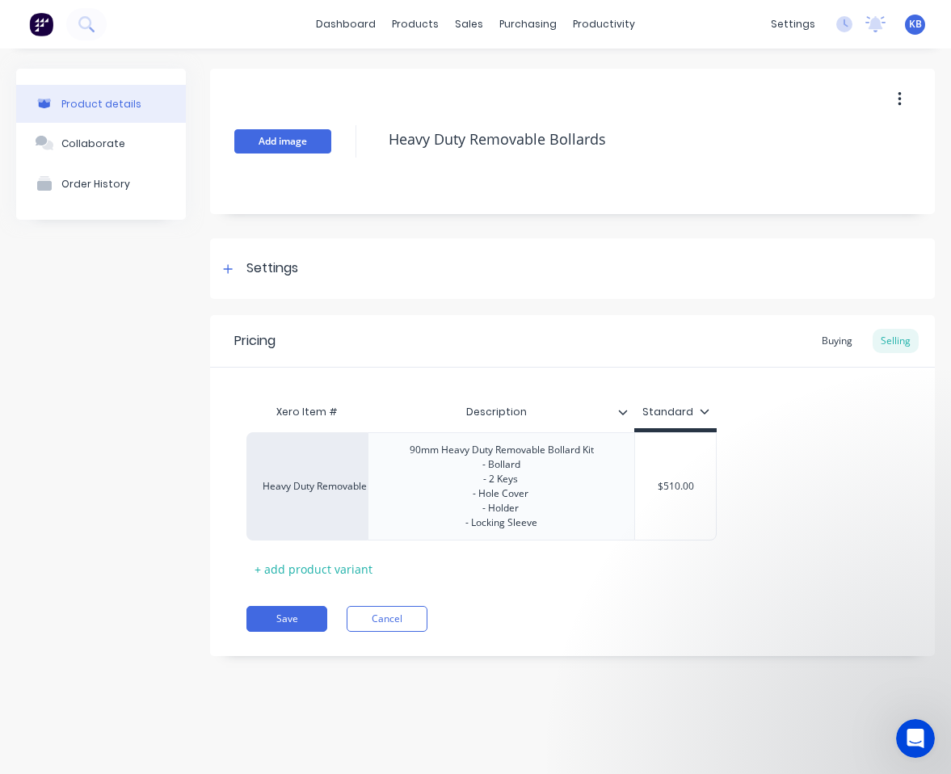
click at [294, 147] on button "Add image" at bounding box center [282, 141] width 97 height 24
click at [474, 309] on div "Change image Heavy Duty Removable Bollards Settings Product Options I buy this …" at bounding box center [572, 374] width 725 height 611
click at [274, 266] on div "Settings" at bounding box center [272, 268] width 52 height 20
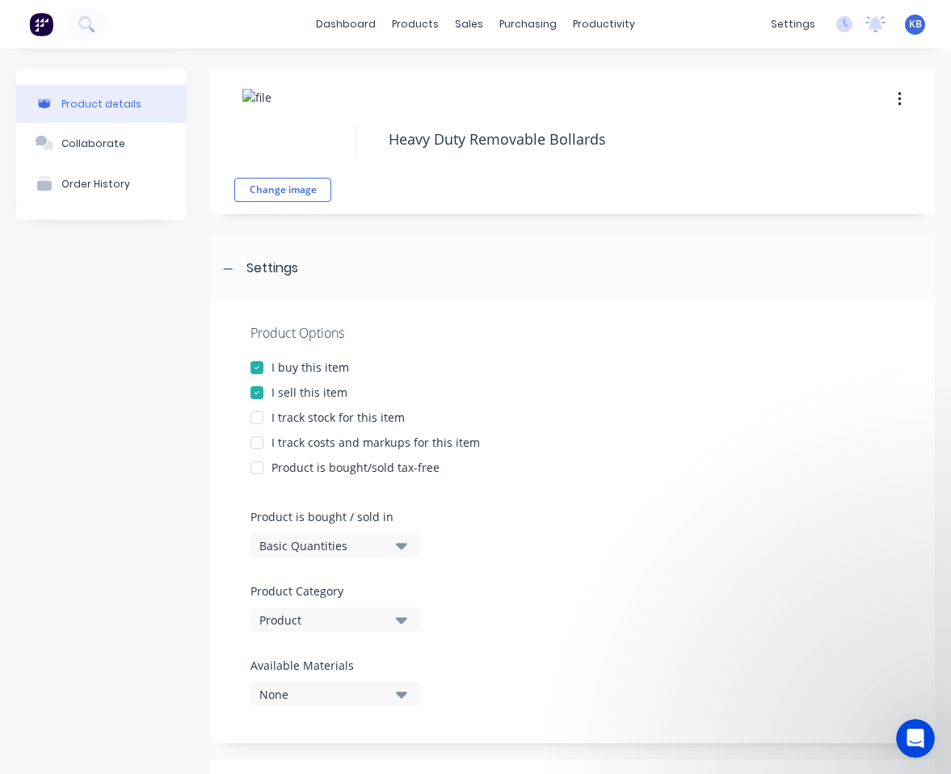
click at [347, 419] on div "I track stock for this item" at bounding box center [337, 417] width 133 height 17
click at [387, 445] on div "I track costs and markups for this item" at bounding box center [375, 442] width 208 height 17
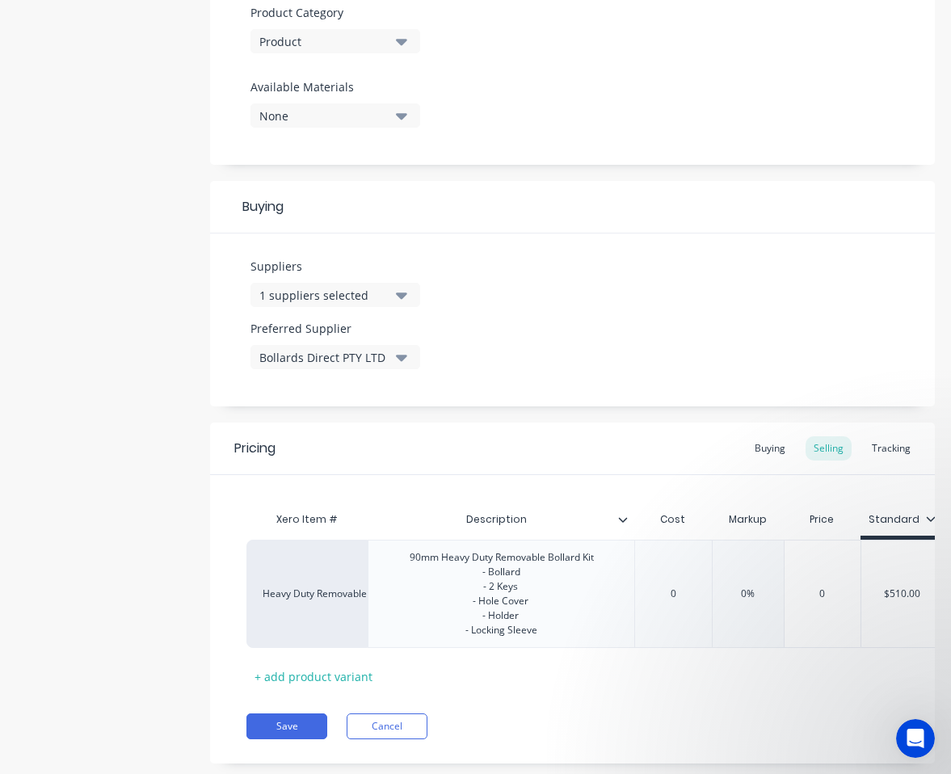
scroll to position [612, 0]
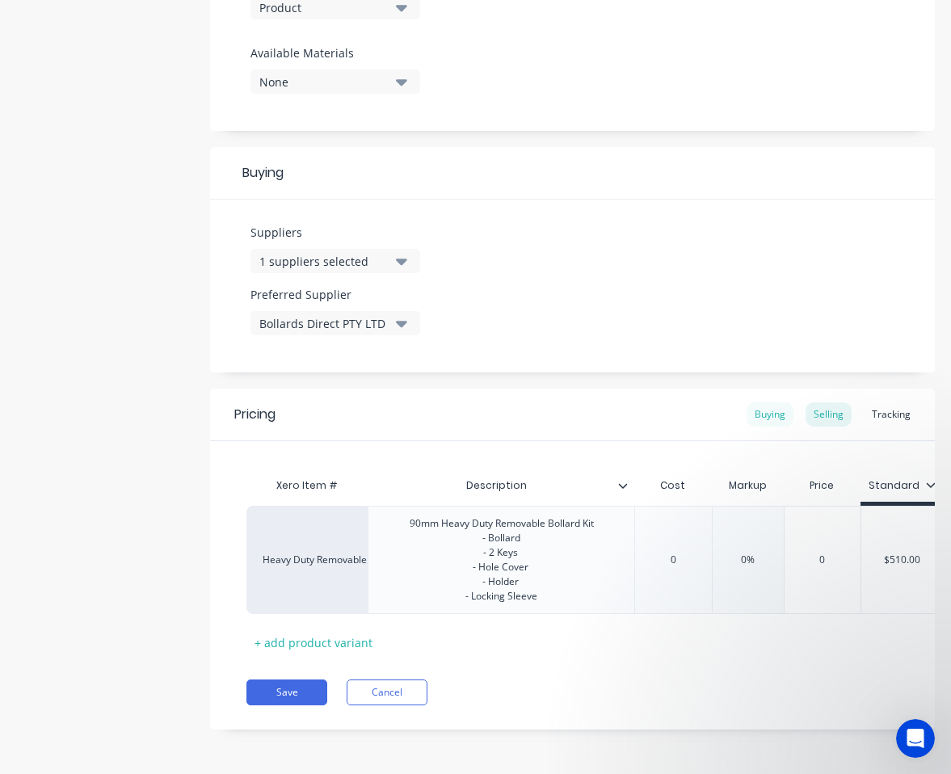
click at [778, 415] on div "Buying" at bounding box center [769, 414] width 47 height 24
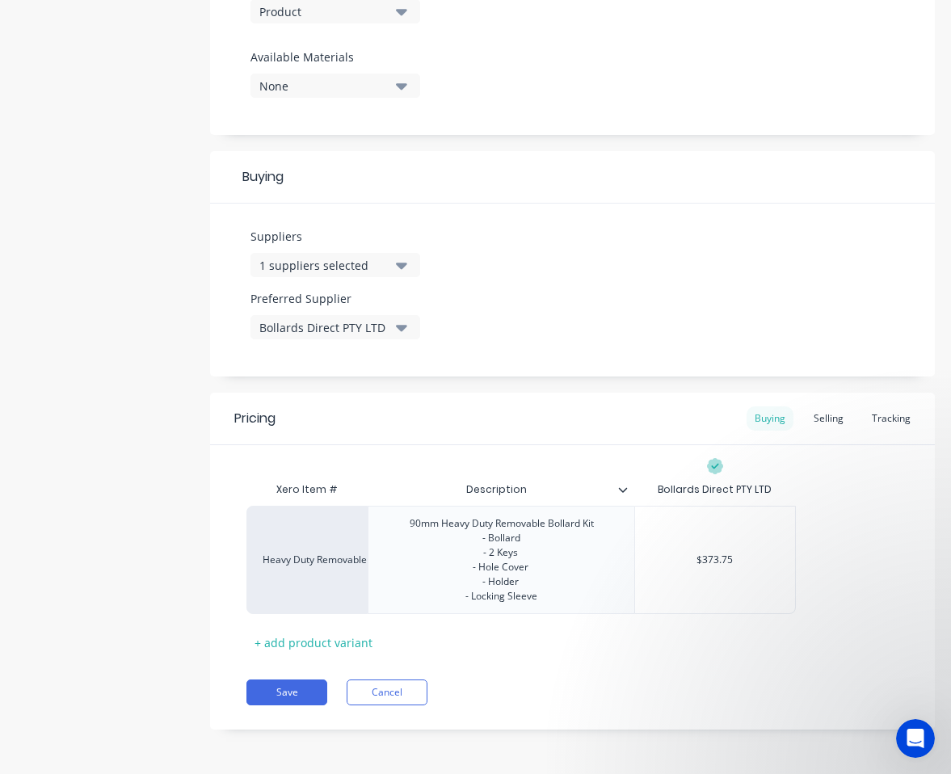
scroll to position [608, 0]
click at [833, 418] on div "Selling" at bounding box center [828, 418] width 46 height 24
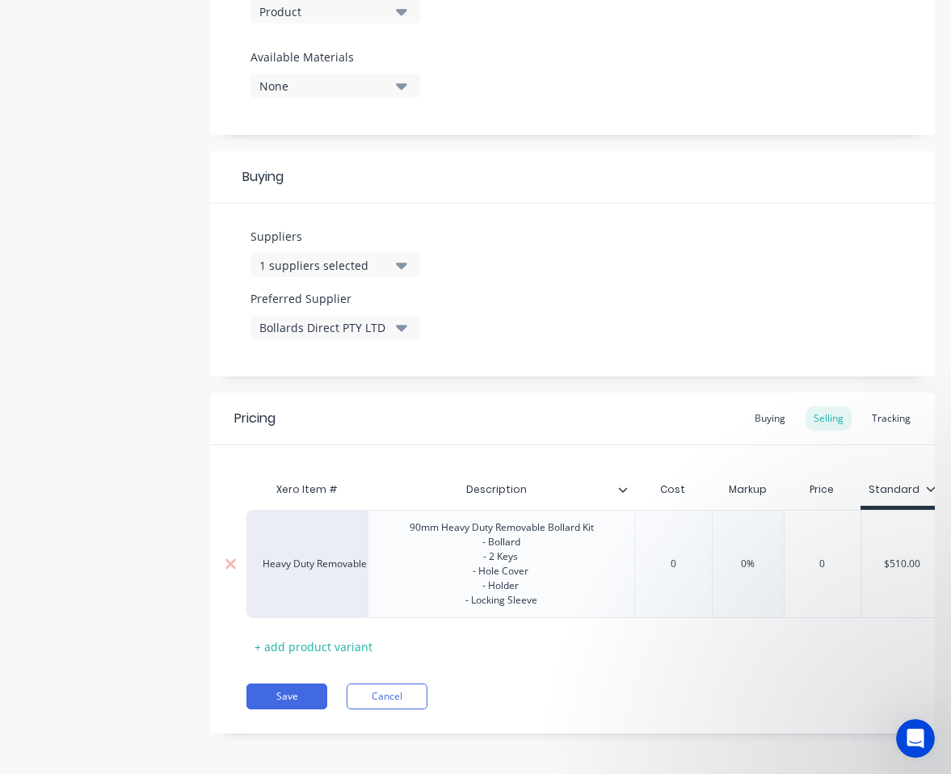
type input "0"
click at [673, 565] on input "0" at bounding box center [672, 564] width 81 height 15
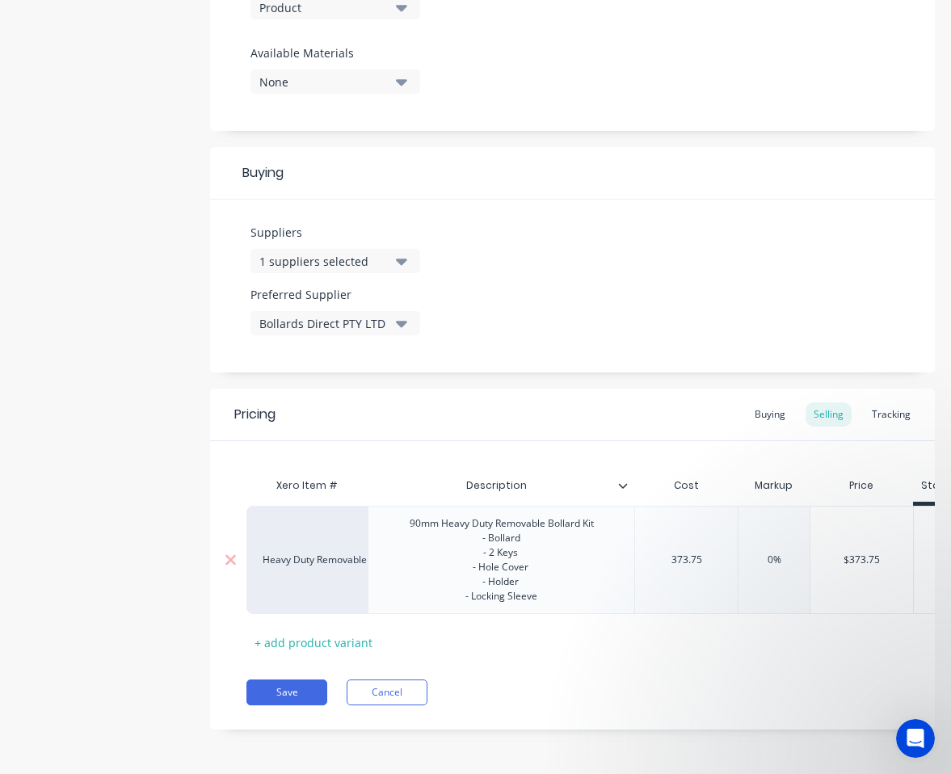
scroll to position [0, 61]
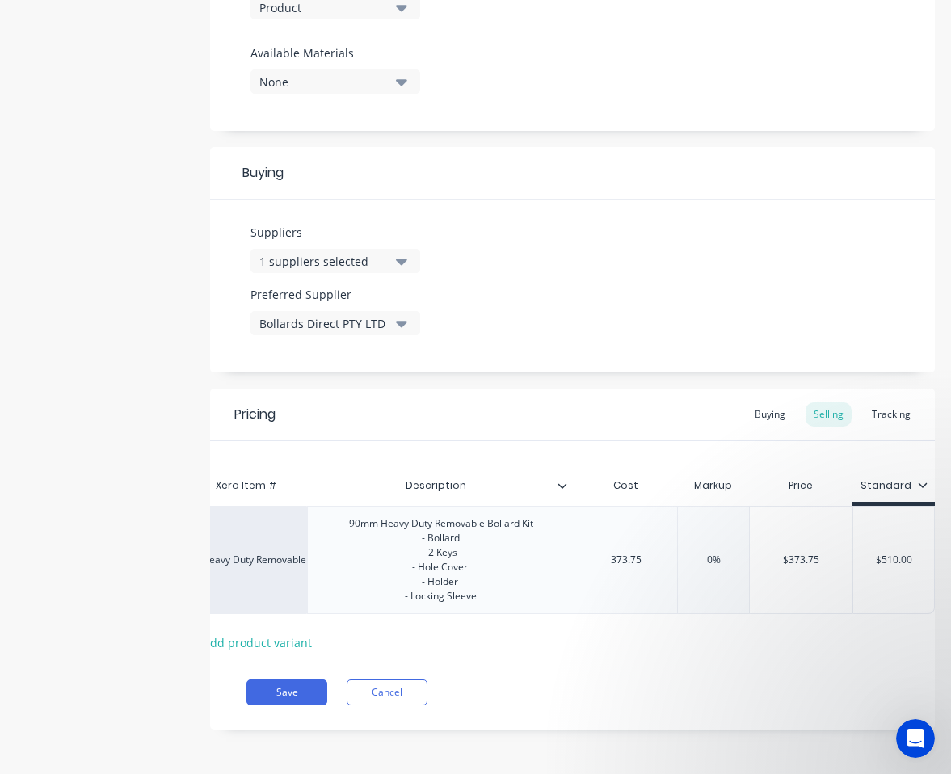
type input "373.75"
click at [710, 560] on input "0%" at bounding box center [713, 559] width 81 height 15
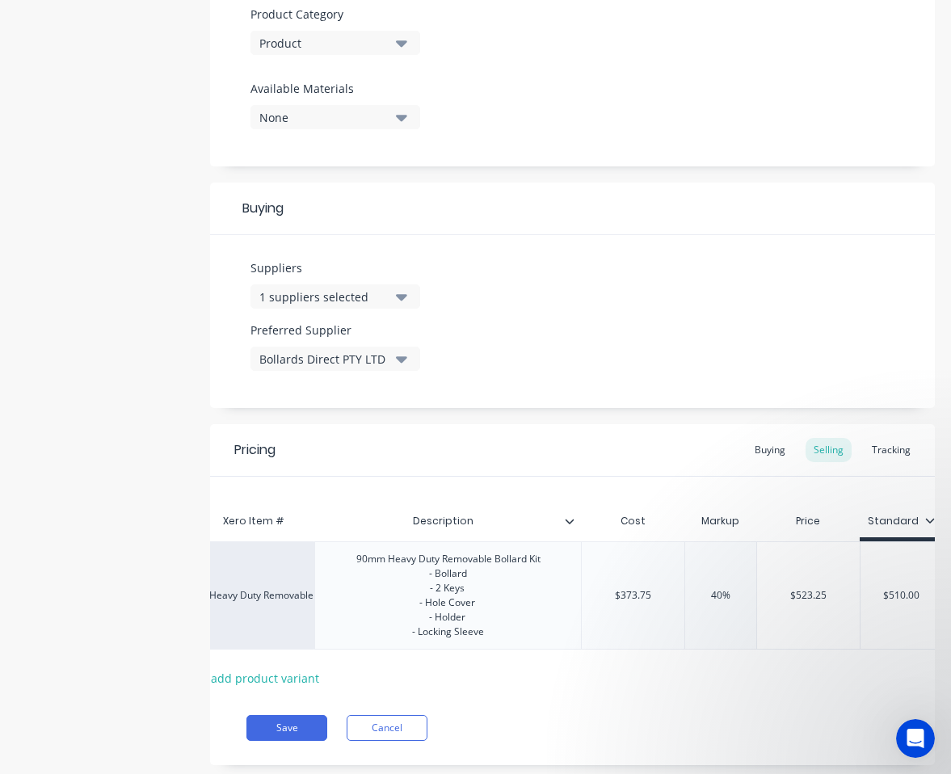
scroll to position [612, 0]
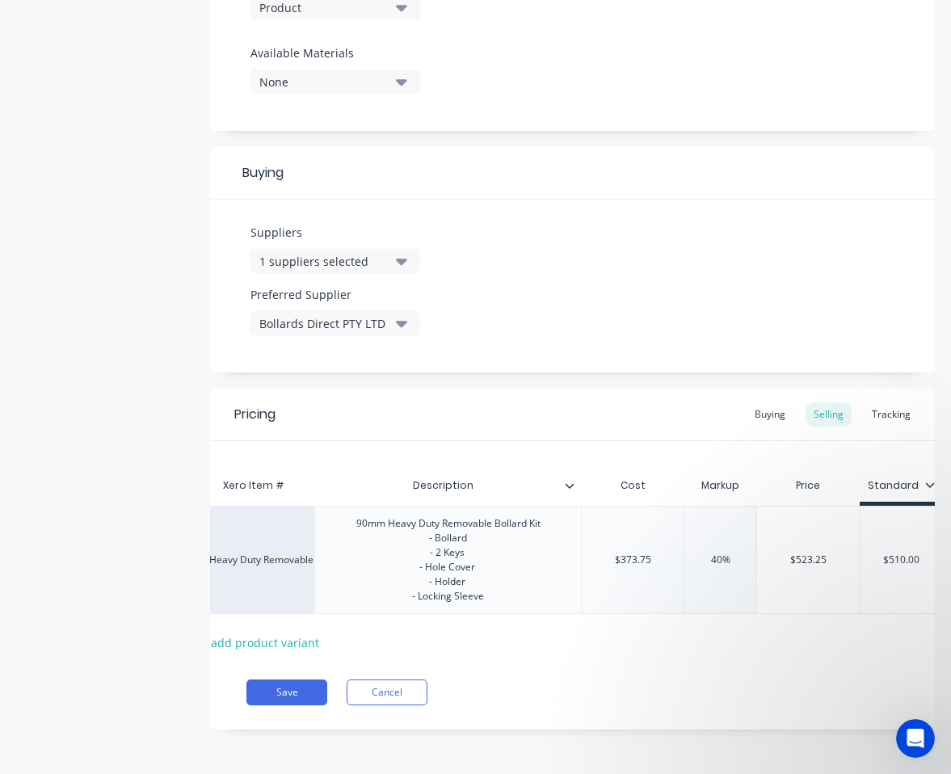
type input "40%"
click at [785, 649] on div "Xero Item # Description Cost Markup Price Standard Heavy Duty Removable Bollard…" at bounding box center [519, 562] width 652 height 186
type input "$510.00"
click at [833, 561] on input "$510.00" at bounding box center [893, 559] width 81 height 15
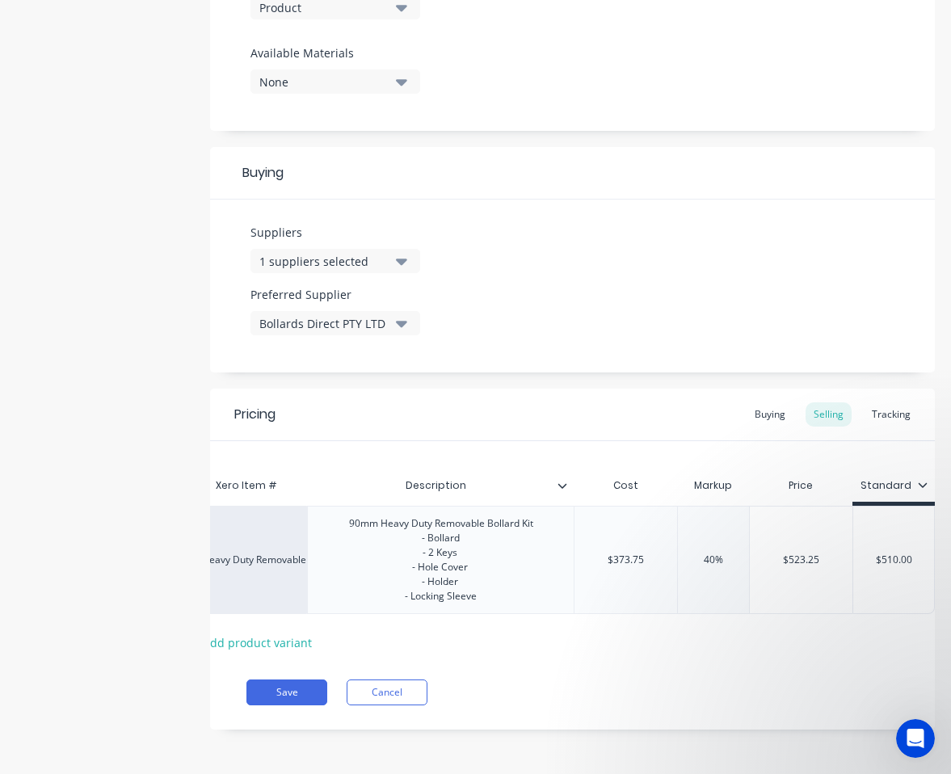
click at [833, 486] on icon at bounding box center [923, 485] width 10 height 10
drag, startPoint x: 915, startPoint y: 563, endPoint x: 859, endPoint y: 562, distance: 56.5
click at [833, 562] on input "$510.00" at bounding box center [893, 559] width 81 height 15
click at [735, 666] on div "Pricing Buying Selling Tracking Xero Item # Description Cost Markup Price Stand…" at bounding box center [572, 559] width 725 height 341
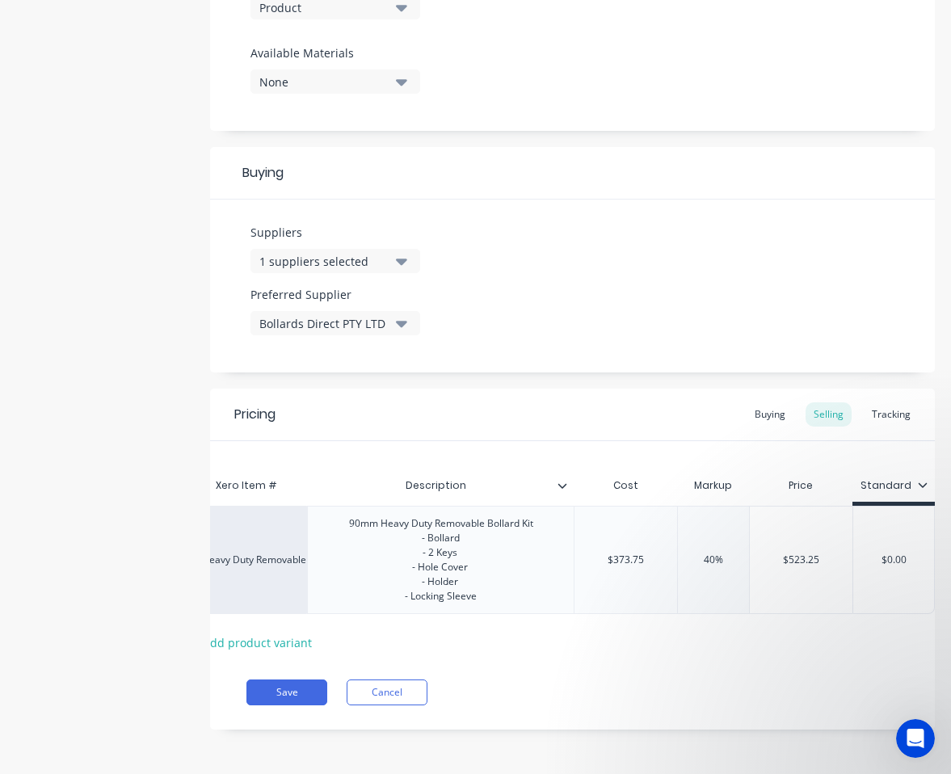
scroll to position [0, 0]
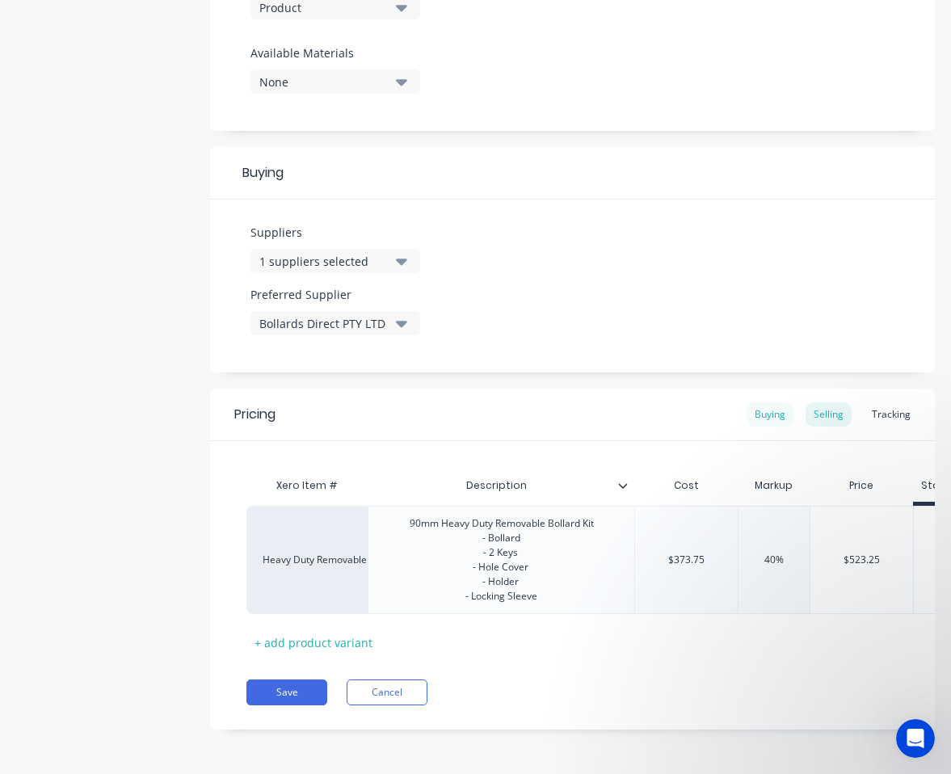
click at [780, 414] on div "Buying" at bounding box center [769, 414] width 47 height 24
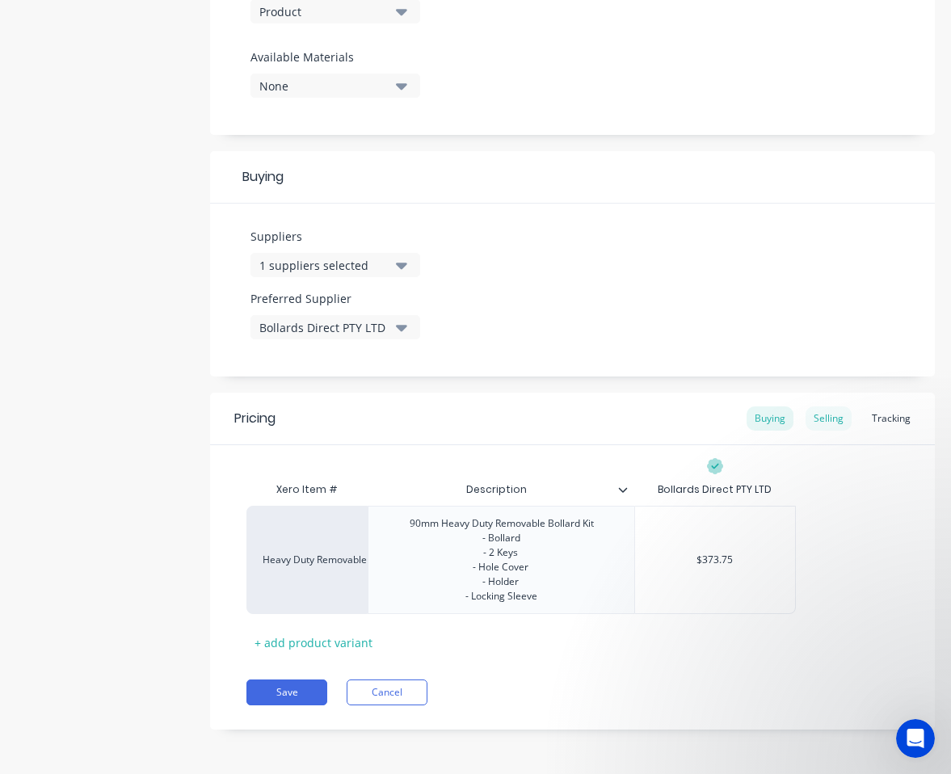
click at [830, 417] on div "Selling" at bounding box center [828, 418] width 46 height 24
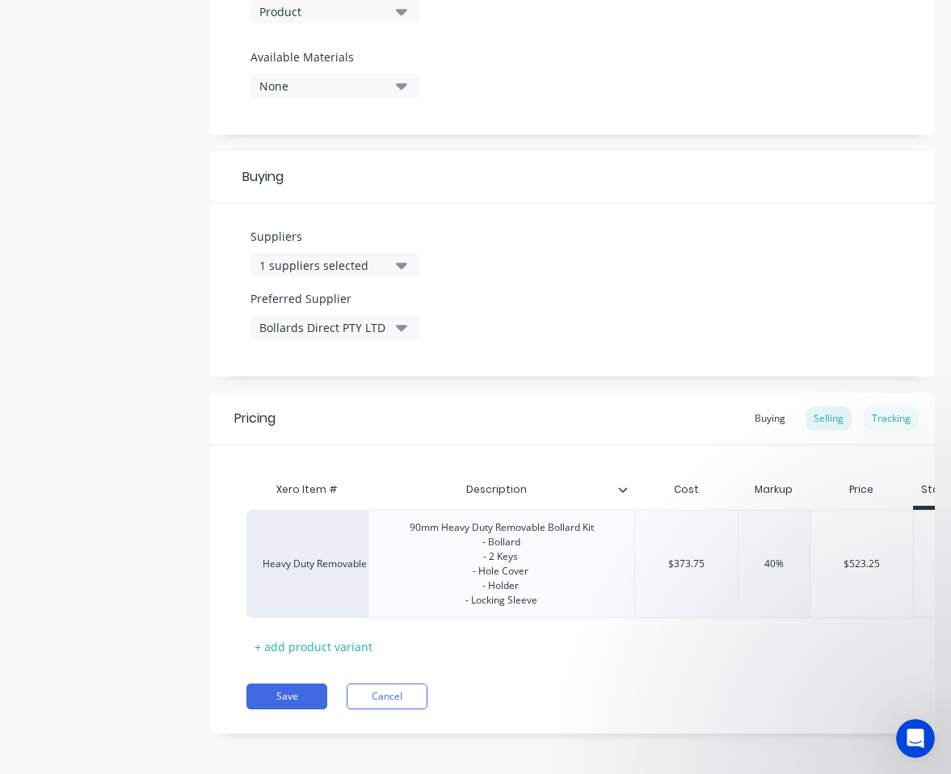
click at [833, 414] on div "Tracking" at bounding box center [890, 418] width 55 height 24
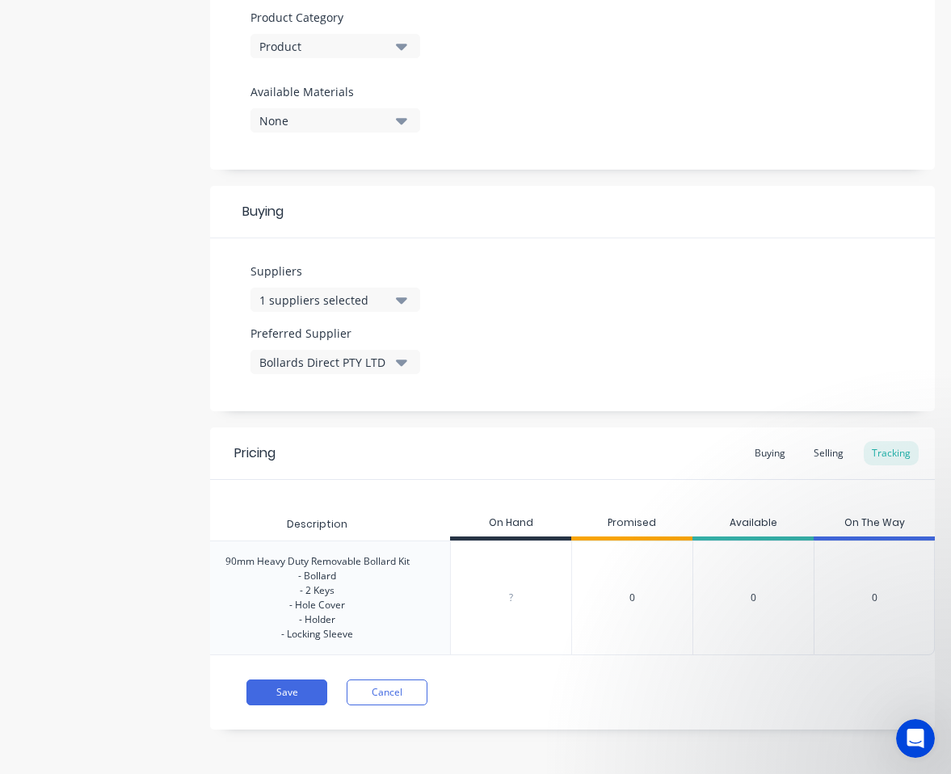
scroll to position [0, 160]
